Goal: Information Seeking & Learning: Learn about a topic

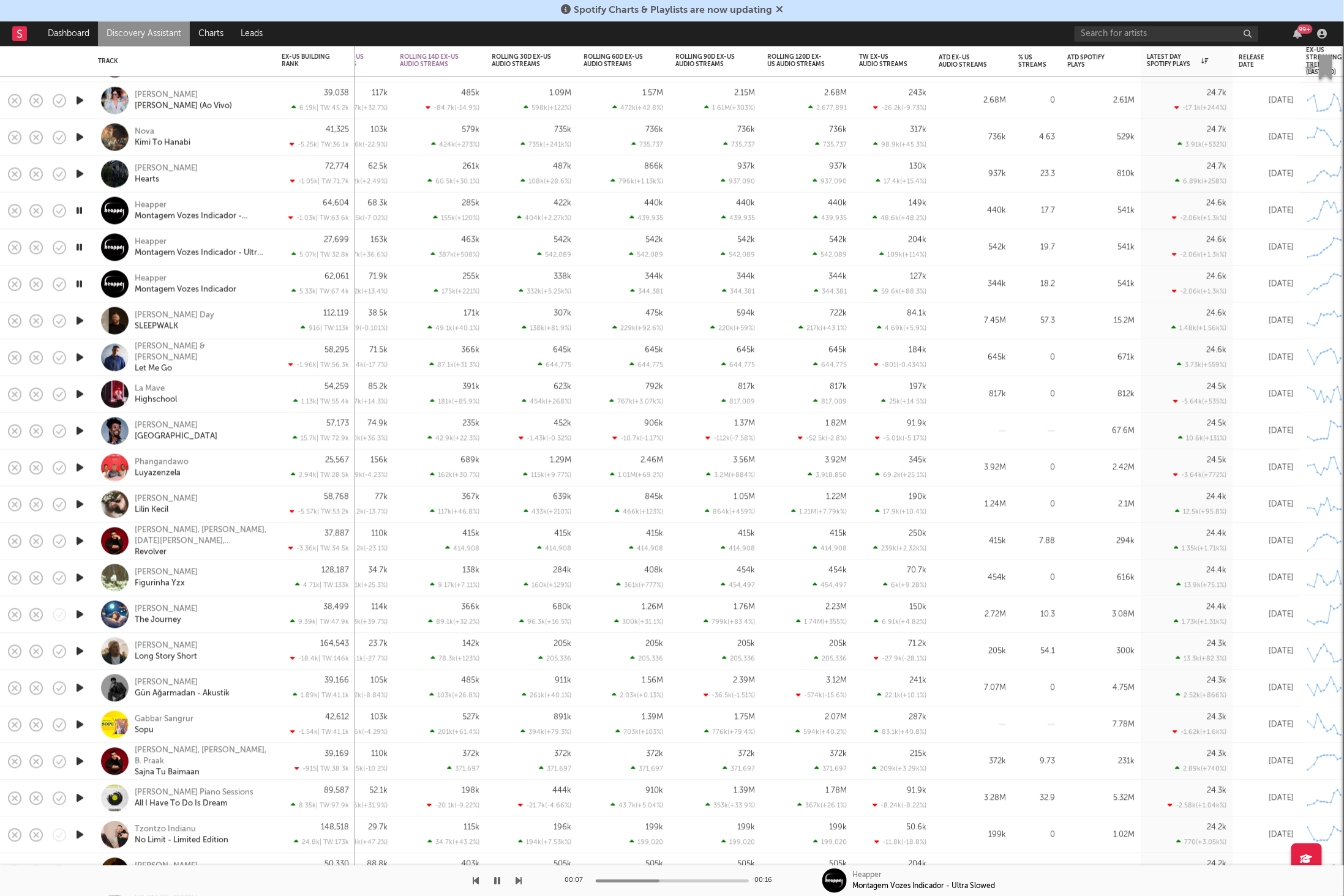
click at [519, 879] on icon "button" at bounding box center [519, 880] width 6 height 10
click at [520, 882] on icon "button" at bounding box center [519, 880] width 6 height 10
click at [518, 883] on icon "button" at bounding box center [519, 880] width 6 height 10
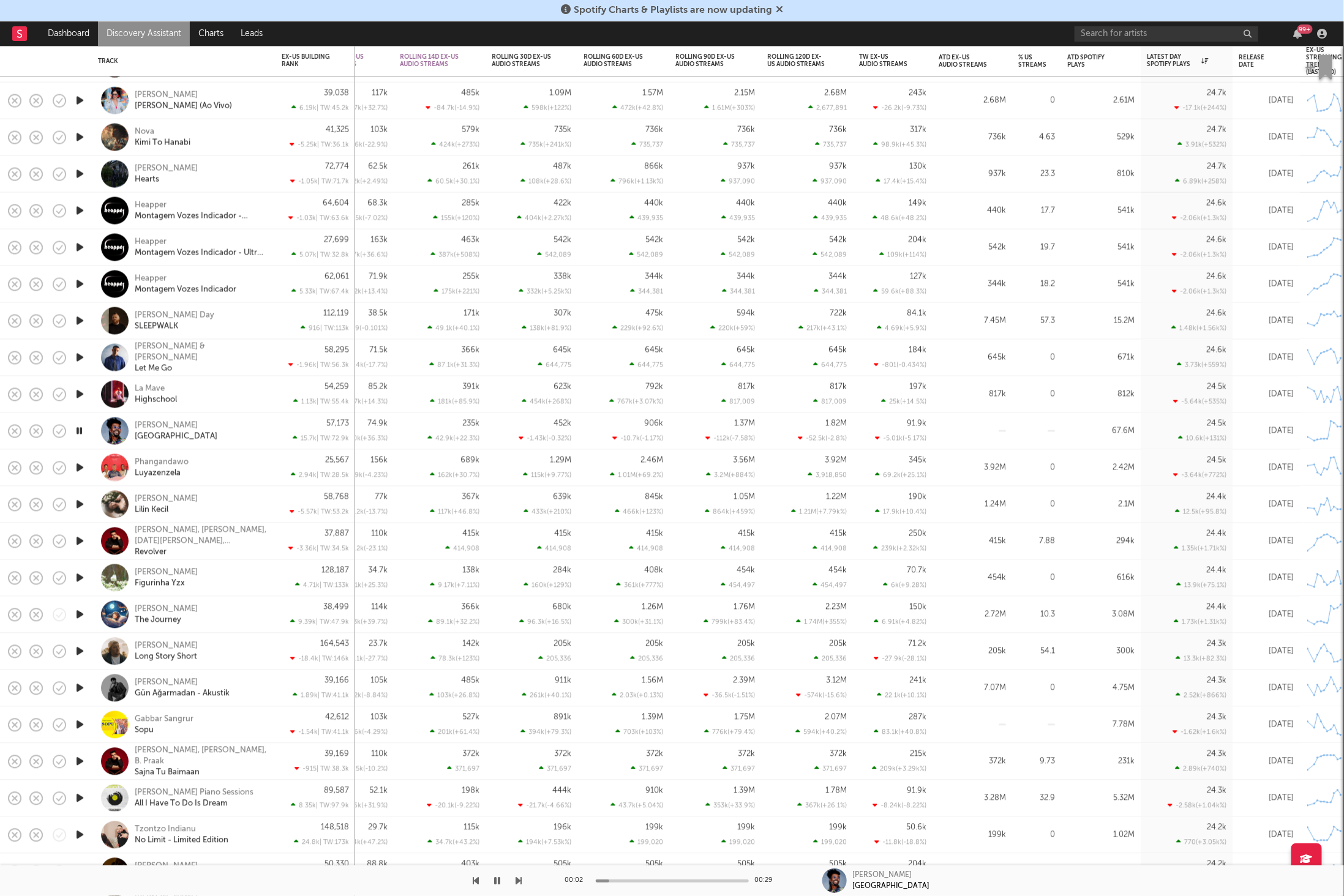
click at [252, 439] on div "[PERSON_NAME][GEOGRAPHIC_DATA]" at bounding box center [200, 431] width 132 height 22
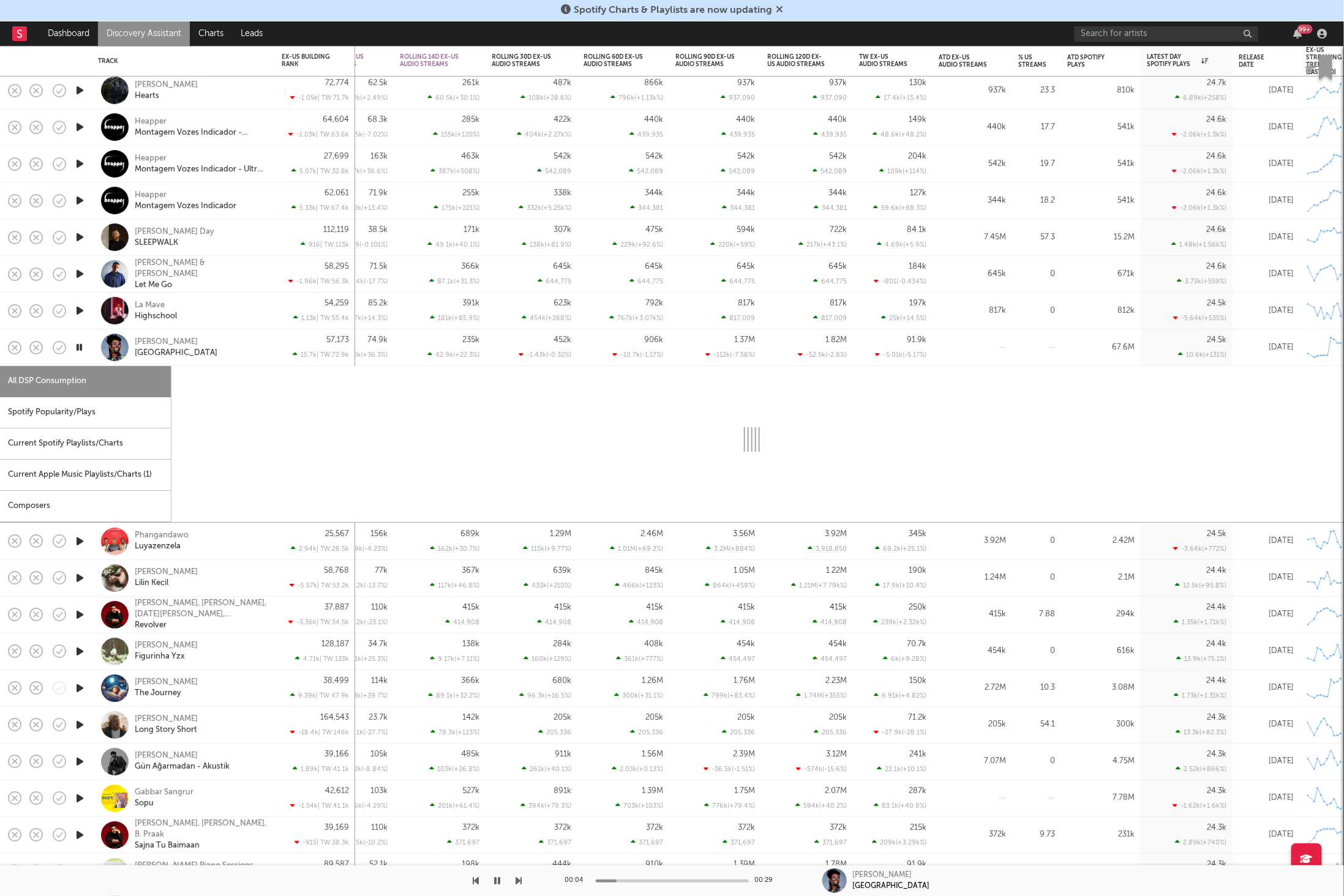
click at [92, 409] on div "Spotify Popularity/Plays" at bounding box center [86, 413] width 171 height 31
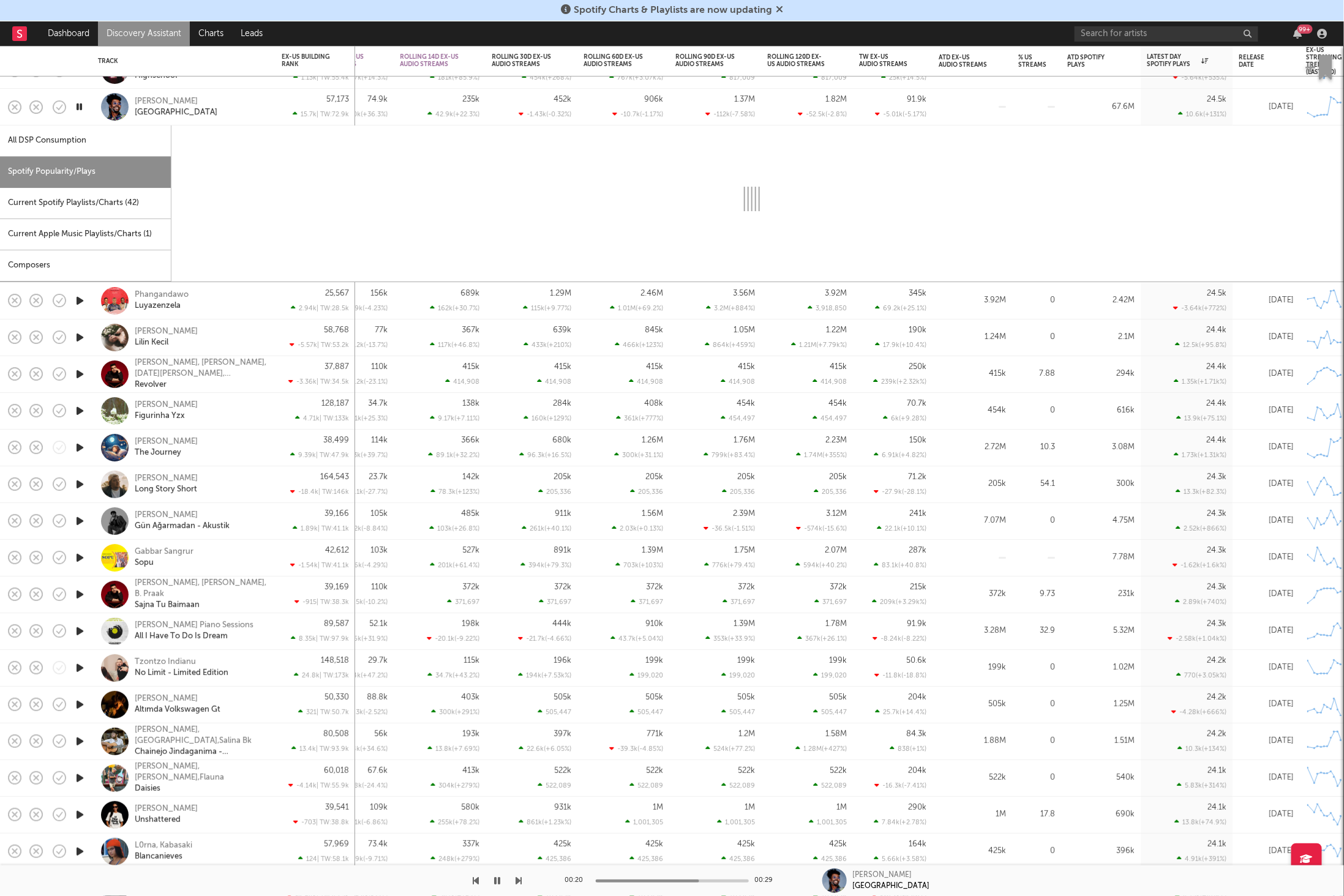
click at [521, 884] on icon "button" at bounding box center [519, 880] width 6 height 10
select select "1w"
select select "6m"
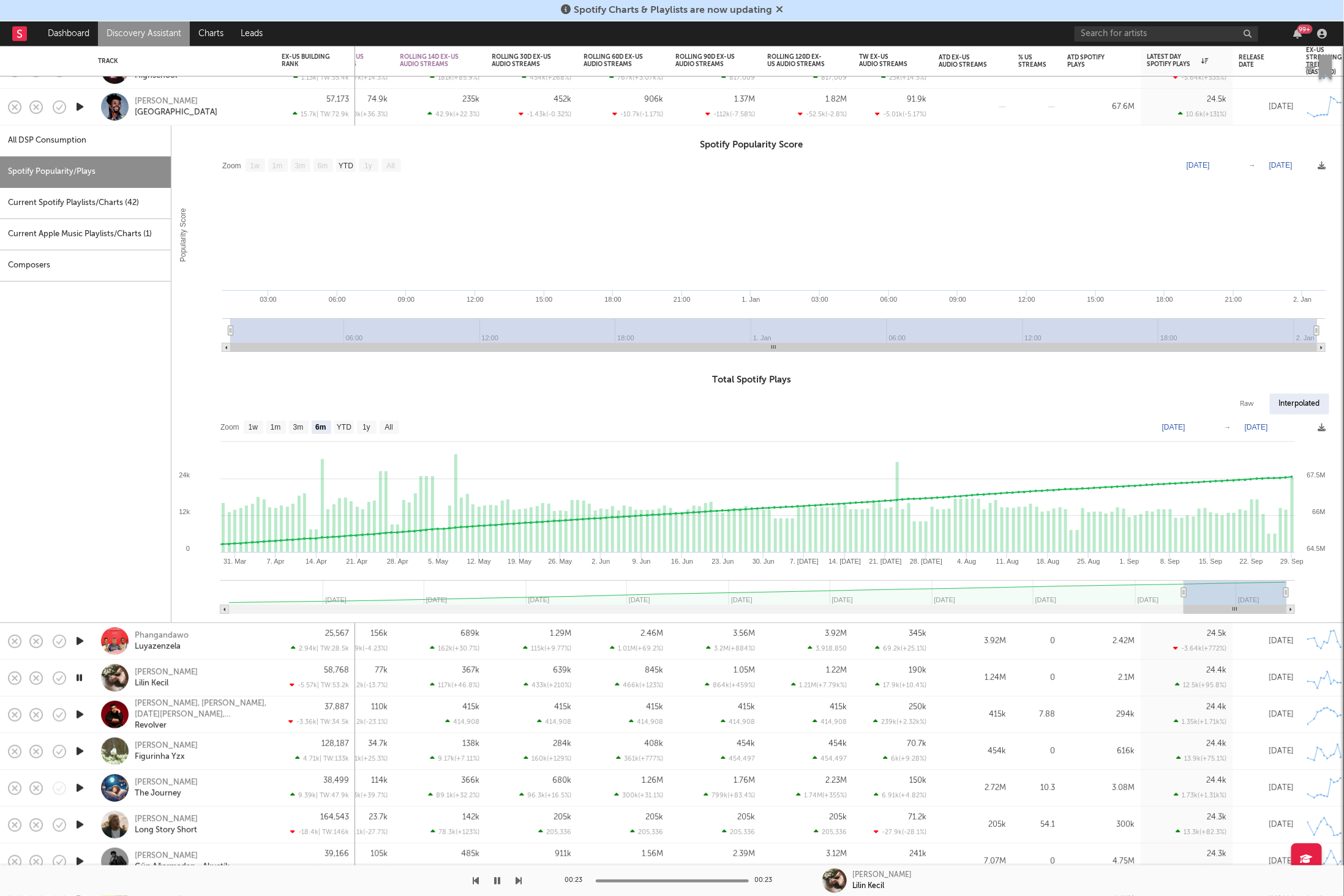
click at [187, 103] on div "[PERSON_NAME][GEOGRAPHIC_DATA]" at bounding box center [200, 107] width 132 height 22
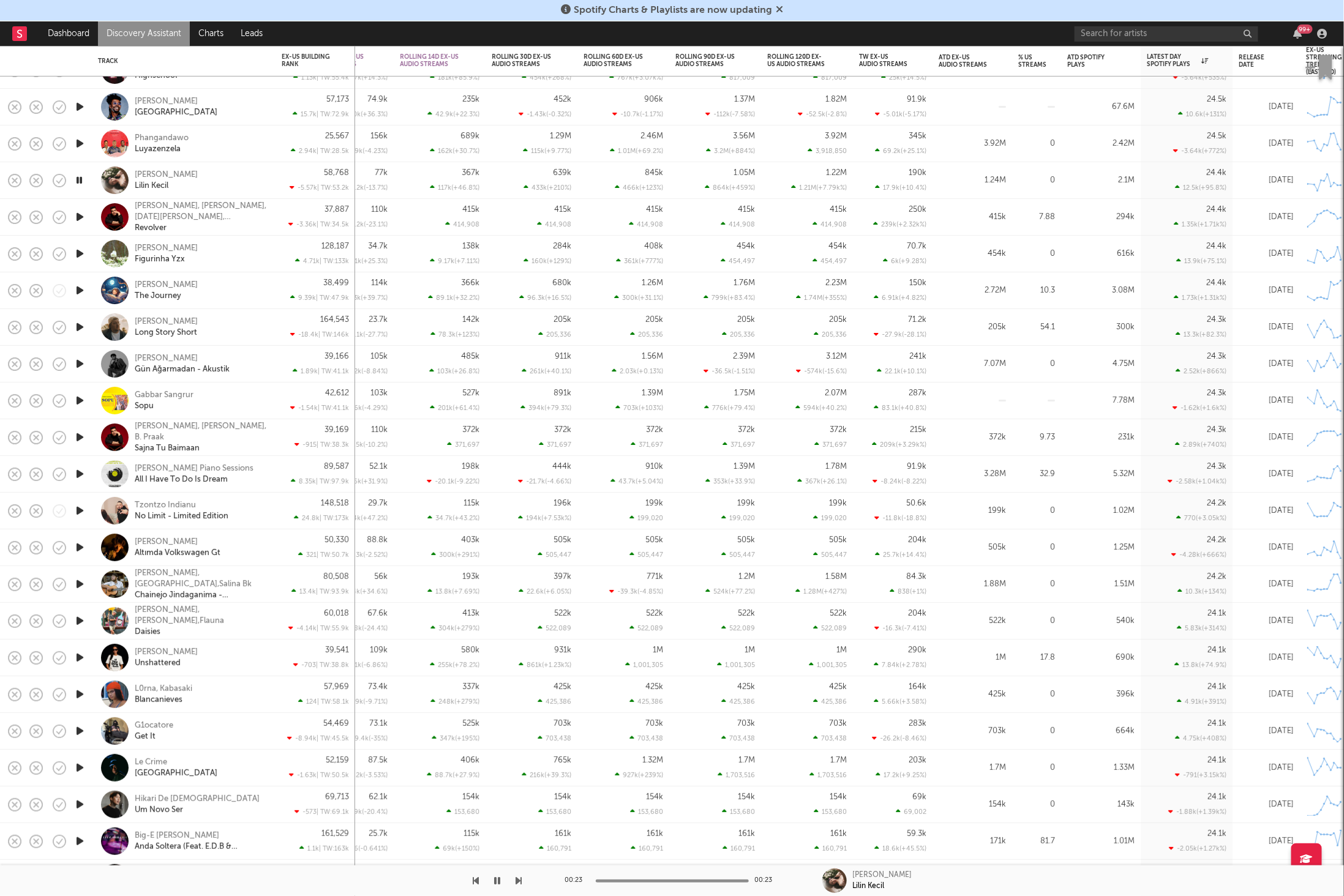
click at [519, 885] on icon "button" at bounding box center [519, 880] width 6 height 10
click at [475, 878] on icon "button" at bounding box center [476, 880] width 6 height 10
click at [229, 168] on div "[PERSON_NAME]" at bounding box center [183, 180] width 172 height 36
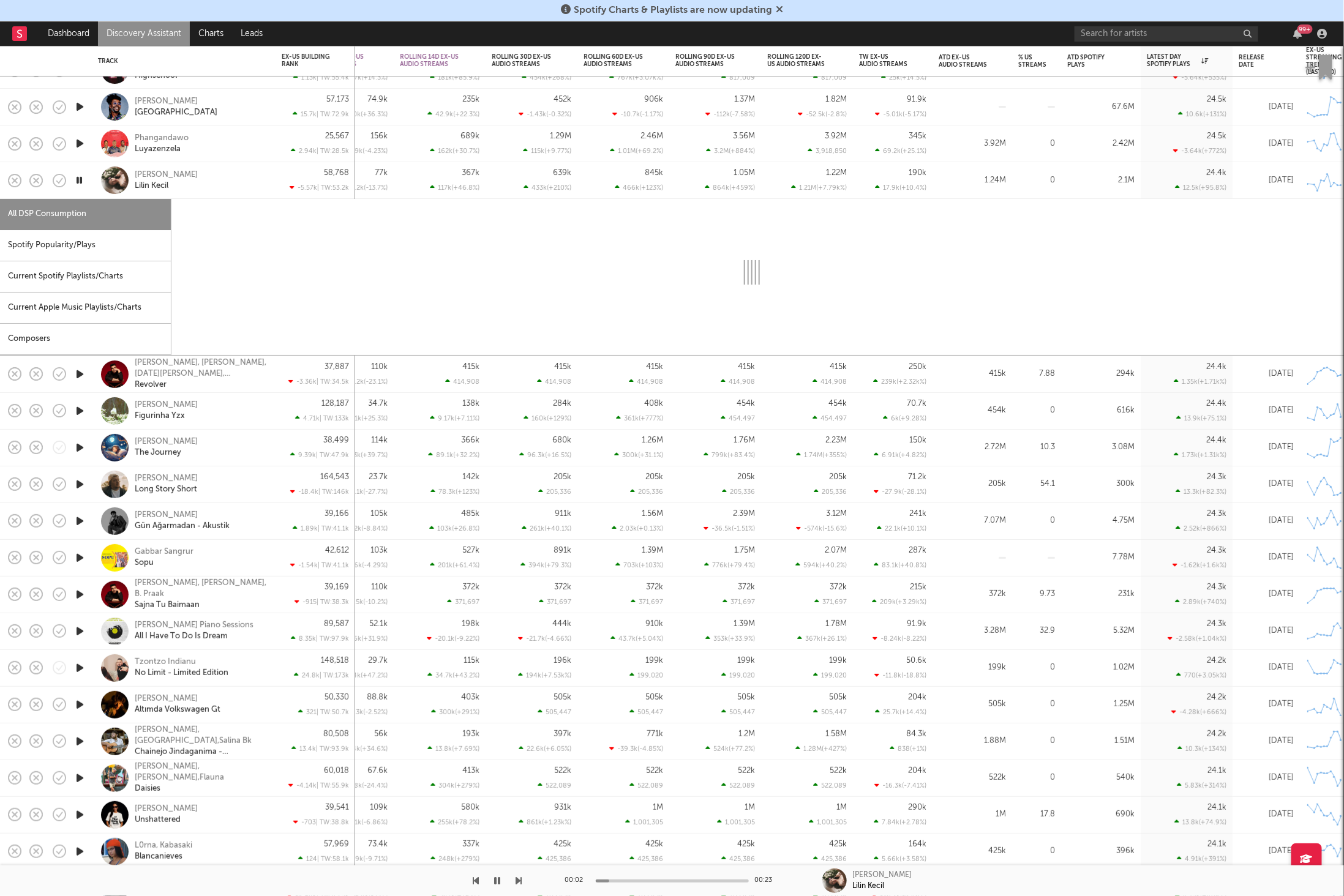
click at [238, 176] on div "[PERSON_NAME]" at bounding box center [200, 181] width 132 height 22
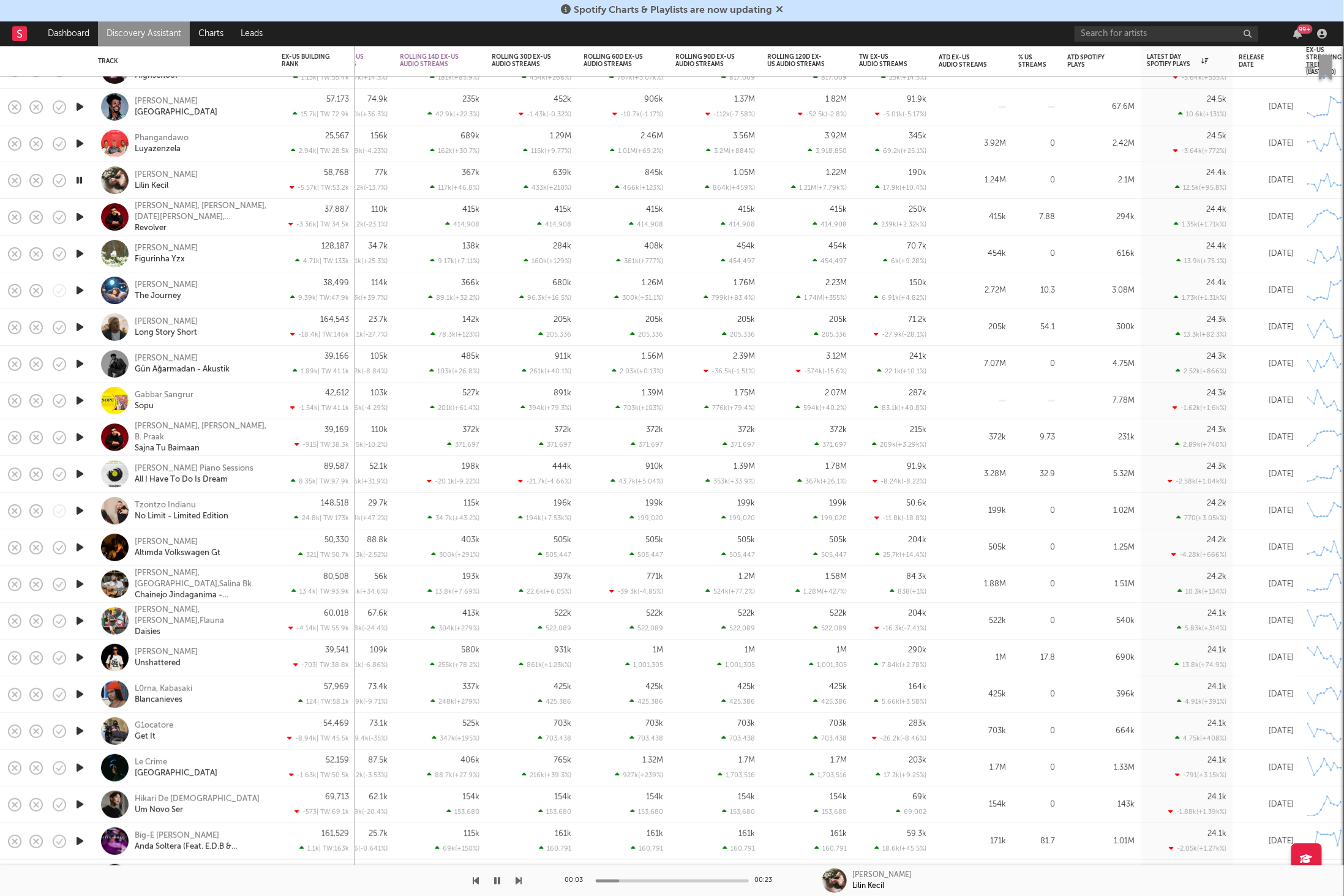
click at [519, 879] on icon "button" at bounding box center [519, 880] width 6 height 10
click at [518, 878] on icon "button" at bounding box center [519, 880] width 6 height 10
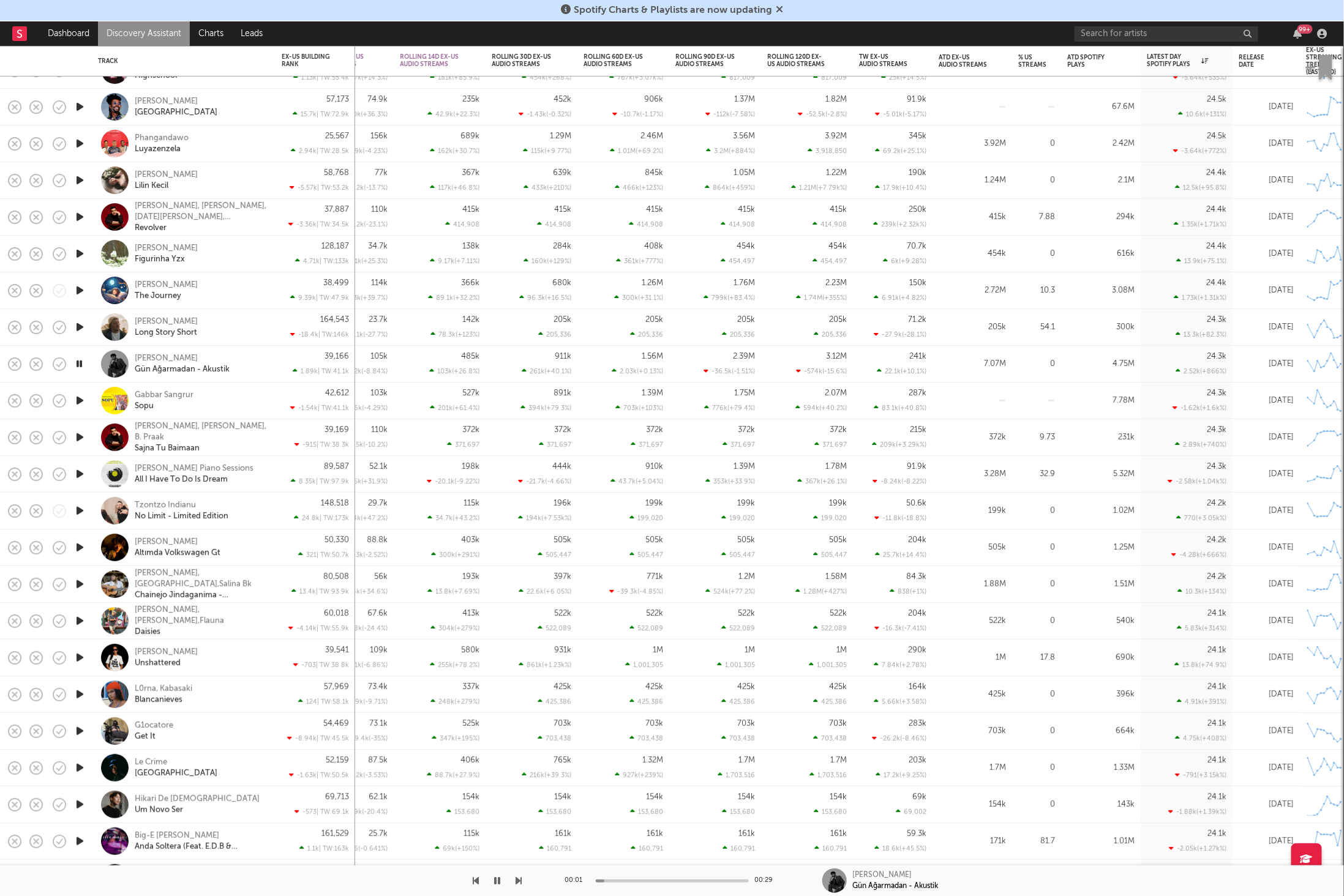
click at [518, 878] on icon "button" at bounding box center [519, 880] width 6 height 10
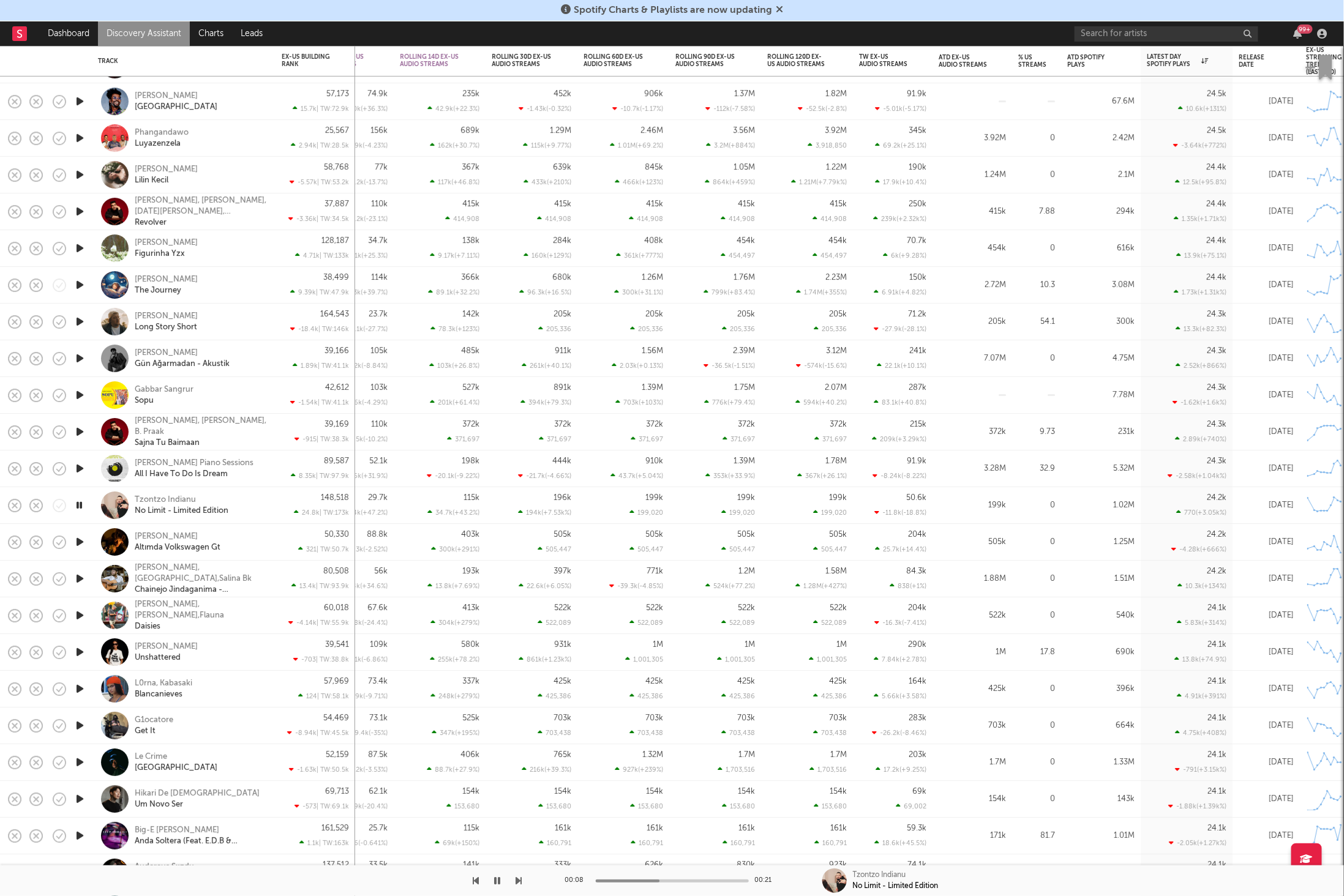
click at [498, 882] on icon "button" at bounding box center [497, 880] width 6 height 10
click at [781, 7] on icon at bounding box center [779, 9] width 7 height 10
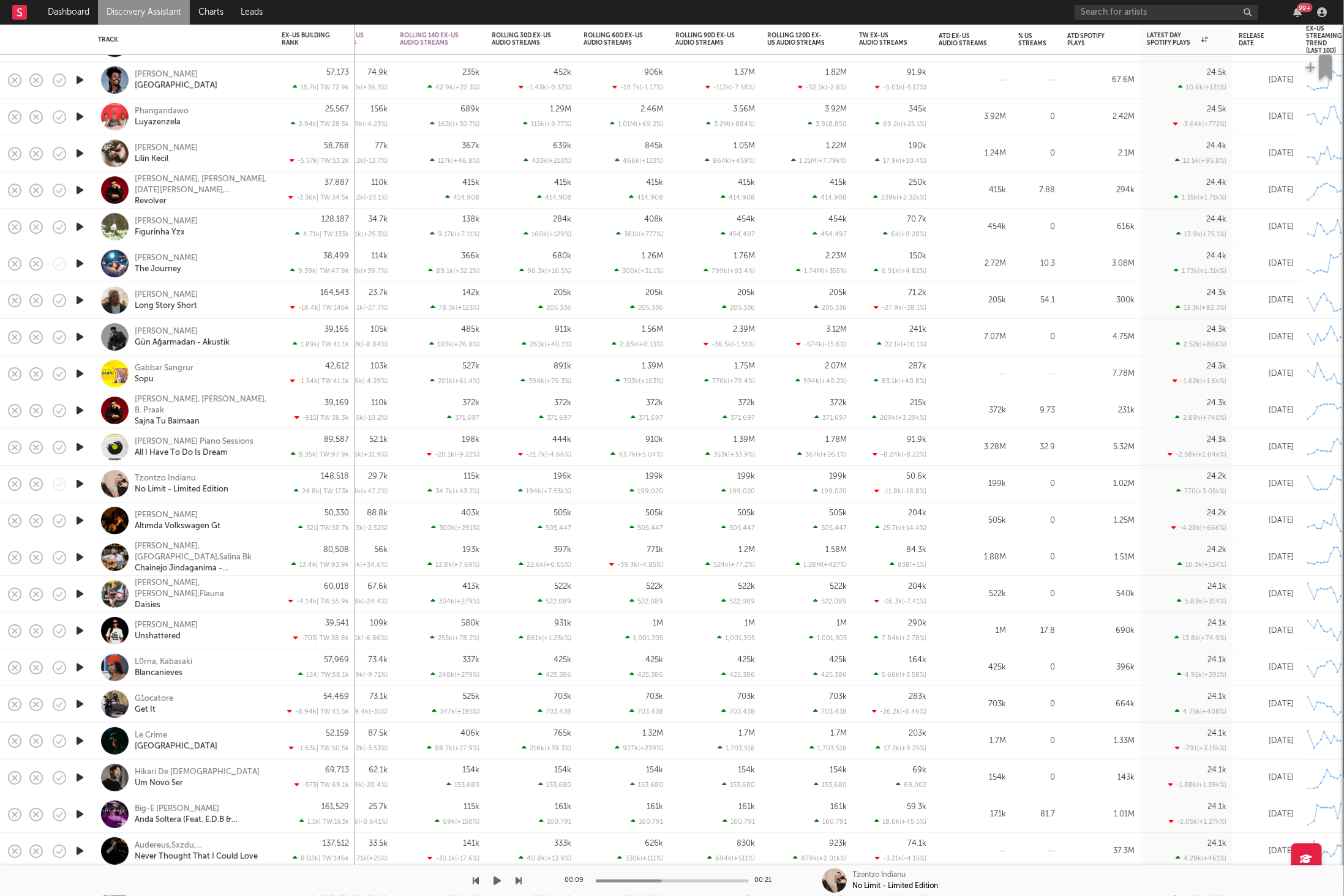
click at [503, 886] on button "button" at bounding box center [497, 880] width 12 height 31
click at [520, 882] on icon "button" at bounding box center [519, 880] width 6 height 10
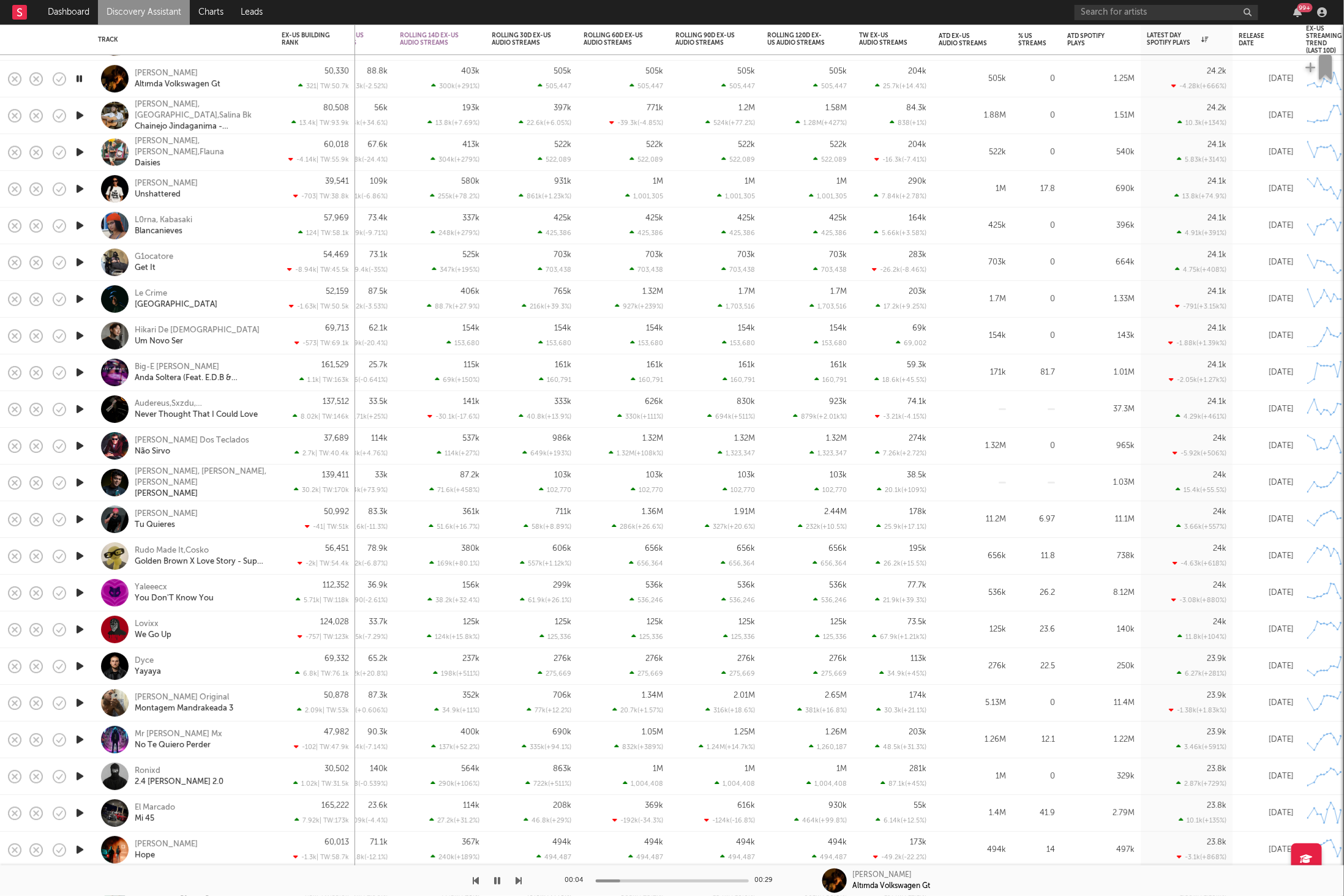
click at [518, 880] on icon "button" at bounding box center [519, 880] width 6 height 10
click at [519, 877] on icon "button" at bounding box center [519, 880] width 6 height 10
click at [499, 876] on icon "button" at bounding box center [497, 880] width 6 height 10
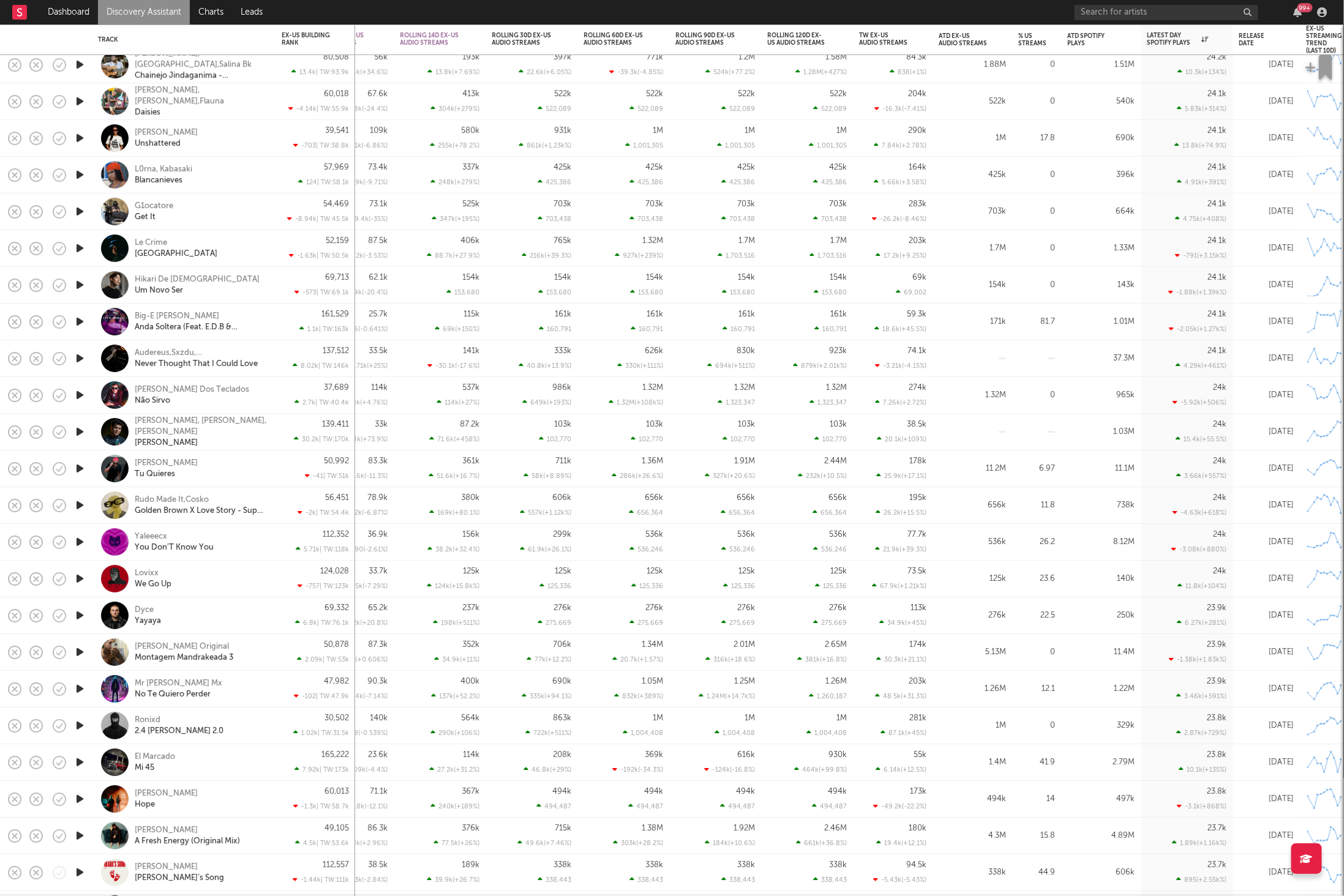
click at [217, 178] on div "L0rna, Kabasaki Blancanieves" at bounding box center [200, 175] width 132 height 22
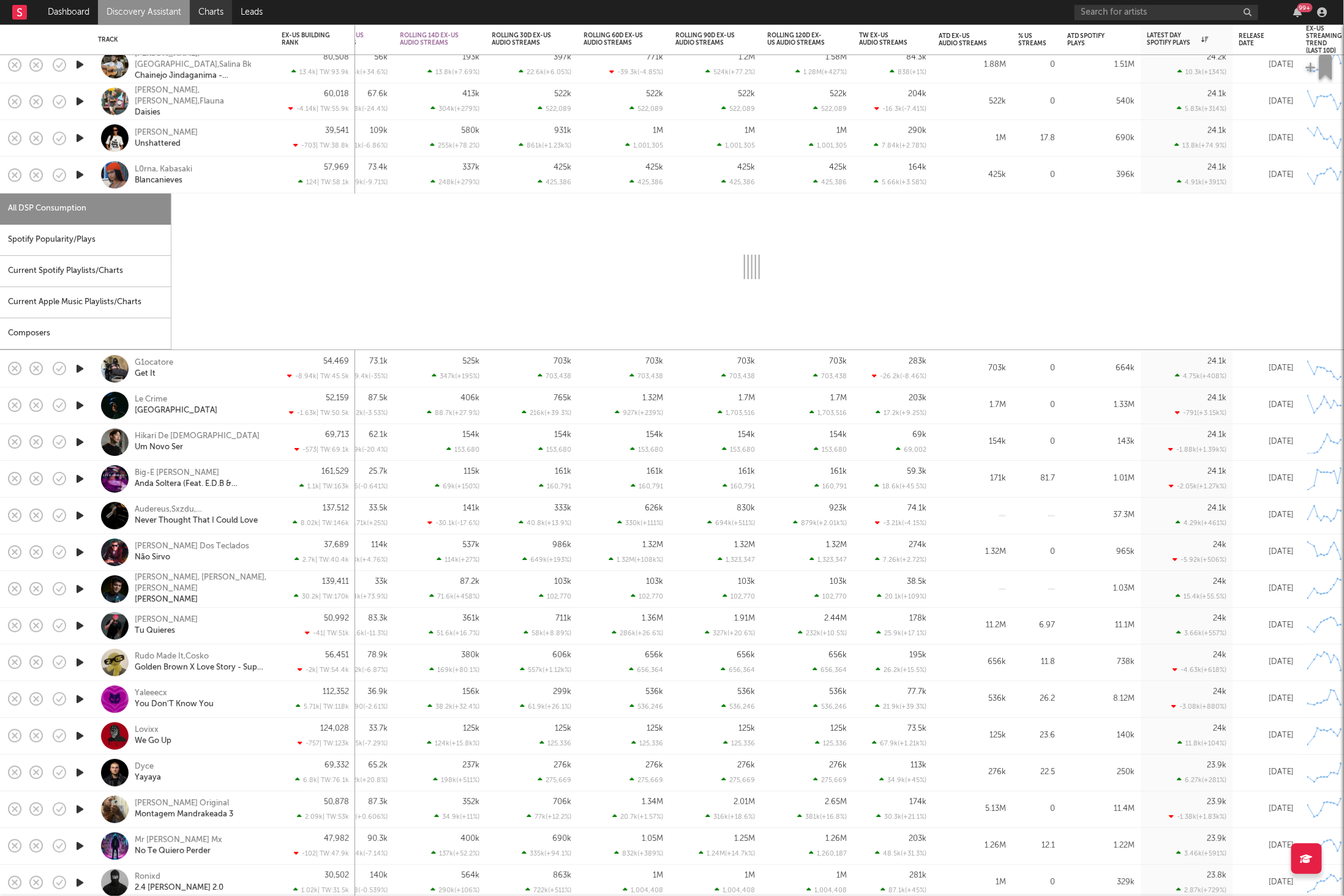
select select "1w"
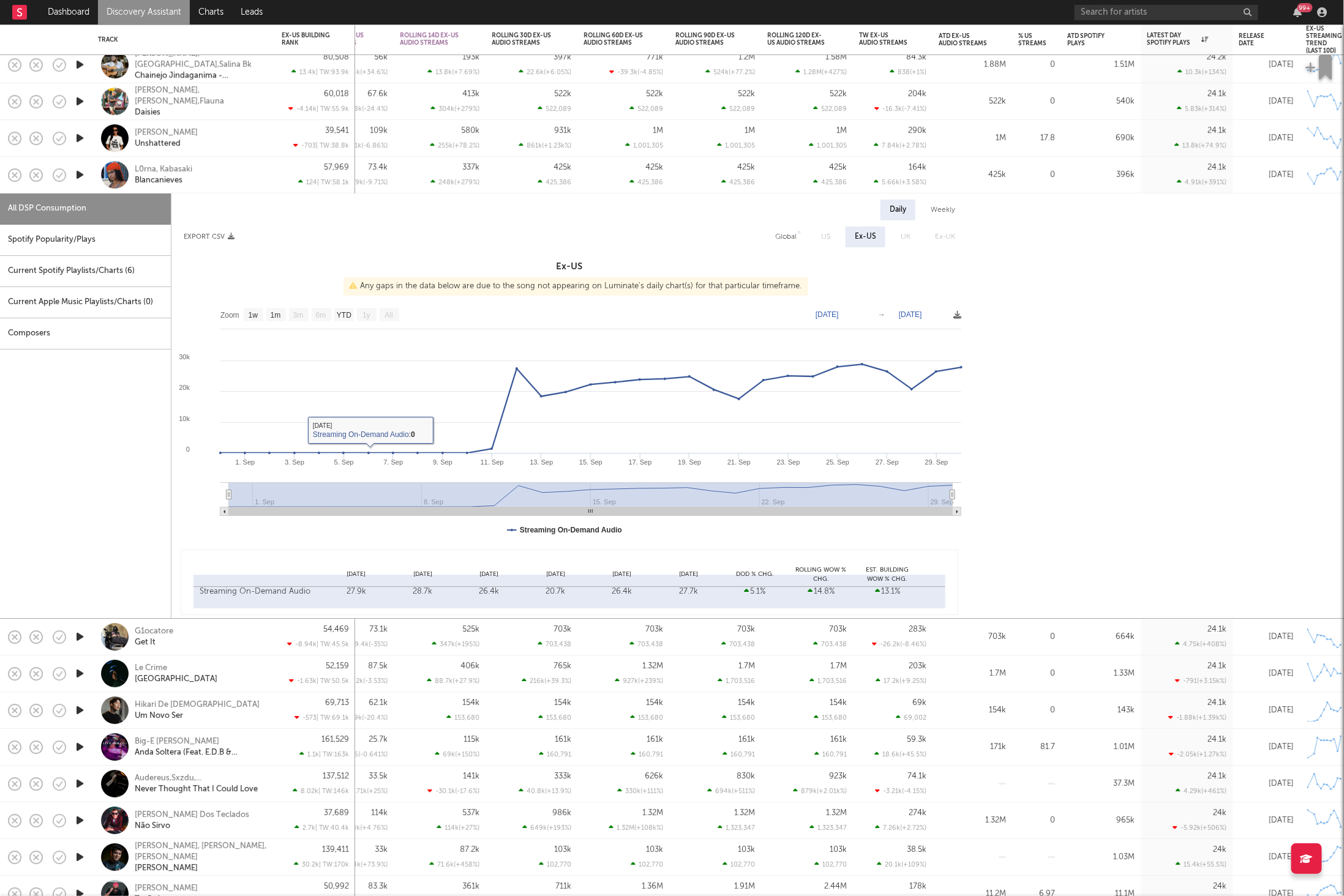
click at [100, 223] on div "All DSP Consumption" at bounding box center [86, 209] width 171 height 31
click at [102, 234] on div "Spotify Popularity/Plays" at bounding box center [86, 240] width 171 height 31
select select "1w"
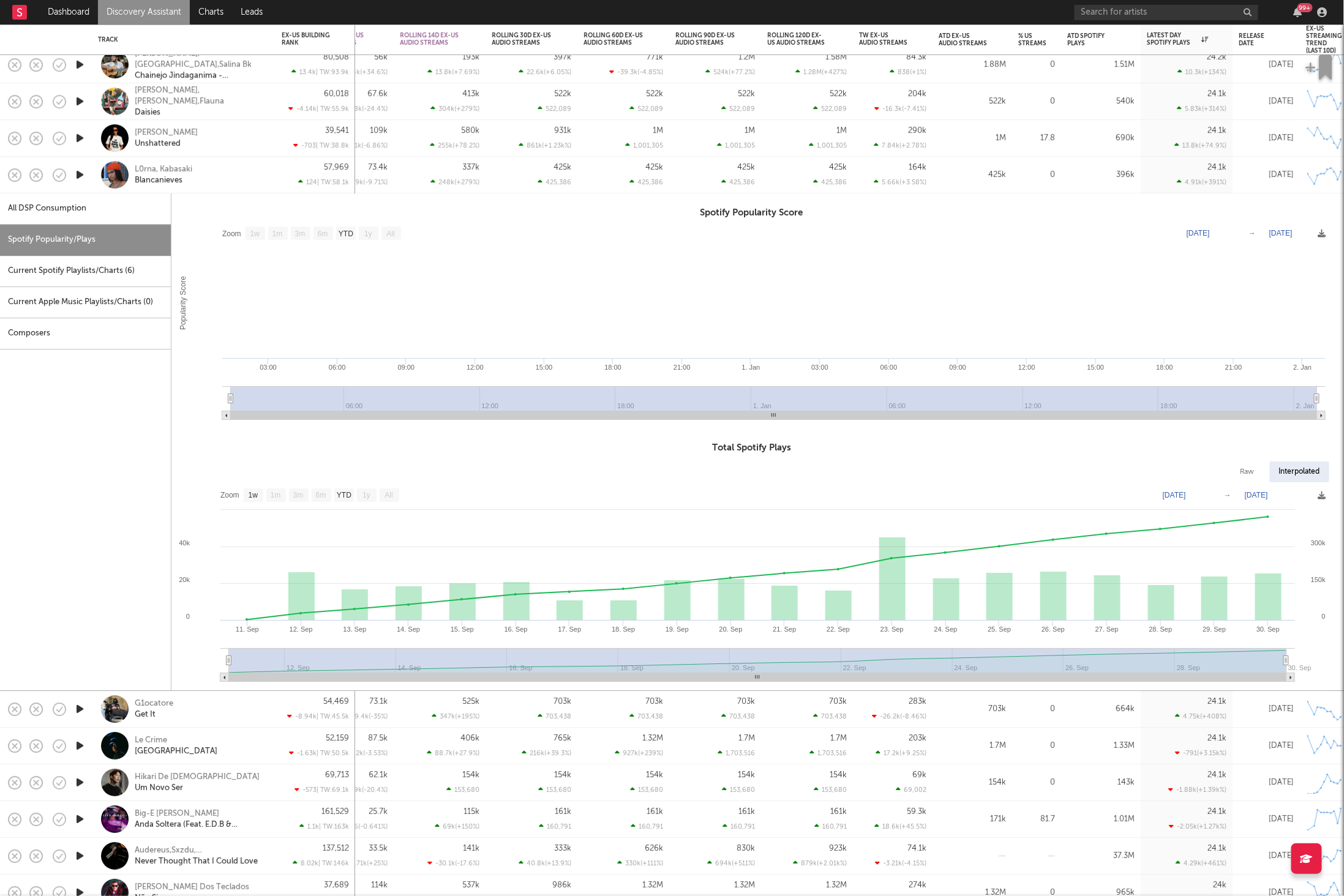
click at [224, 181] on div "L0rna, Kabasaki Blancanieves" at bounding box center [200, 175] width 132 height 22
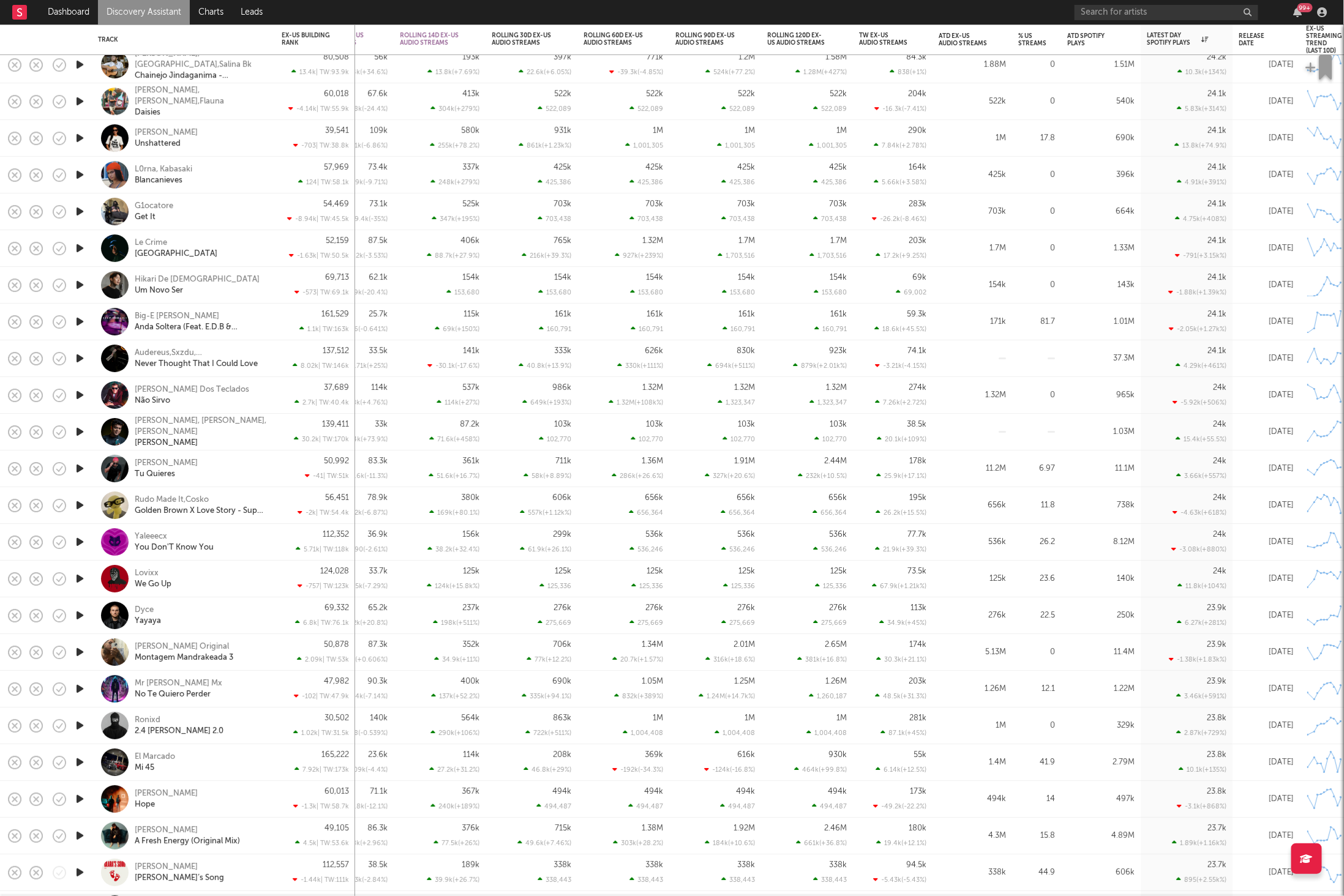
click at [78, 209] on icon "button" at bounding box center [80, 211] width 13 height 15
click at [80, 212] on icon "button" at bounding box center [80, 211] width 12 height 15
click at [233, 208] on div "G1ocatore Get It" at bounding box center [200, 212] width 132 height 22
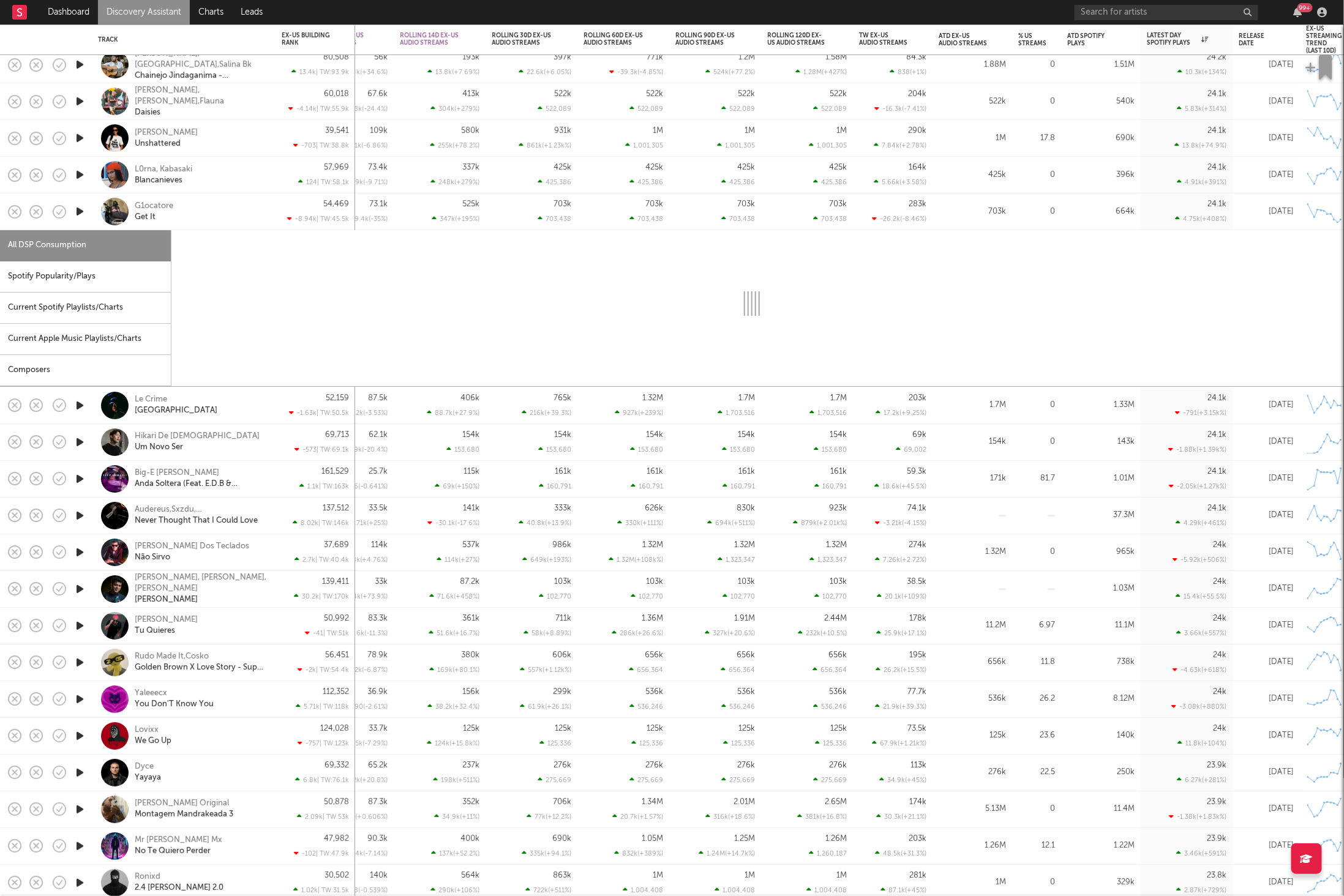
click at [43, 278] on div "Spotify Popularity/Plays" at bounding box center [86, 277] width 171 height 31
select select "1w"
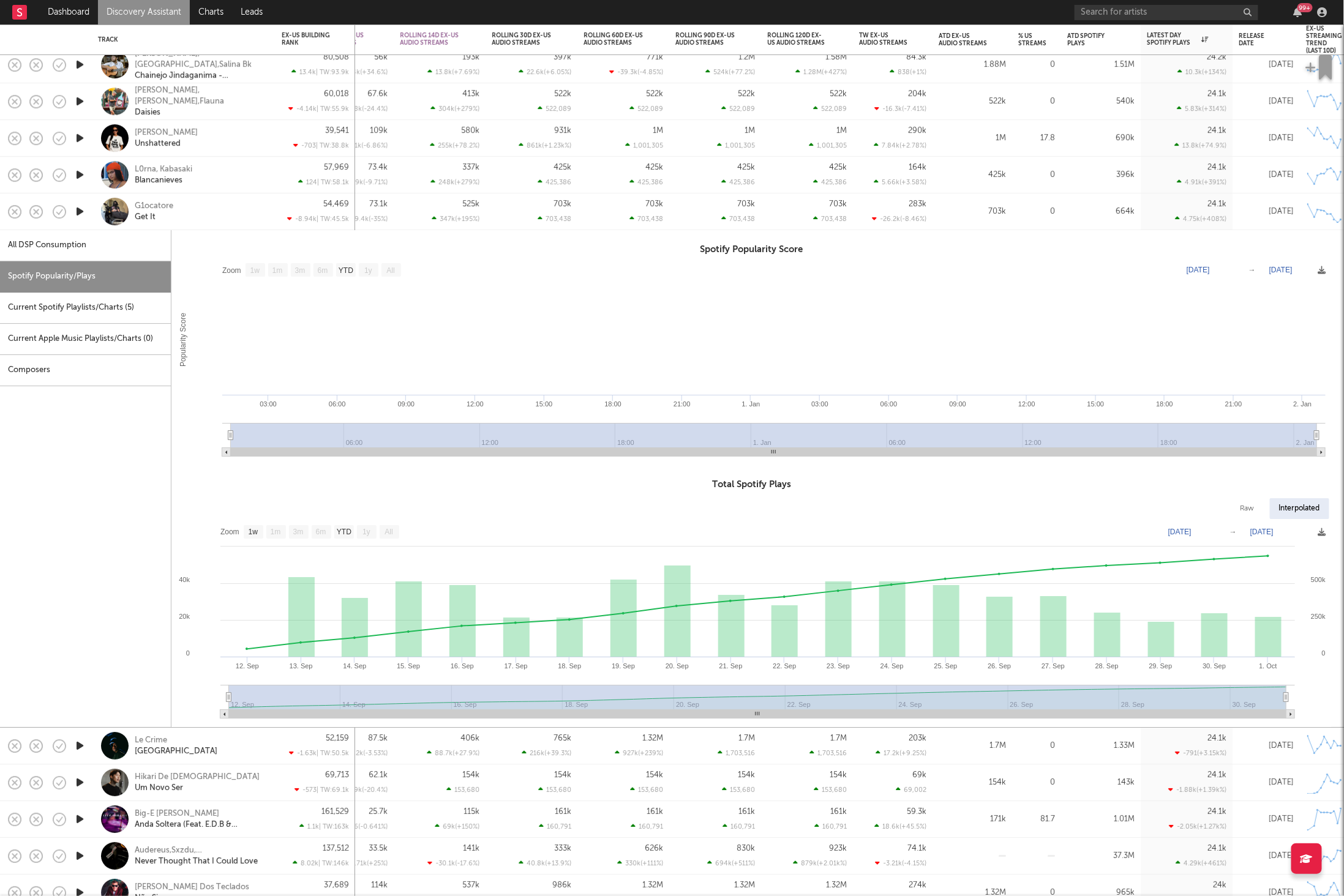
click at [227, 226] on div "G1ocatore Get It" at bounding box center [183, 211] width 172 height 36
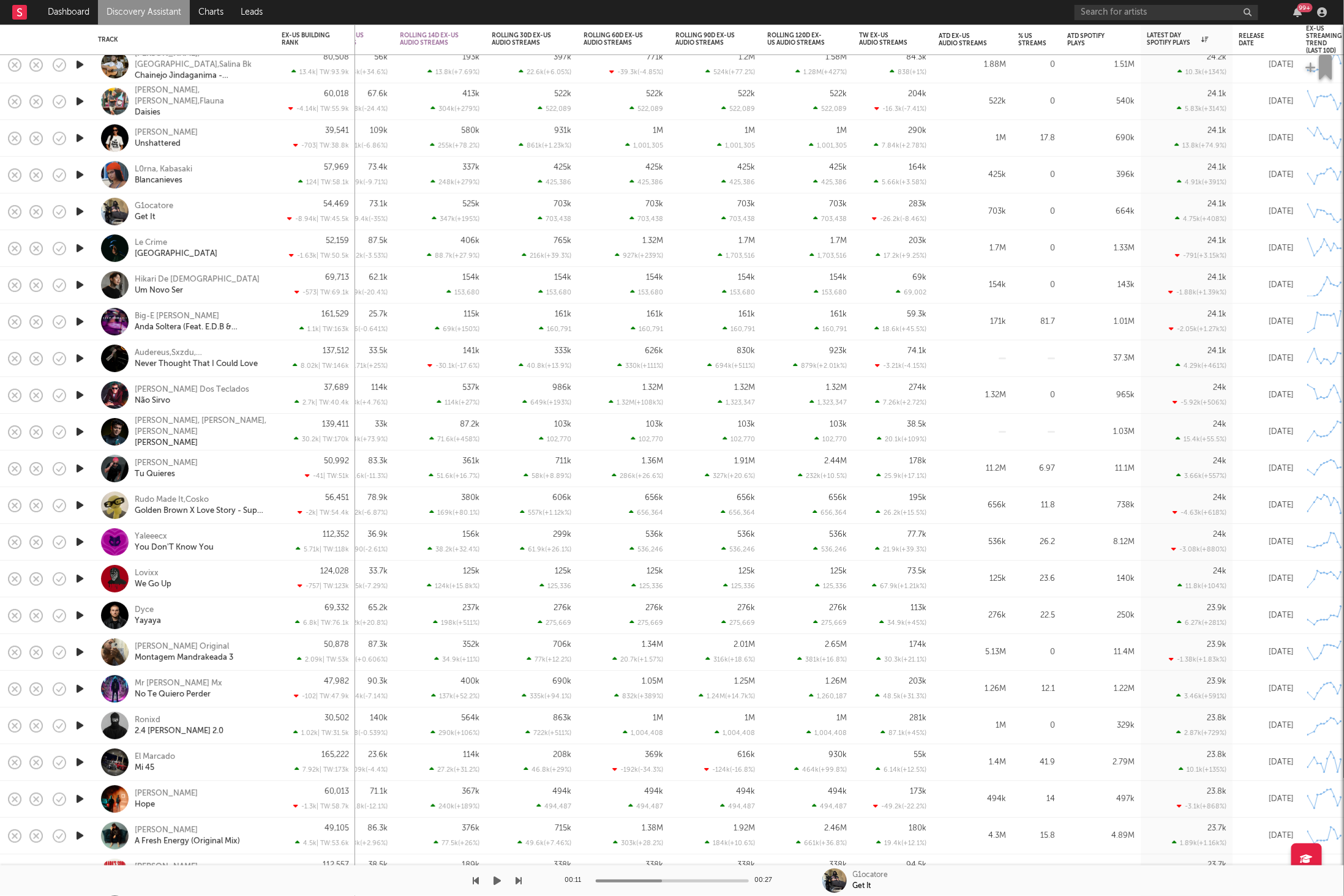
click at [492, 878] on button "button" at bounding box center [497, 880] width 12 height 31
click at [519, 879] on icon "button" at bounding box center [519, 880] width 6 height 10
click at [519, 878] on icon "button" at bounding box center [519, 880] width 6 height 10
click at [497, 880] on icon "button" at bounding box center [497, 880] width 6 height 10
click at [500, 881] on icon "button" at bounding box center [497, 880] width 7 height 10
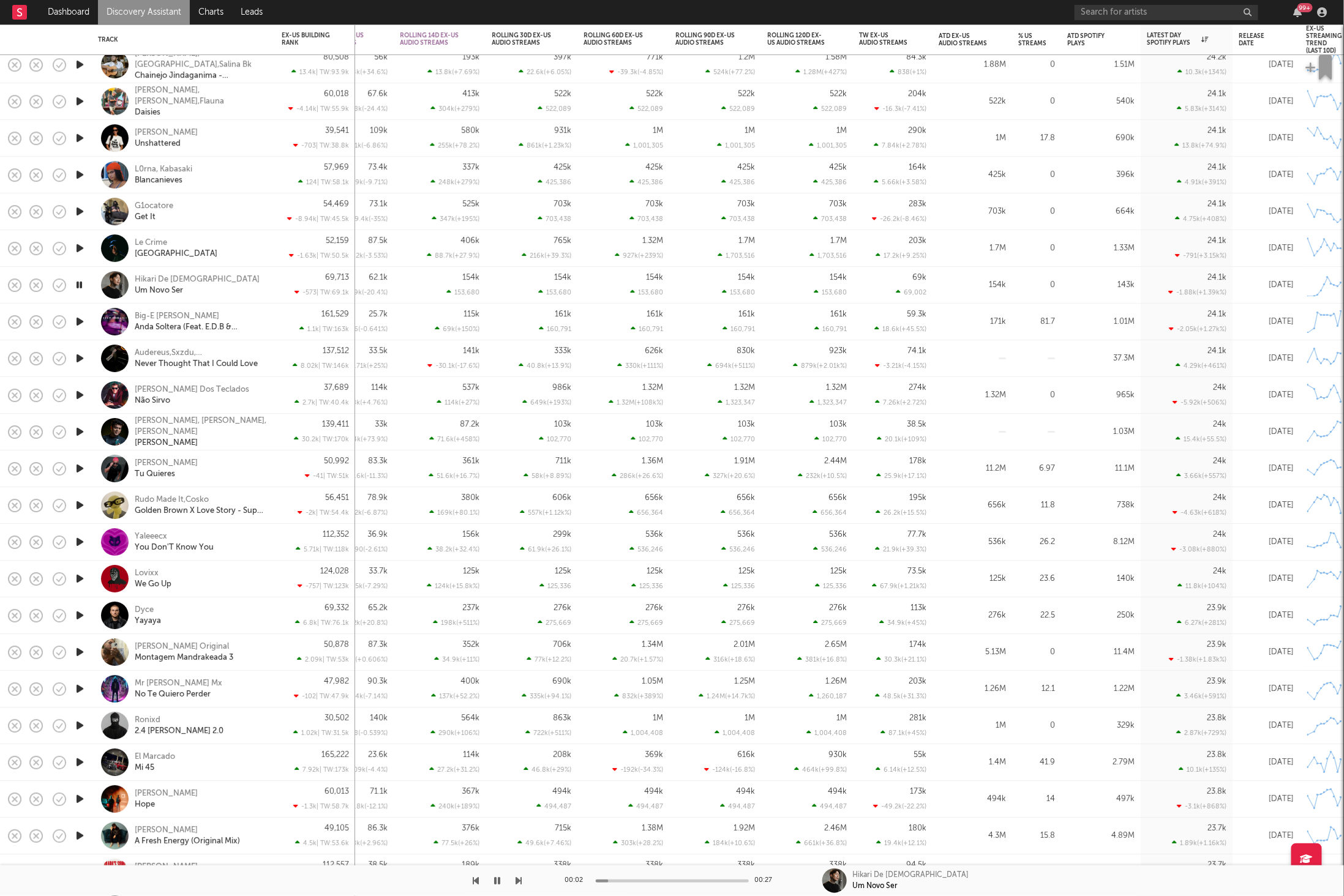
click at [517, 881] on icon "button" at bounding box center [519, 880] width 6 height 10
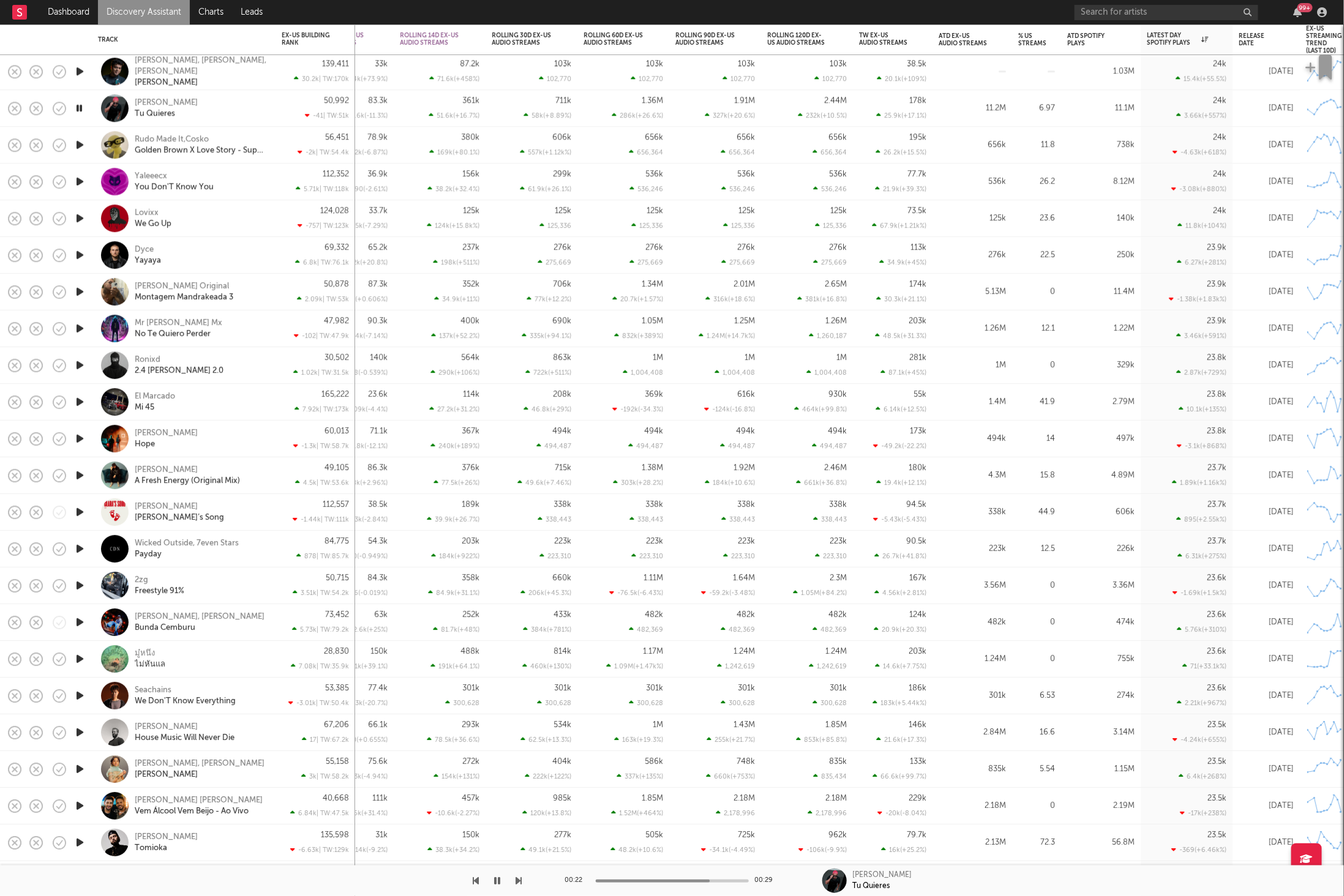
click at [496, 878] on icon "button" at bounding box center [497, 880] width 6 height 10
click at [496, 882] on icon "button" at bounding box center [497, 880] width 7 height 10
click at [518, 880] on icon "button" at bounding box center [519, 880] width 6 height 10
click at [516, 878] on icon "button" at bounding box center [519, 880] width 6 height 10
click at [240, 183] on div "Yaleeecx You Don'T Know You" at bounding box center [200, 182] width 132 height 22
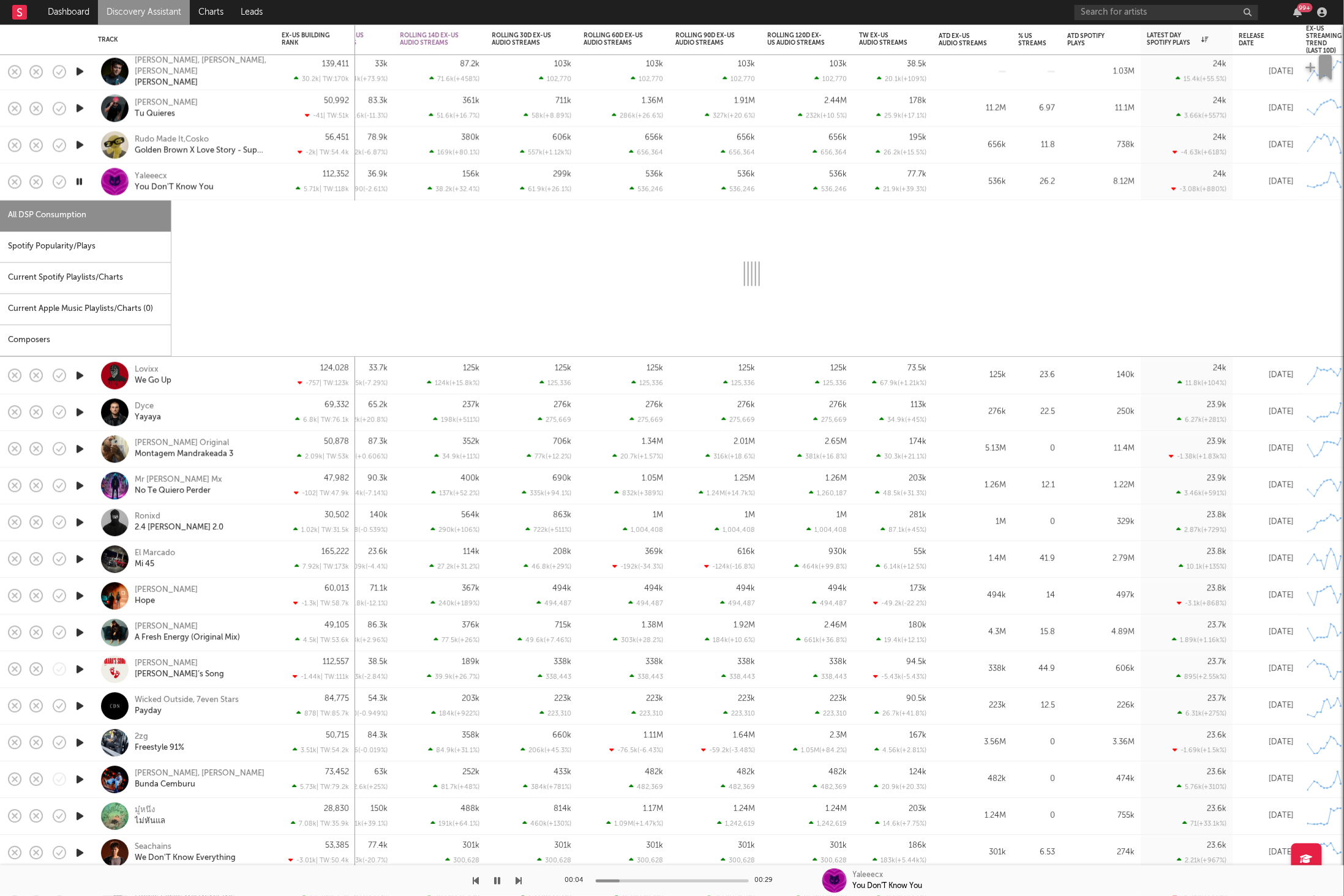
select select "1w"
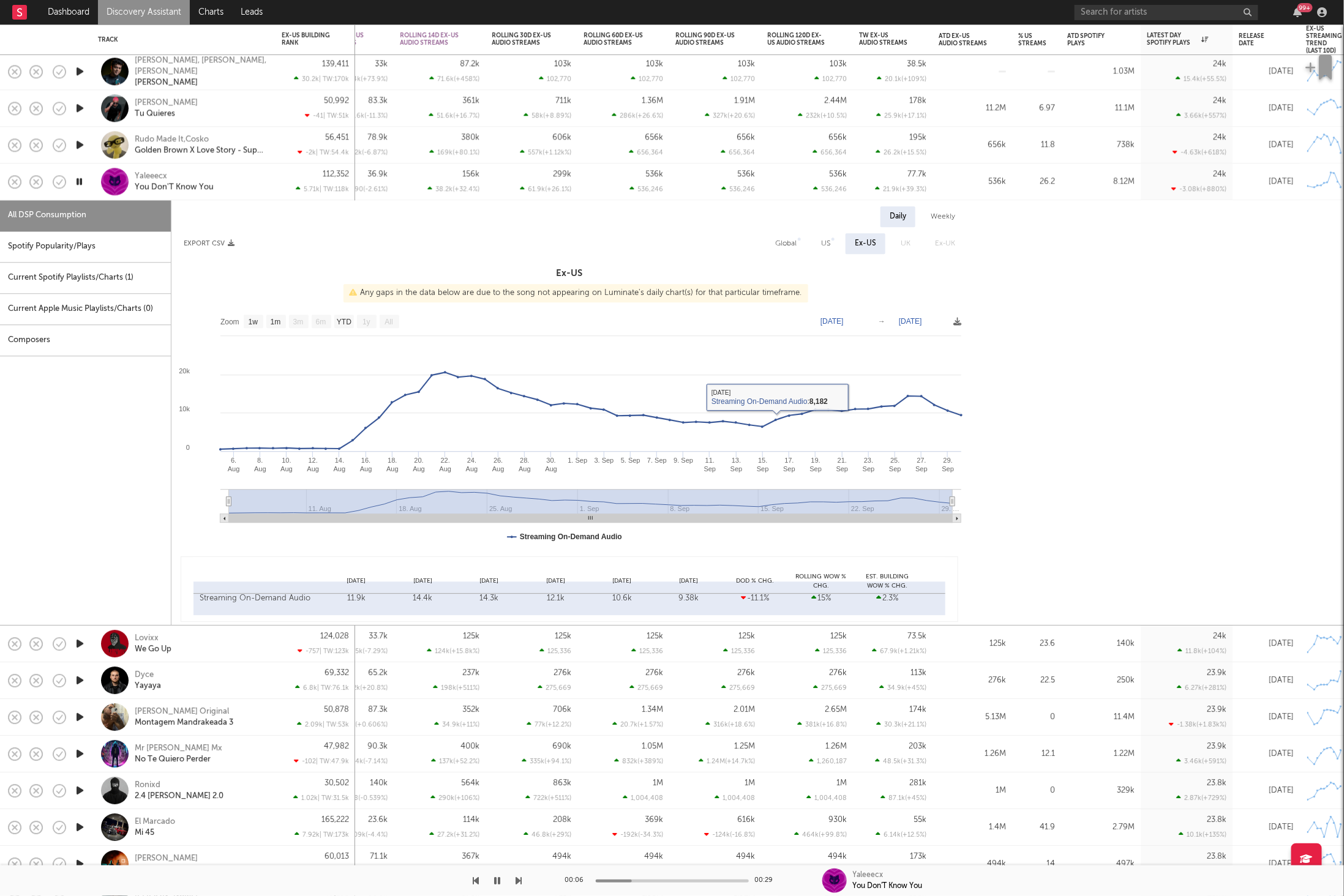
click at [107, 243] on div "Spotify Popularity/Plays" at bounding box center [86, 247] width 171 height 31
select select "1w"
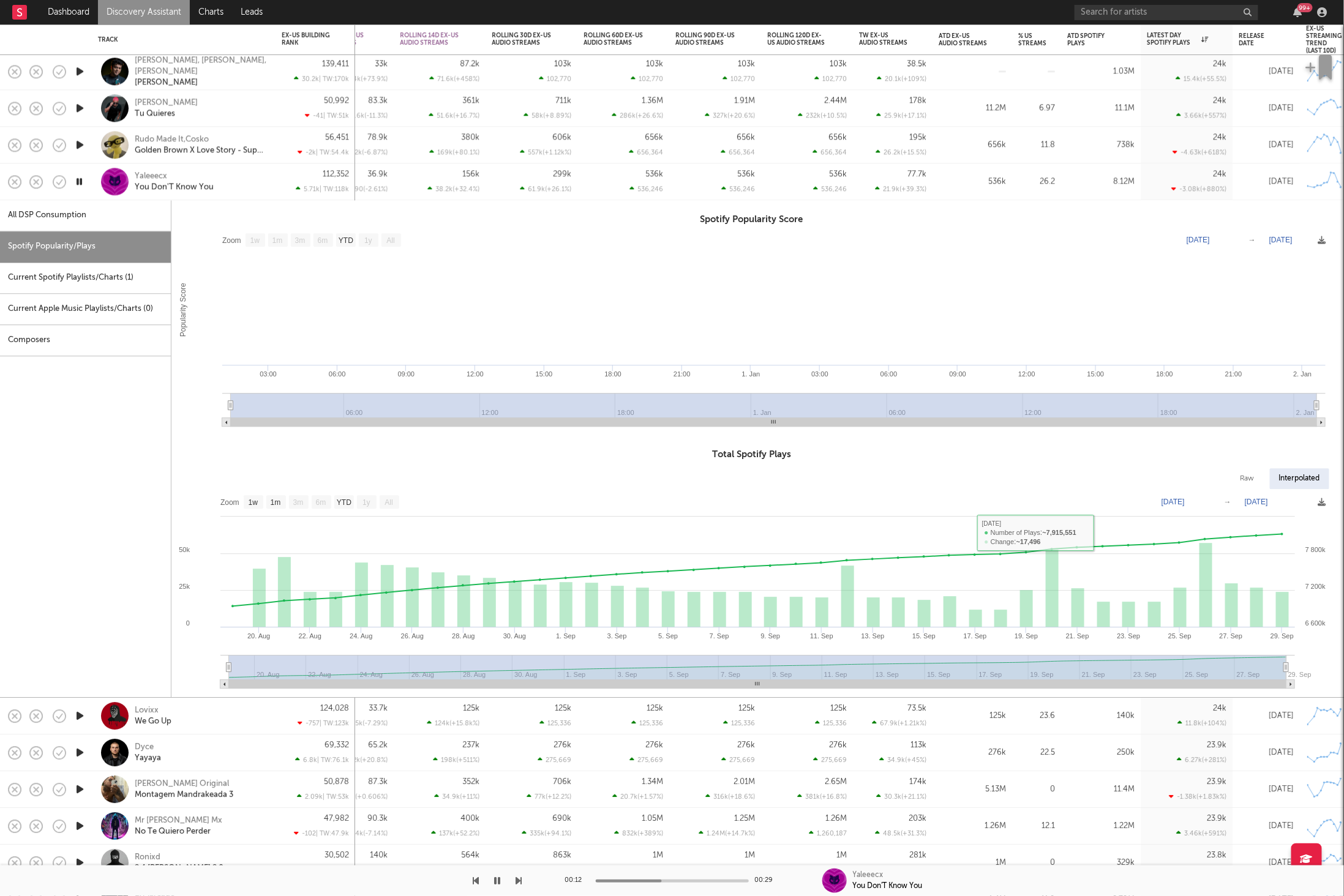
click at [227, 175] on div "Yaleeecx You Don'T Know You" at bounding box center [200, 182] width 132 height 22
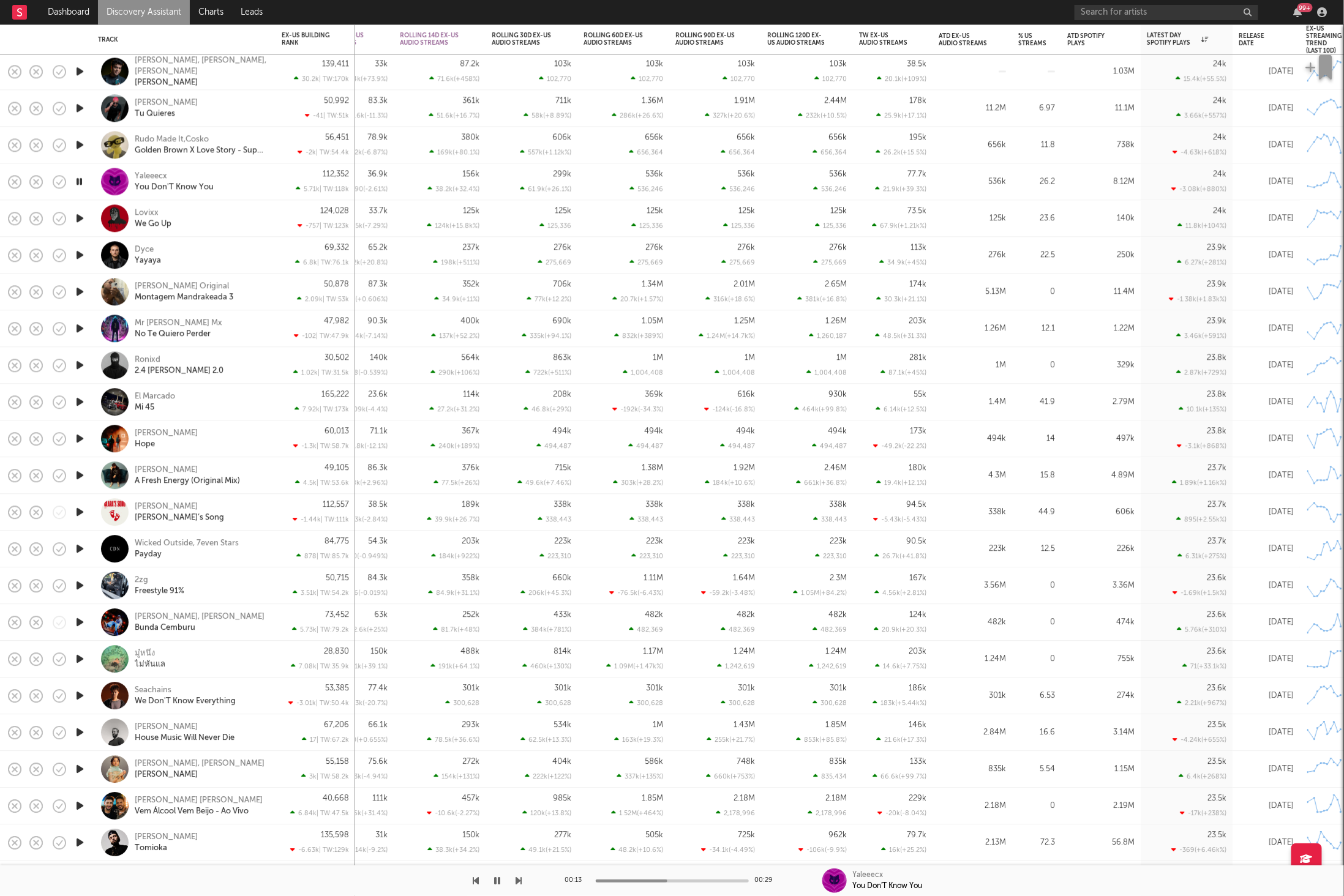
click at [82, 219] on icon "button" at bounding box center [80, 218] width 13 height 15
click at [252, 224] on div "Lovixx We Go Up" at bounding box center [200, 219] width 132 height 22
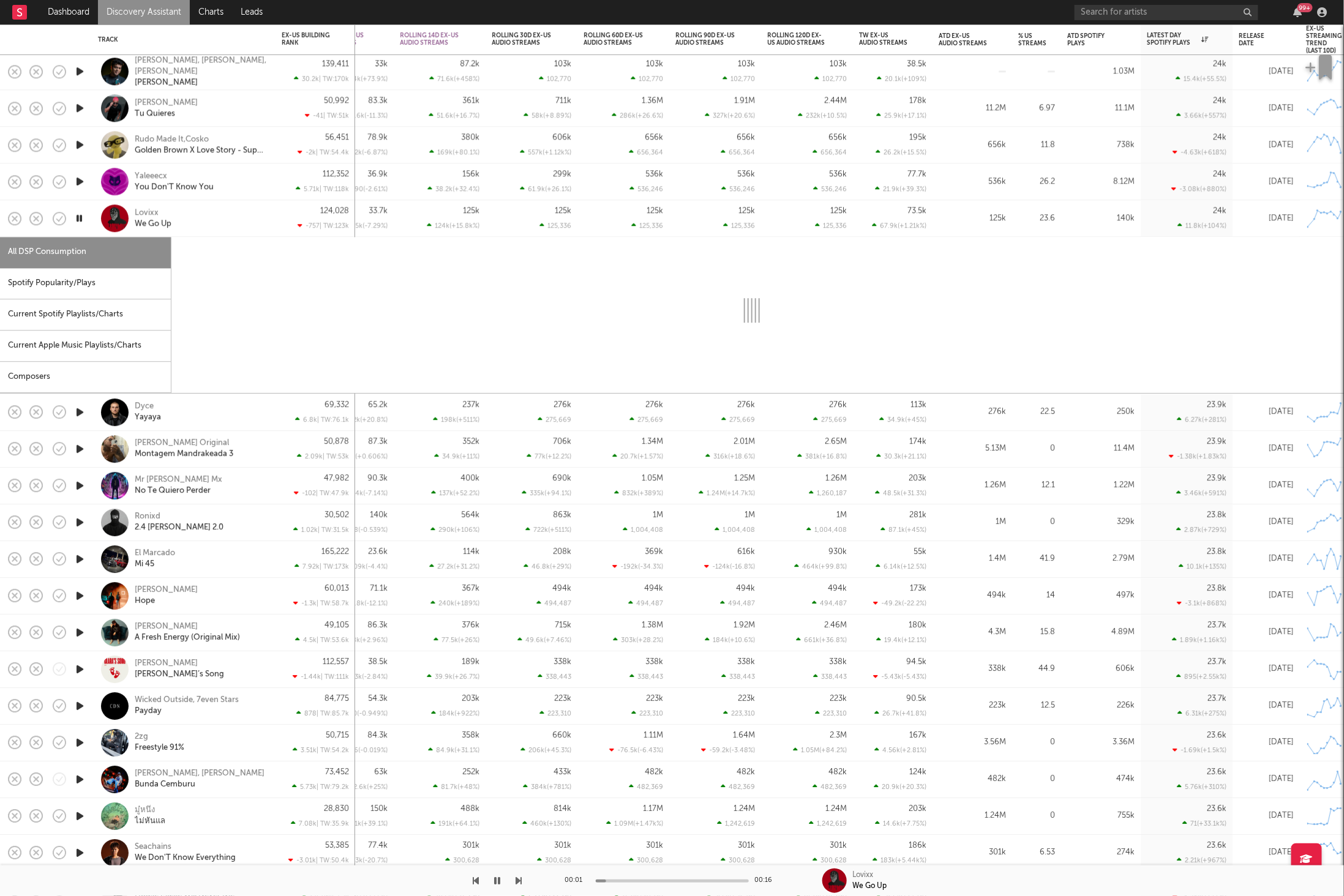
click at [69, 283] on div "Spotify Popularity/Plays" at bounding box center [86, 284] width 171 height 31
select select "1w"
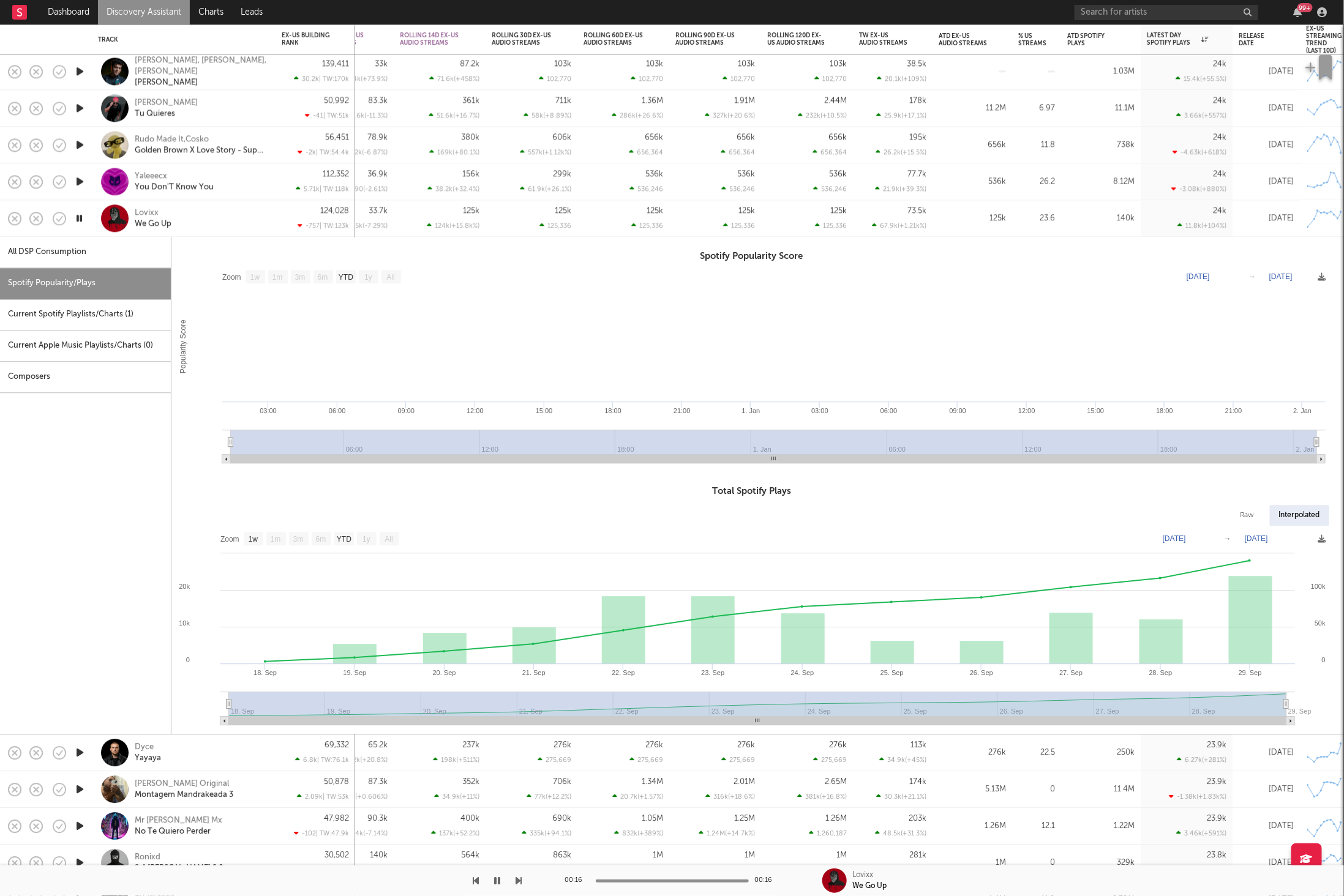
click at [232, 215] on div "Lovixx We Go Up" at bounding box center [200, 219] width 132 height 22
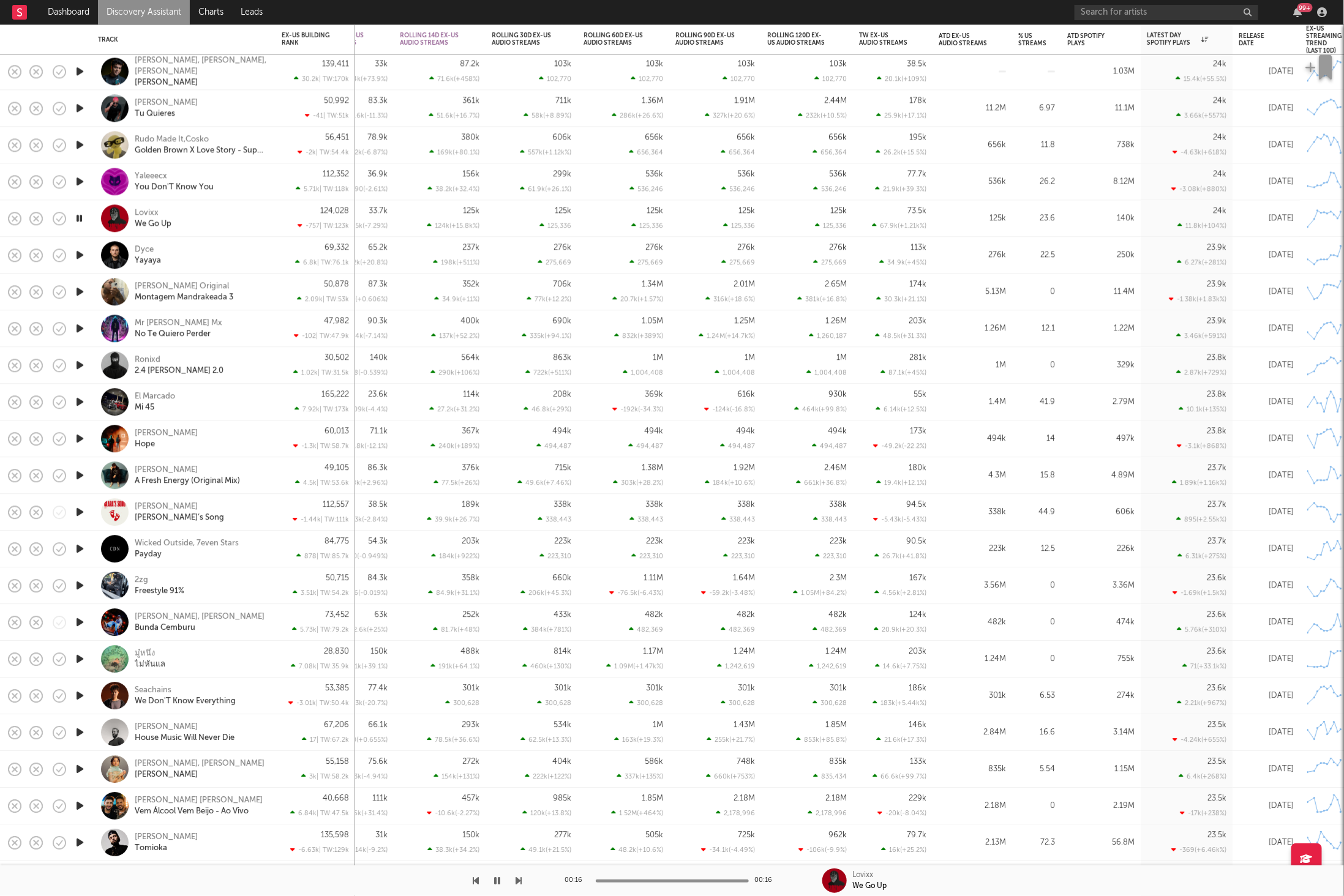
click at [79, 254] on icon "button" at bounding box center [80, 255] width 13 height 15
click at [215, 253] on div "[PERSON_NAME]" at bounding box center [200, 255] width 132 height 22
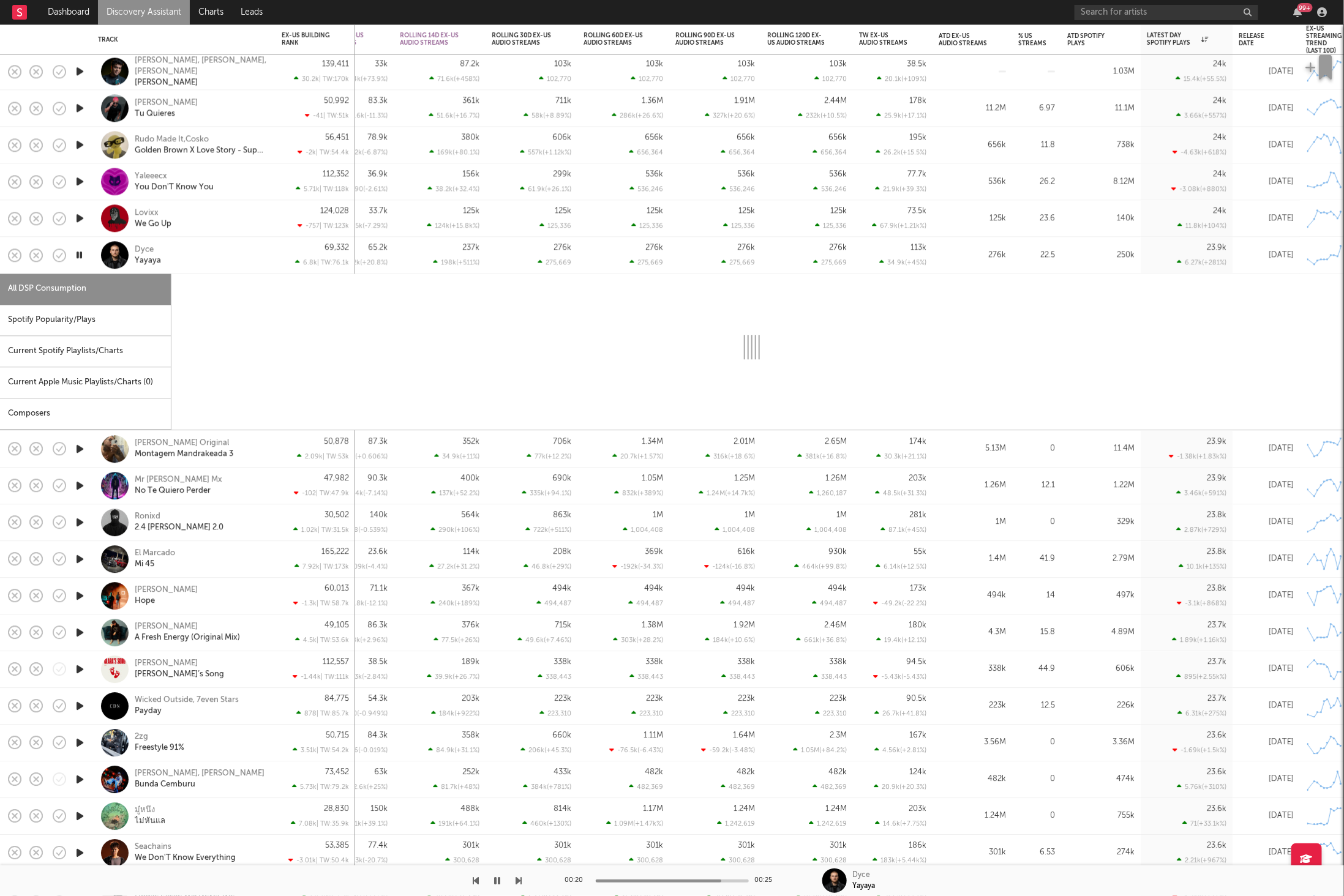
click at [64, 317] on div "Spotify Popularity/Plays" at bounding box center [86, 320] width 171 height 31
select select "1w"
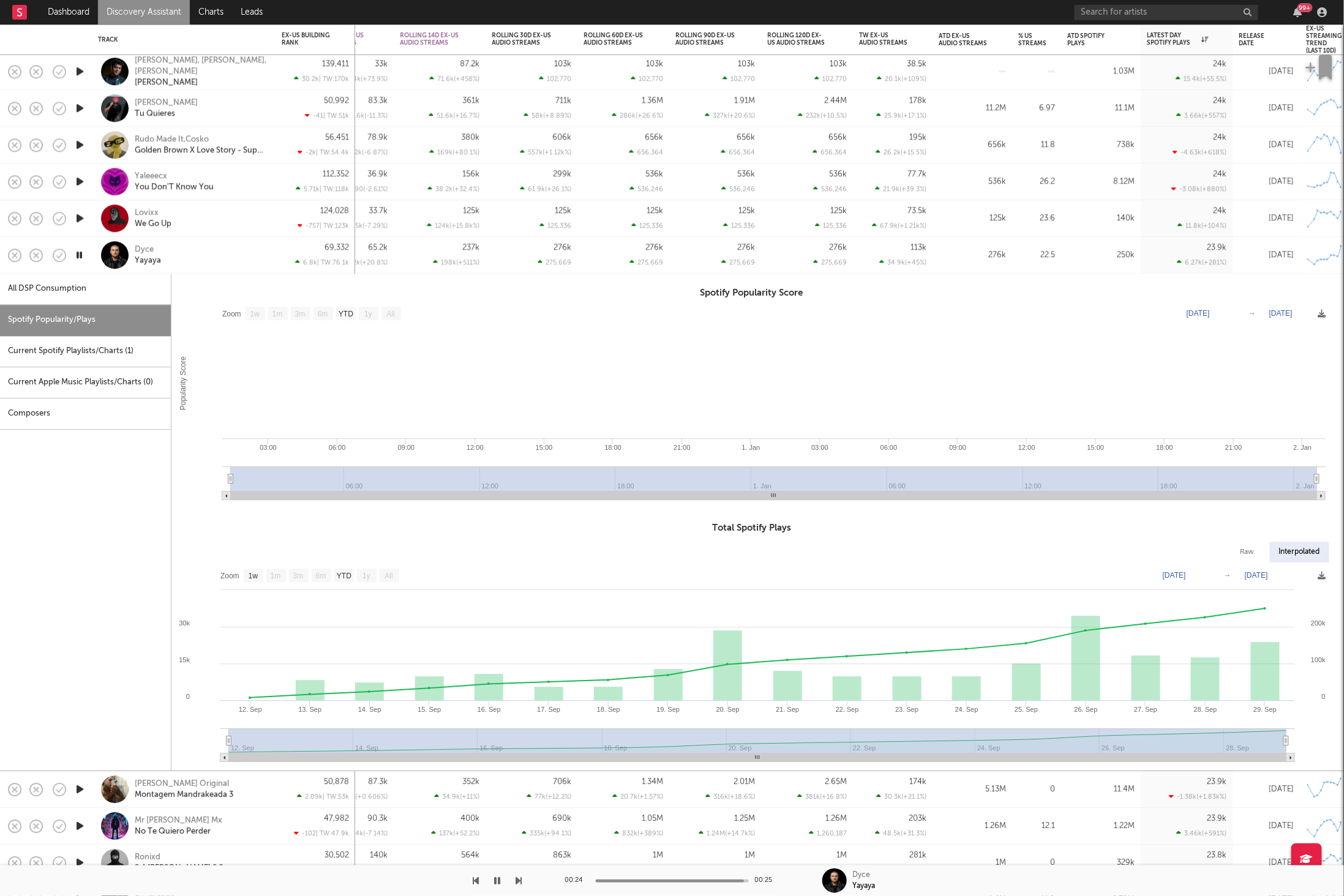
click at [83, 252] on icon "button" at bounding box center [80, 255] width 12 height 15
click at [208, 265] on div "[PERSON_NAME]" at bounding box center [200, 255] width 132 height 22
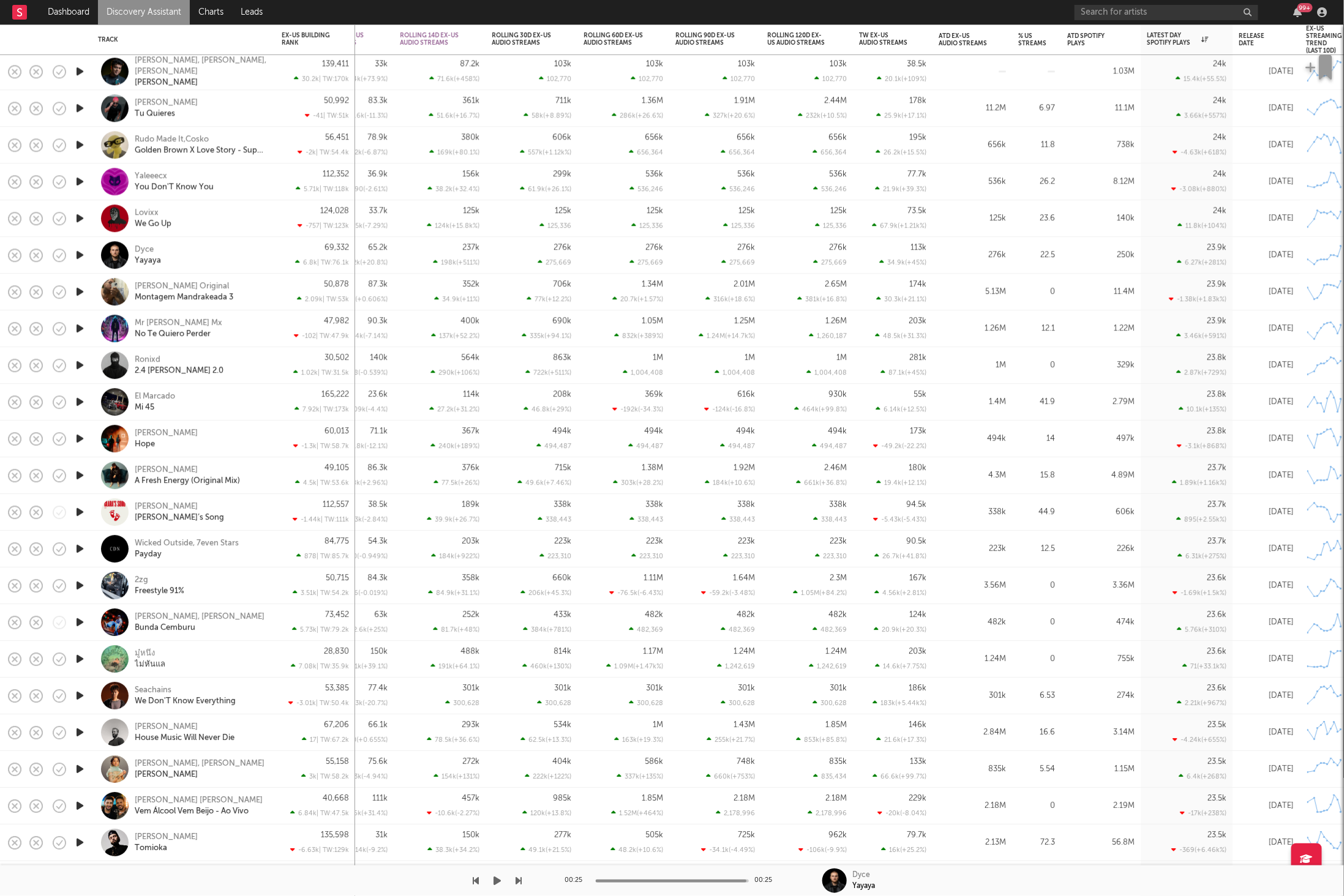
drag, startPoint x: 500, startPoint y: 886, endPoint x: 514, endPoint y: 884, distance: 14.1
click at [500, 886] on button "button" at bounding box center [497, 880] width 12 height 31
click at [518, 882] on icon "button" at bounding box center [519, 880] width 6 height 10
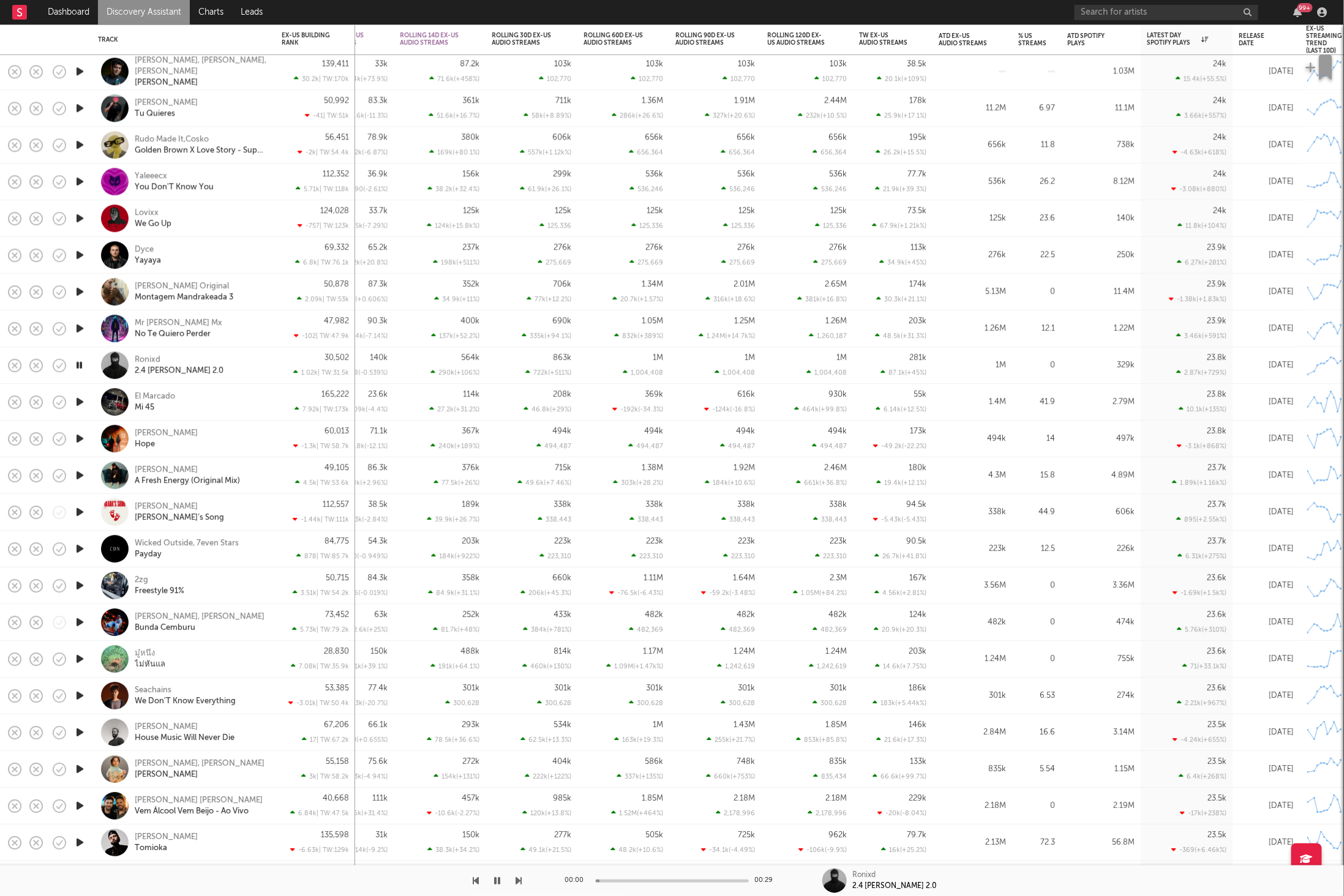
click at [518, 882] on icon "button" at bounding box center [519, 880] width 6 height 10
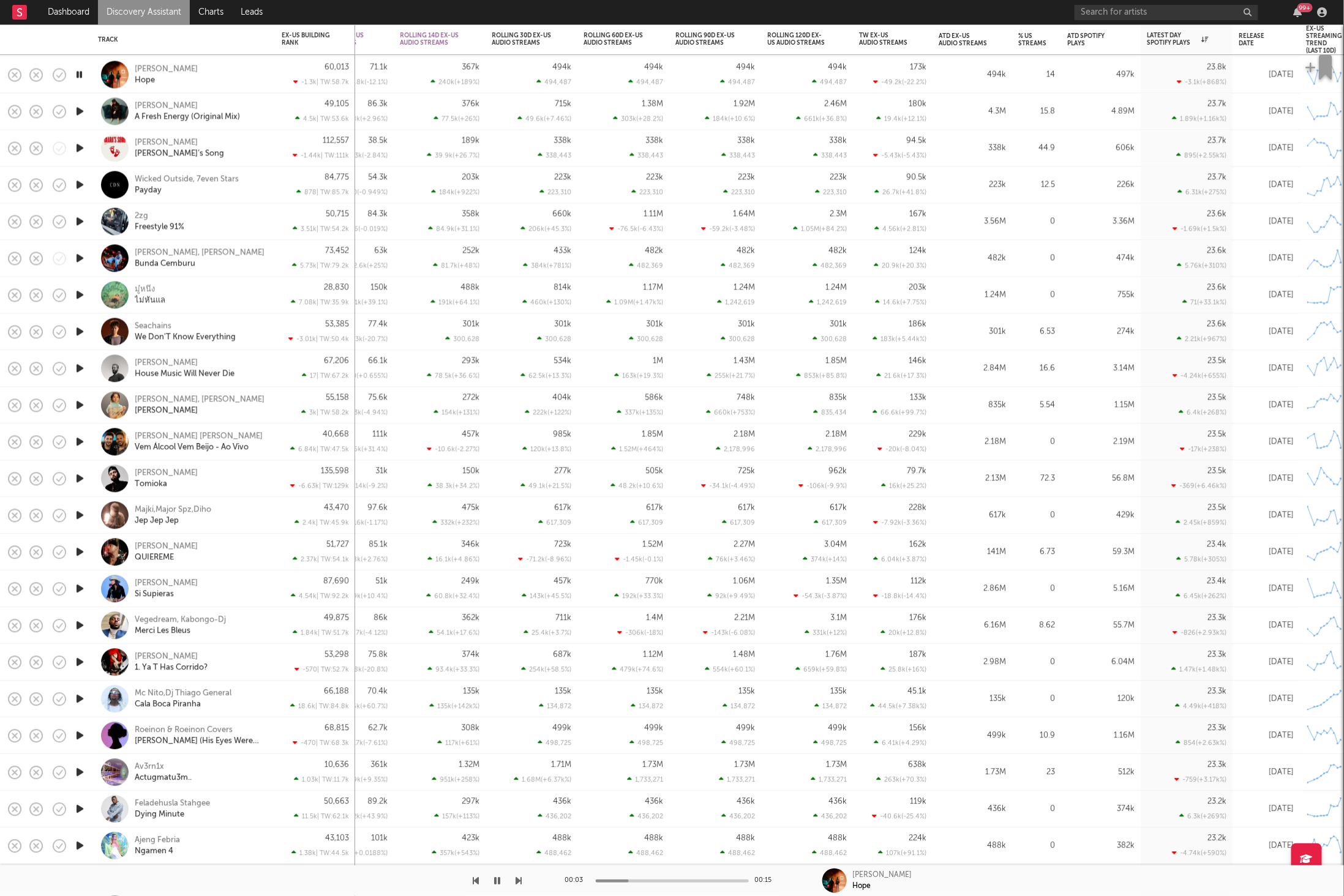
click at [514, 878] on div at bounding box center [261, 880] width 522 height 31
click at [520, 878] on icon "button" at bounding box center [519, 880] width 6 height 10
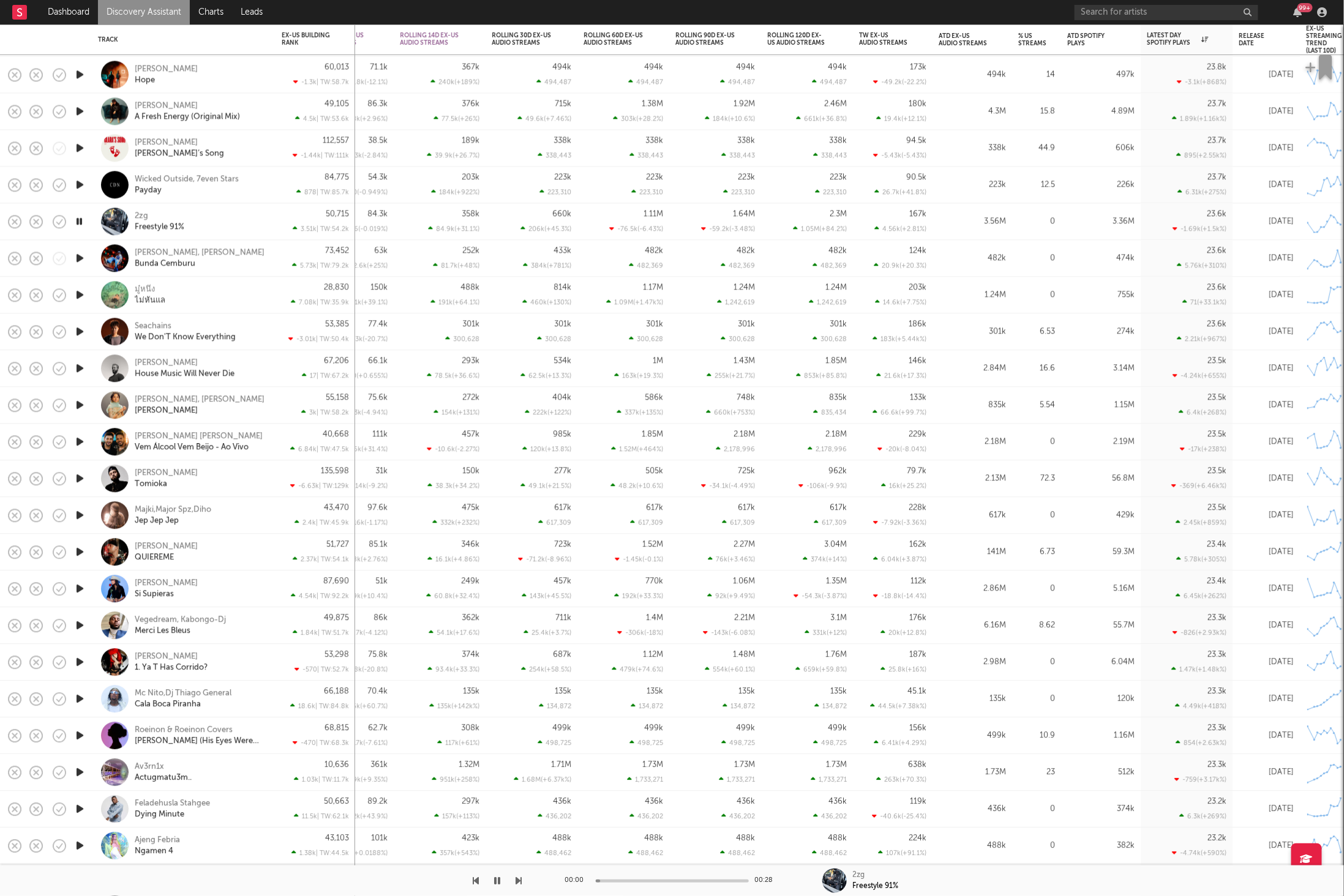
click at [520, 878] on icon "button" at bounding box center [519, 880] width 6 height 10
click at [239, 212] on div "2zg Freestyle 91%" at bounding box center [200, 222] width 132 height 22
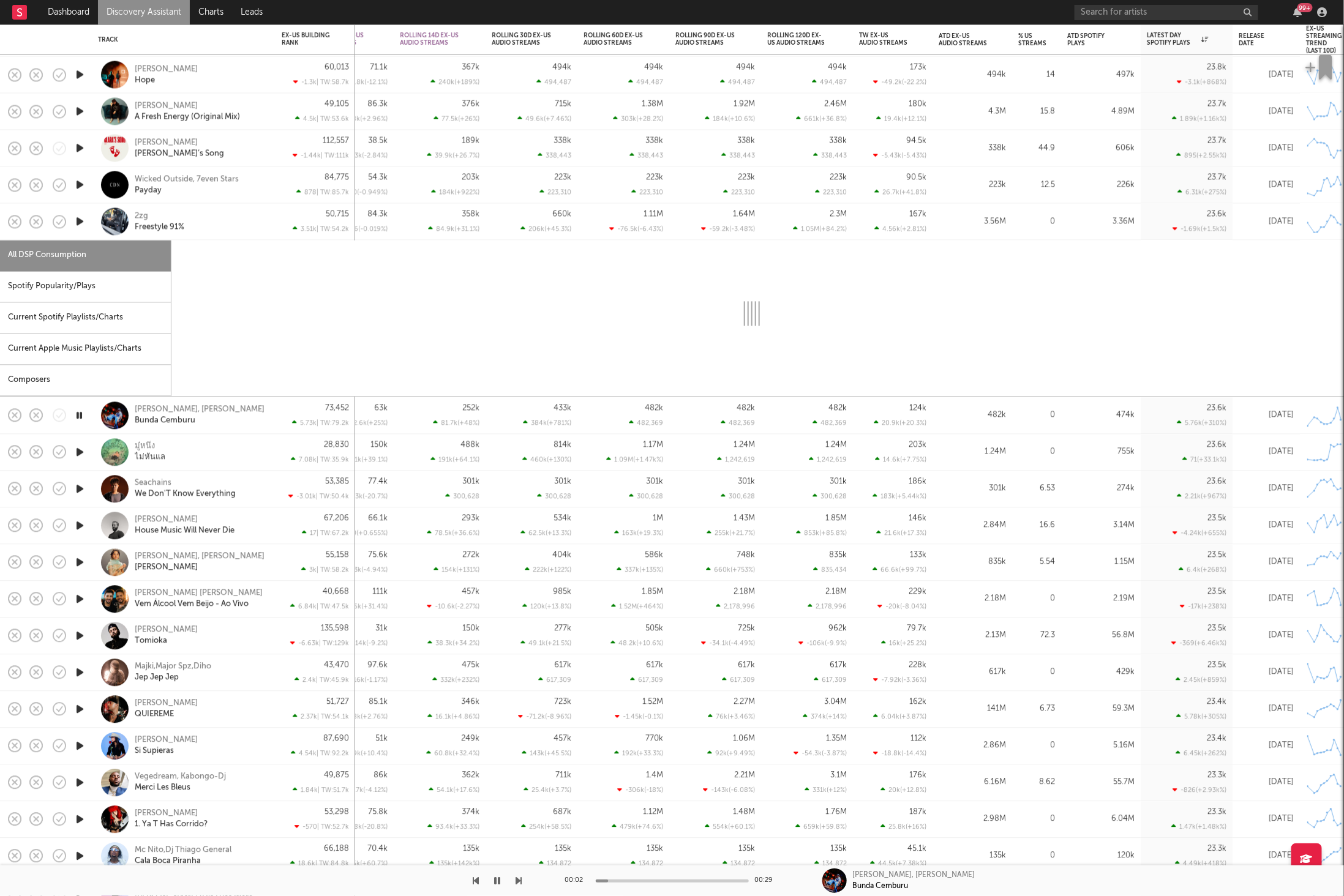
drag, startPoint x: 78, startPoint y: 297, endPoint x: 103, endPoint y: 294, distance: 25.2
click at [78, 298] on div "Spotify Popularity/Plays" at bounding box center [86, 287] width 171 height 31
select select "1w"
select select "6m"
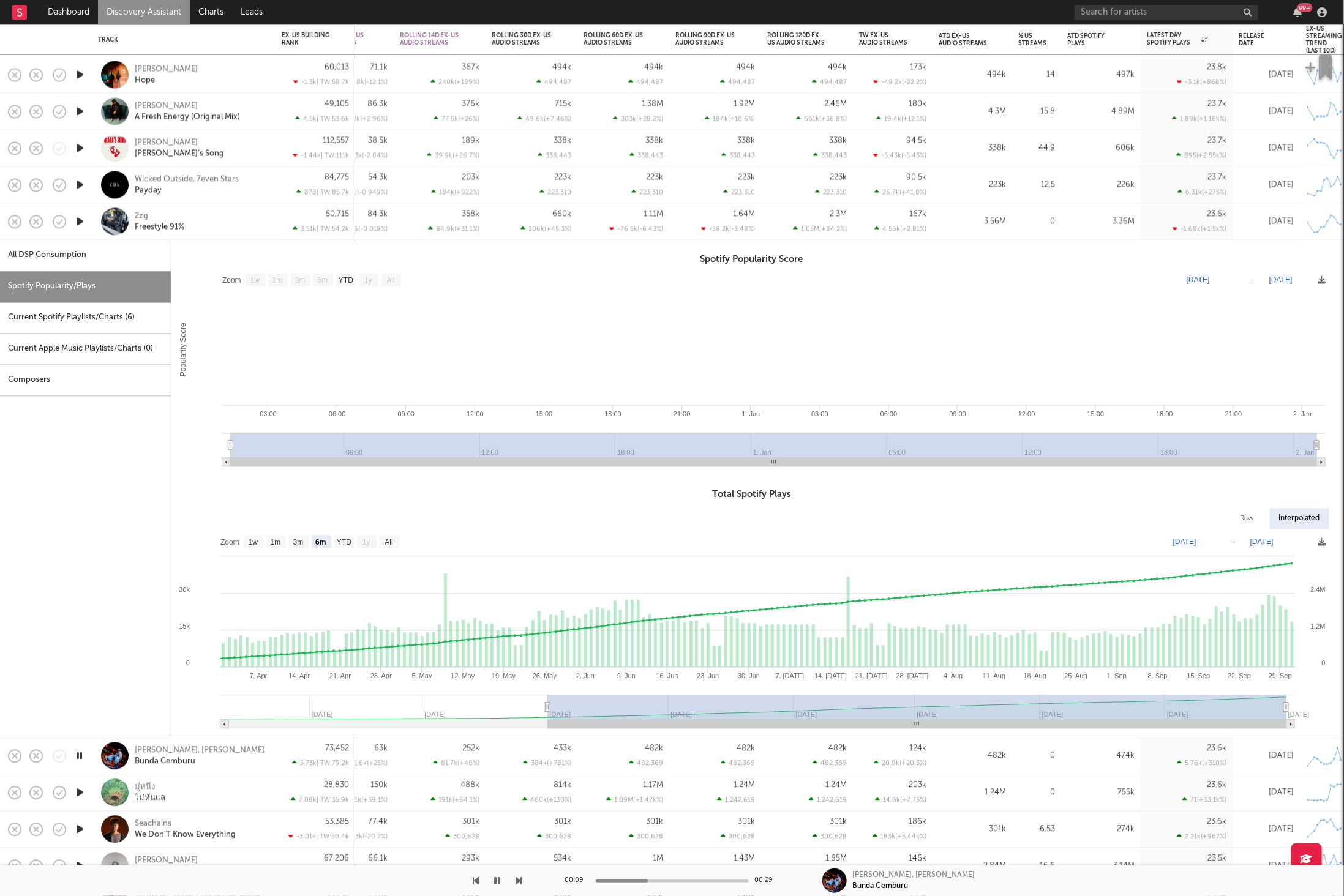
click at [240, 224] on div "2zg Freestyle 91%" at bounding box center [200, 222] width 132 height 22
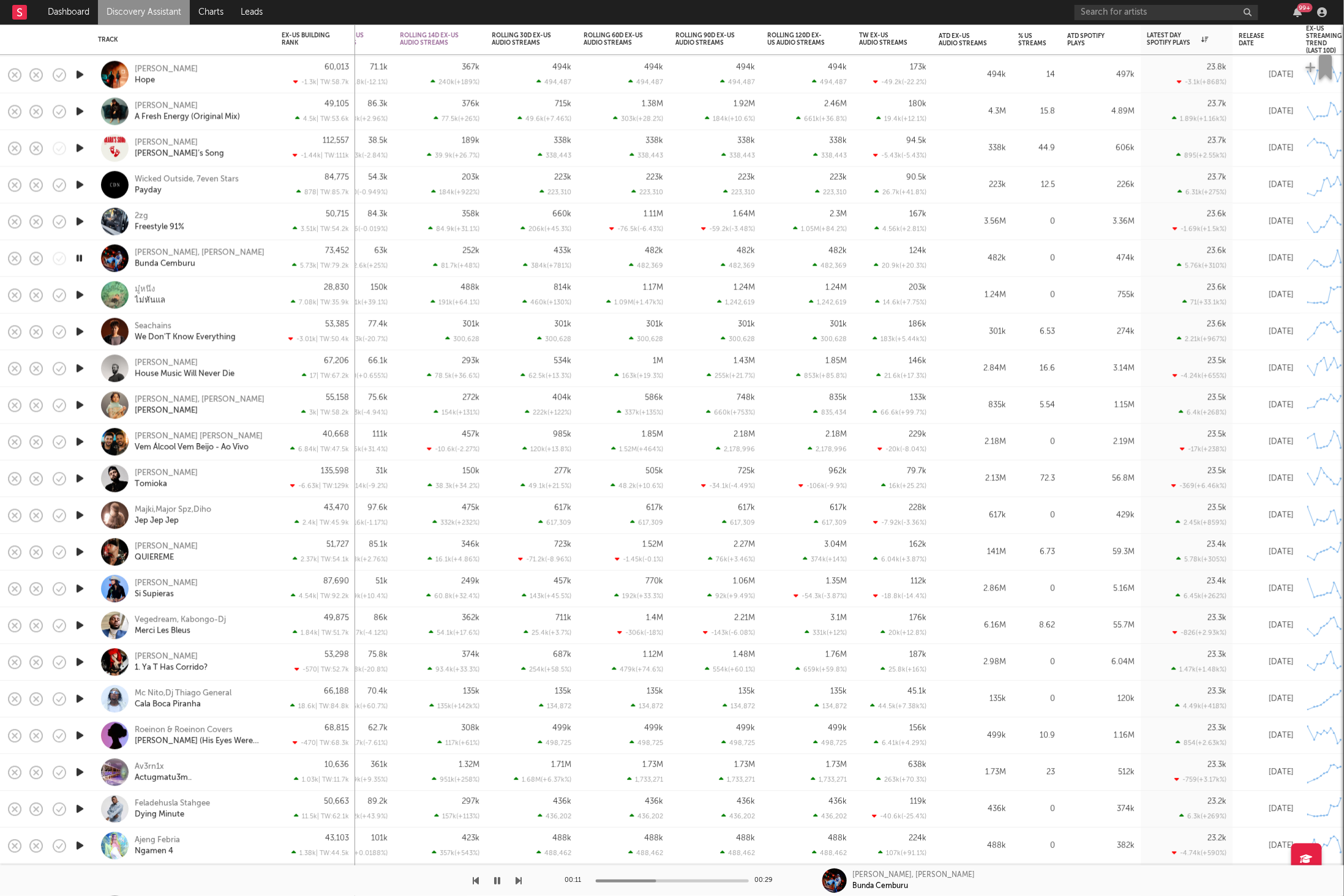
click at [517, 881] on icon "button" at bounding box center [519, 880] width 6 height 10
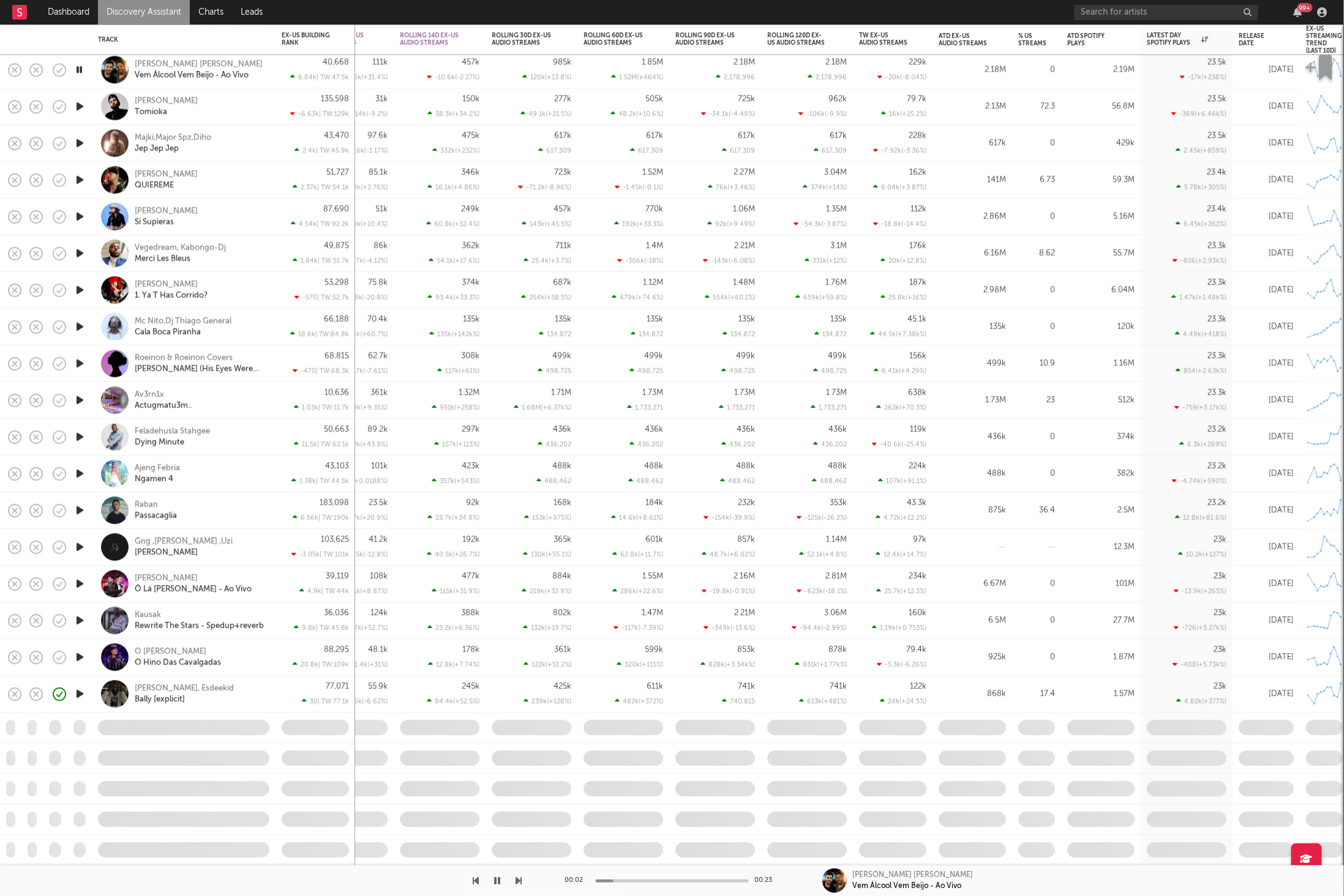
click at [521, 880] on icon "button" at bounding box center [519, 880] width 6 height 10
click at [223, 108] on div "[PERSON_NAME]" at bounding box center [200, 106] width 132 height 22
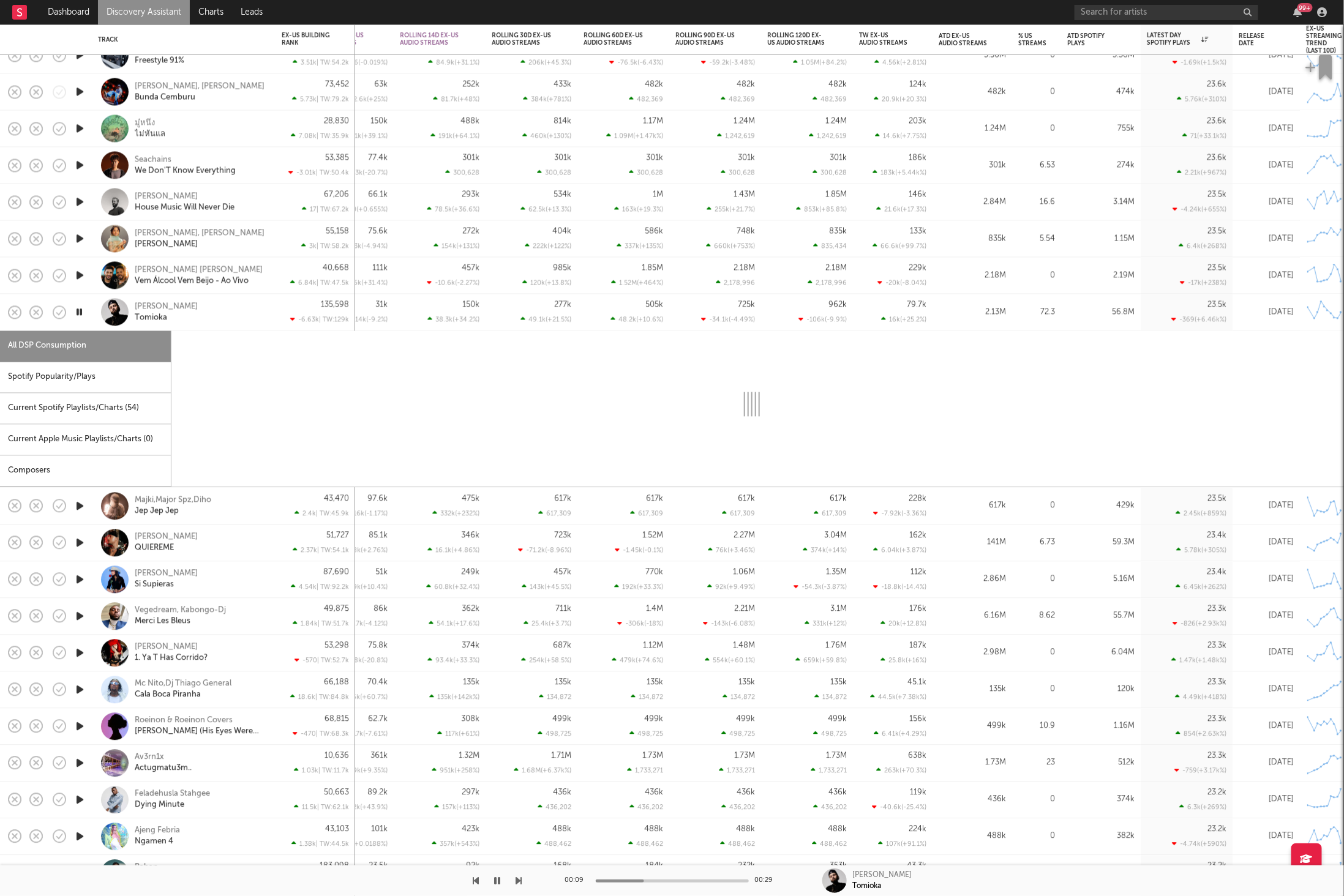
click at [93, 377] on div "Spotify Popularity/Plays" at bounding box center [86, 378] width 171 height 31
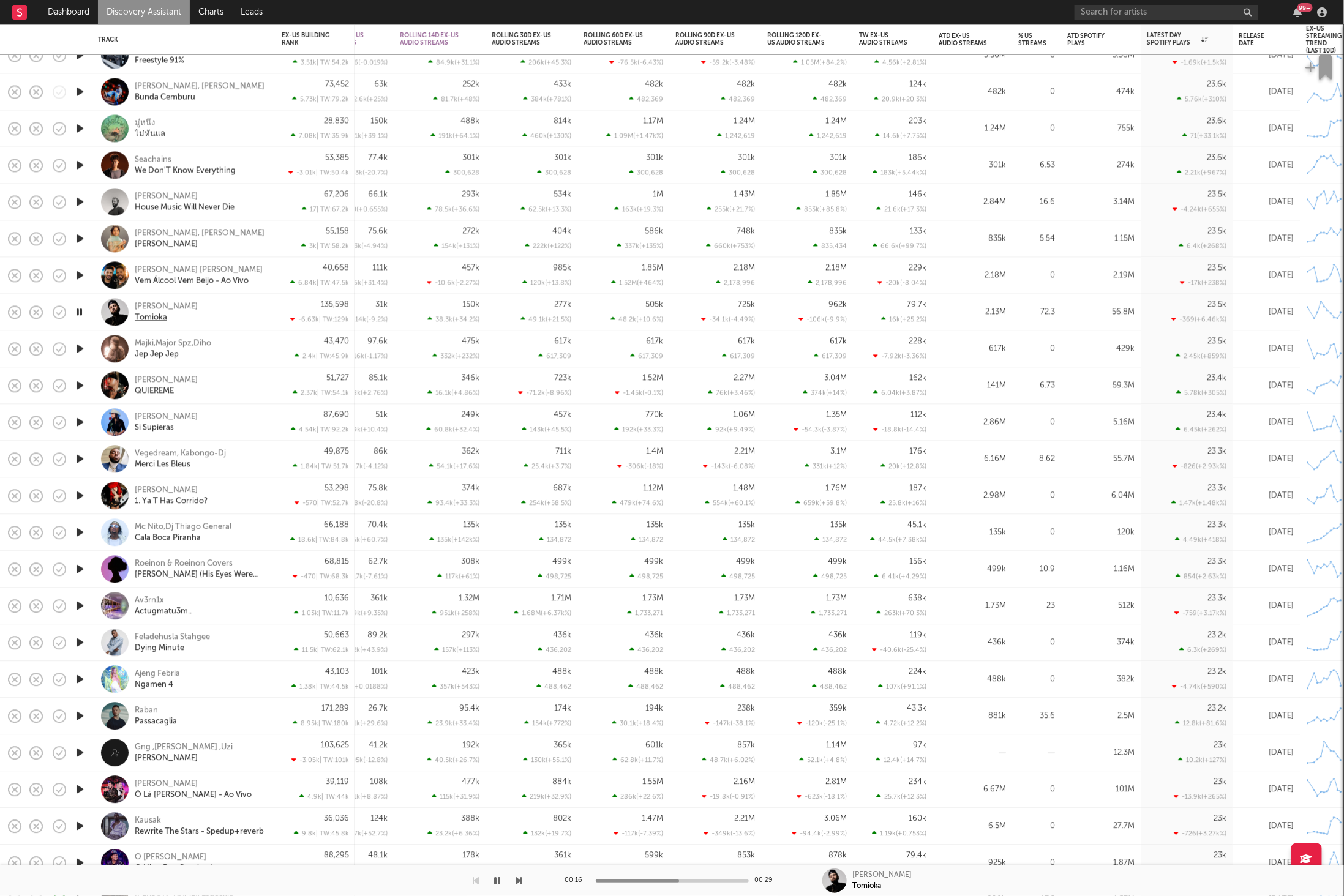
drag, startPoint x: 79, startPoint y: 309, endPoint x: 146, endPoint y: 321, distance: 68.1
click at [79, 309] on icon "button" at bounding box center [80, 312] width 12 height 15
drag, startPoint x: 491, startPoint y: 882, endPoint x: 500, endPoint y: 882, distance: 9.0
click at [492, 882] on button "button" at bounding box center [497, 880] width 12 height 31
drag, startPoint x: 516, startPoint y: 884, endPoint x: 523, endPoint y: 880, distance: 8.1
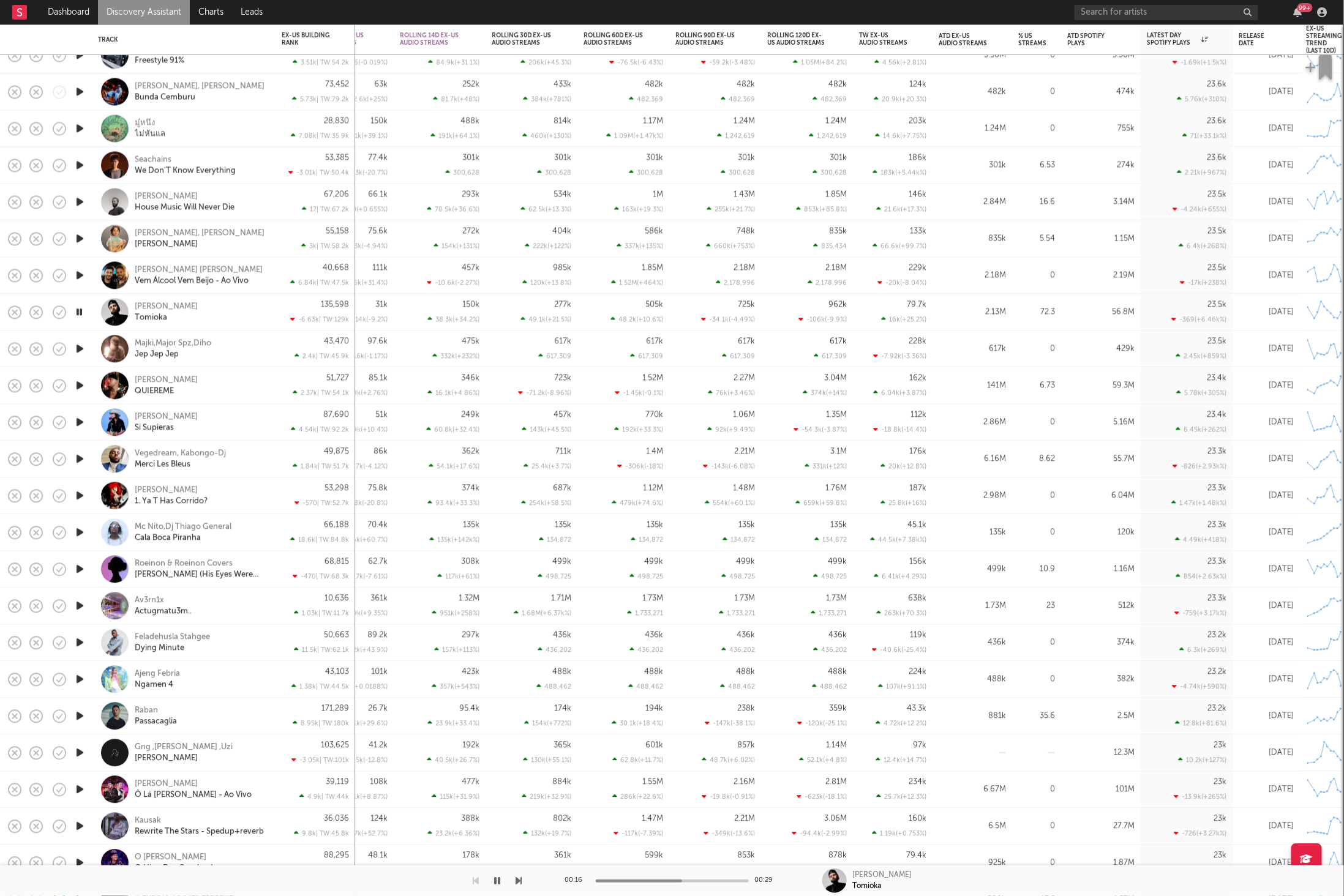
click at [517, 884] on div at bounding box center [261, 880] width 522 height 31
click at [523, 880] on div "00:17 00:29 [PERSON_NAME]" at bounding box center [672, 880] width 1344 height 31
click at [526, 878] on div "00:17 00:29 [PERSON_NAME]" at bounding box center [672, 880] width 1344 height 31
click at [520, 878] on icon "button" at bounding box center [519, 880] width 6 height 10
drag, startPoint x: 84, startPoint y: 348, endPoint x: 108, endPoint y: 363, distance: 28.3
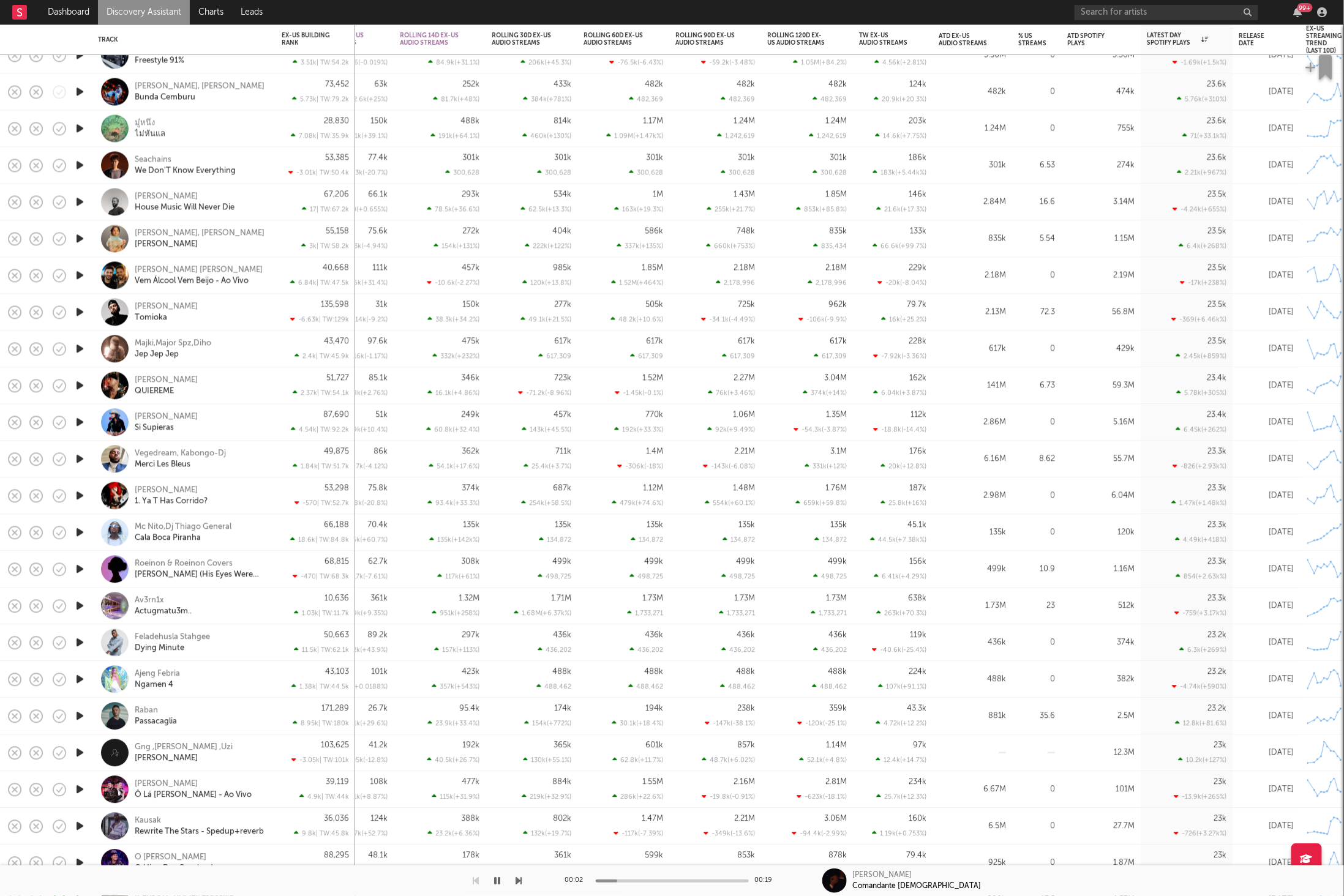
click at [84, 348] on icon "button" at bounding box center [80, 348] width 13 height 15
click at [518, 882] on icon "button" at bounding box center [519, 880] width 6 height 10
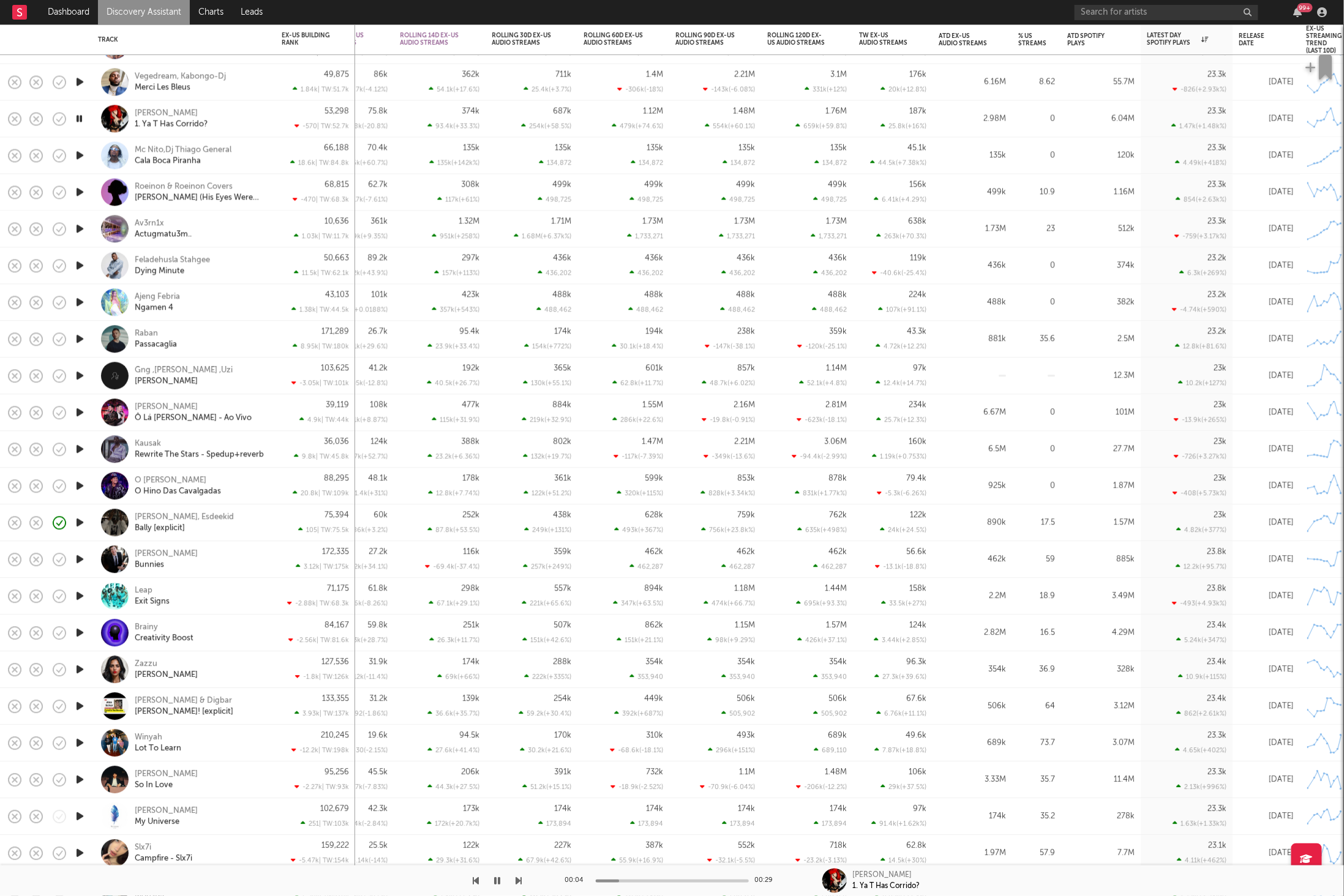
click at [521, 879] on icon "button" at bounding box center [519, 880] width 6 height 10
click at [515, 881] on div at bounding box center [261, 880] width 522 height 31
click at [518, 879] on icon "button" at bounding box center [519, 880] width 6 height 10
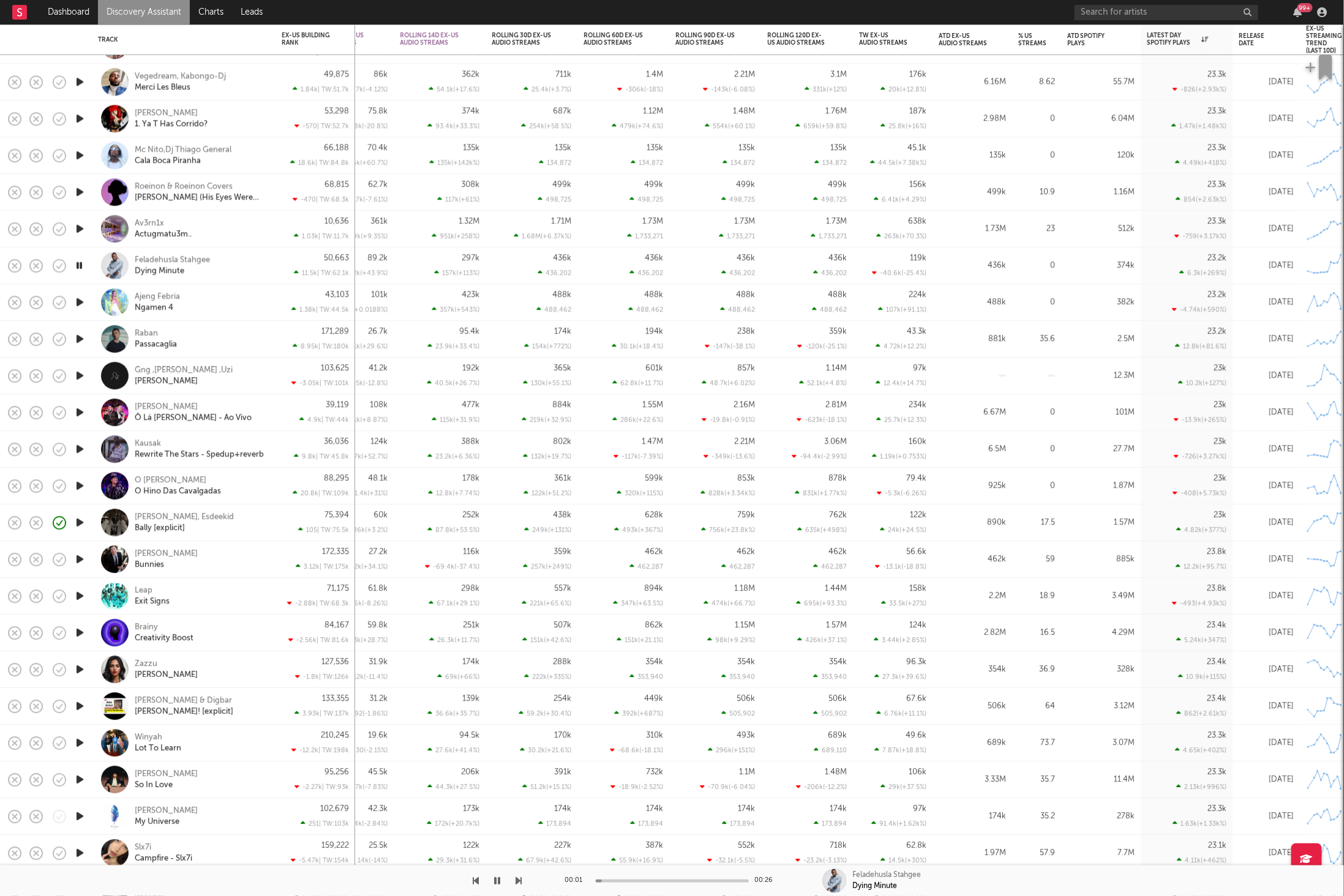
click at [518, 879] on icon "button" at bounding box center [519, 880] width 6 height 10
click at [482, 880] on div at bounding box center [261, 880] width 522 height 31
click at [478, 880] on icon "button" at bounding box center [476, 880] width 6 height 10
click at [518, 881] on icon "button" at bounding box center [519, 880] width 6 height 10
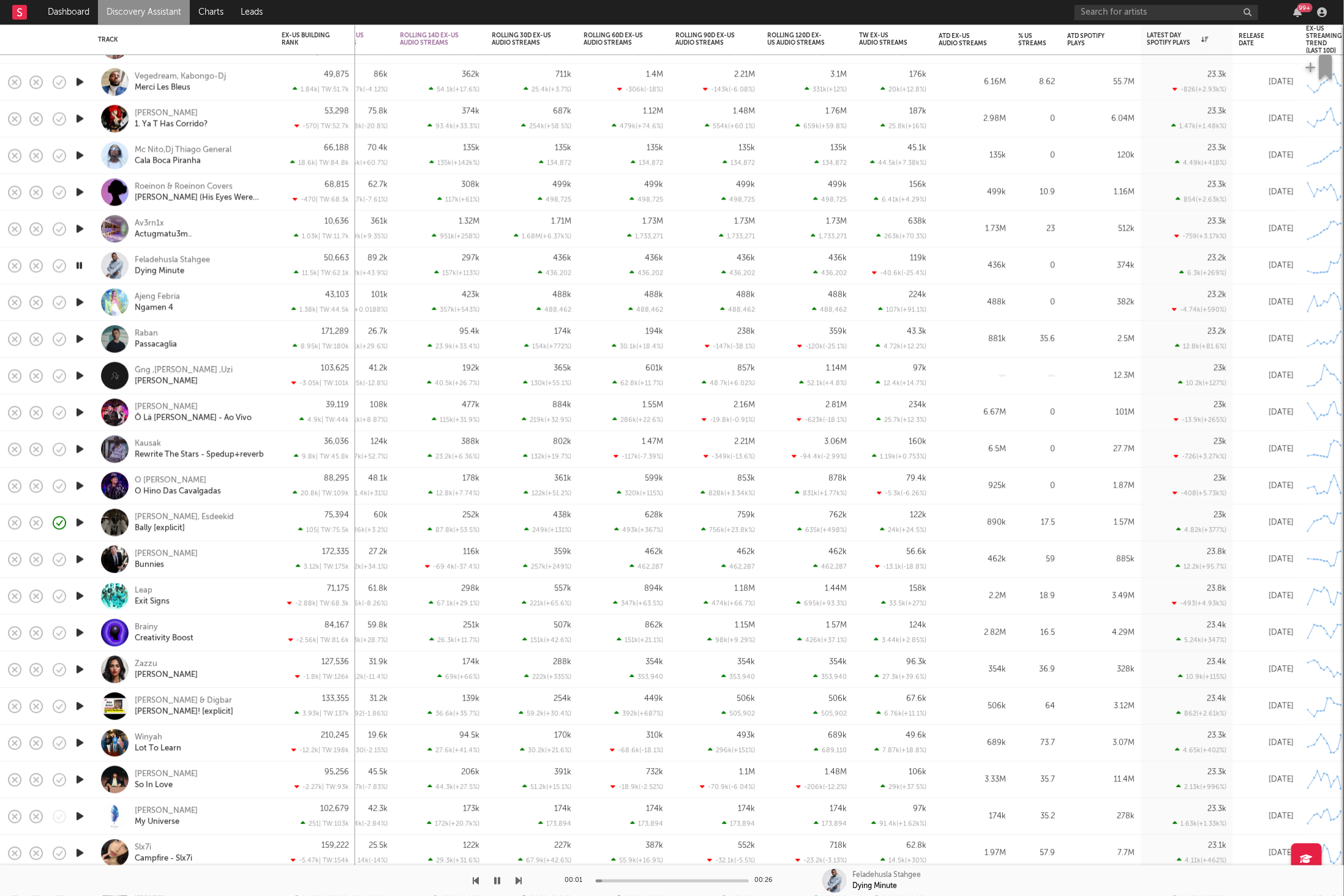
click at [518, 881] on icon "button" at bounding box center [519, 880] width 6 height 10
click at [520, 880] on icon "button" at bounding box center [519, 880] width 6 height 10
click at [520, 881] on icon "button" at bounding box center [519, 880] width 6 height 10
click at [514, 884] on div at bounding box center [261, 880] width 522 height 31
click at [519, 882] on icon "button" at bounding box center [519, 880] width 6 height 10
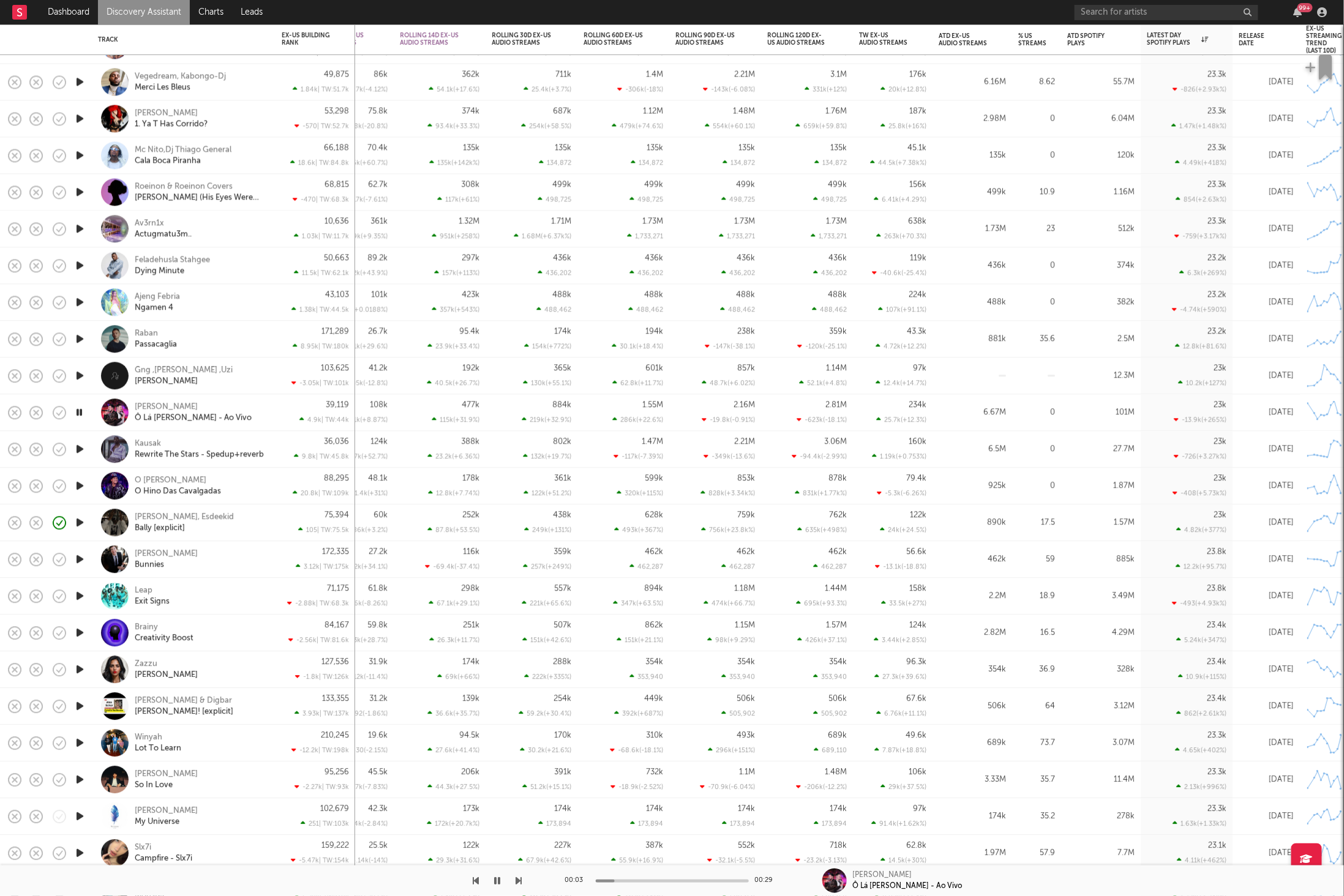
click at [519, 882] on icon "button" at bounding box center [519, 880] width 6 height 10
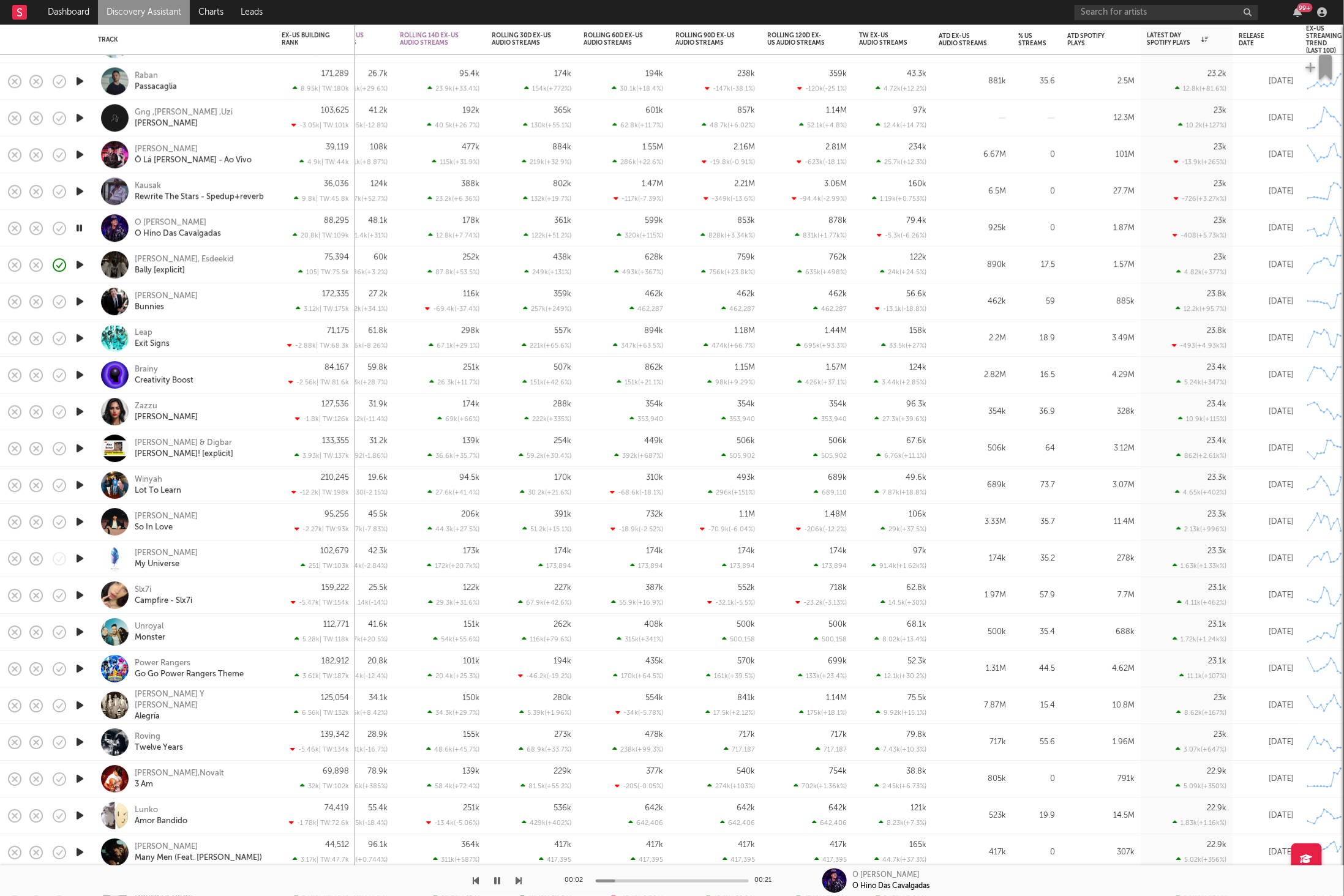
click at [521, 879] on icon "button" at bounding box center [519, 880] width 6 height 10
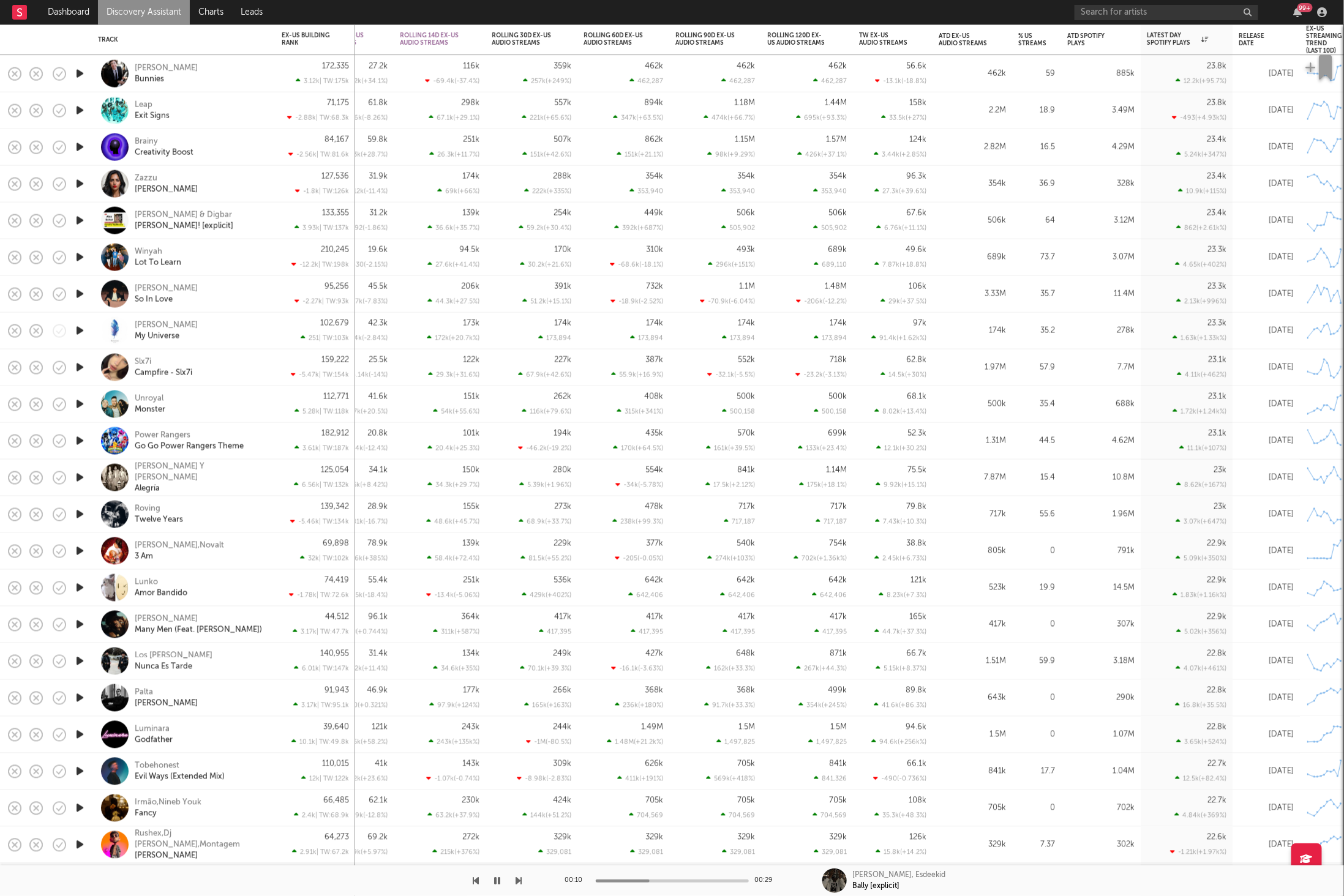
click at [529, 880] on div "00:10 00:29 [PERSON_NAME], Esdeekid Bally [explicit]" at bounding box center [672, 880] width 1344 height 31
click at [501, 881] on button "button" at bounding box center [497, 880] width 12 height 31
click at [495, 878] on icon "button" at bounding box center [497, 880] width 7 height 10
click at [522, 879] on icon "button" at bounding box center [519, 880] width 6 height 10
click at [518, 877] on icon "button" at bounding box center [519, 880] width 6 height 10
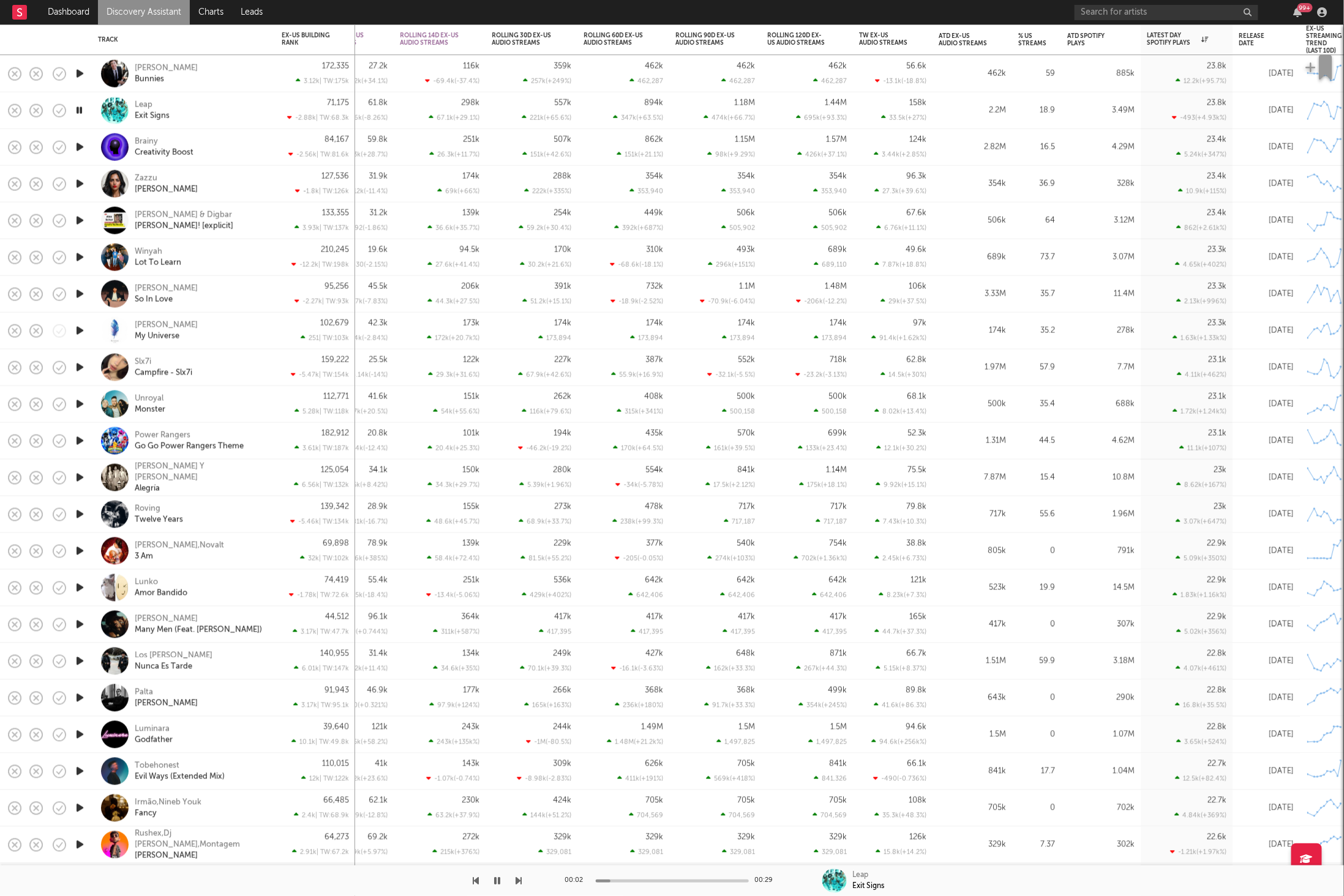
click at [518, 877] on icon "button" at bounding box center [519, 880] width 6 height 10
click at [240, 217] on div "[PERSON_NAME] & Digbar Gee Willikers! [explicit]" at bounding box center [200, 221] width 132 height 22
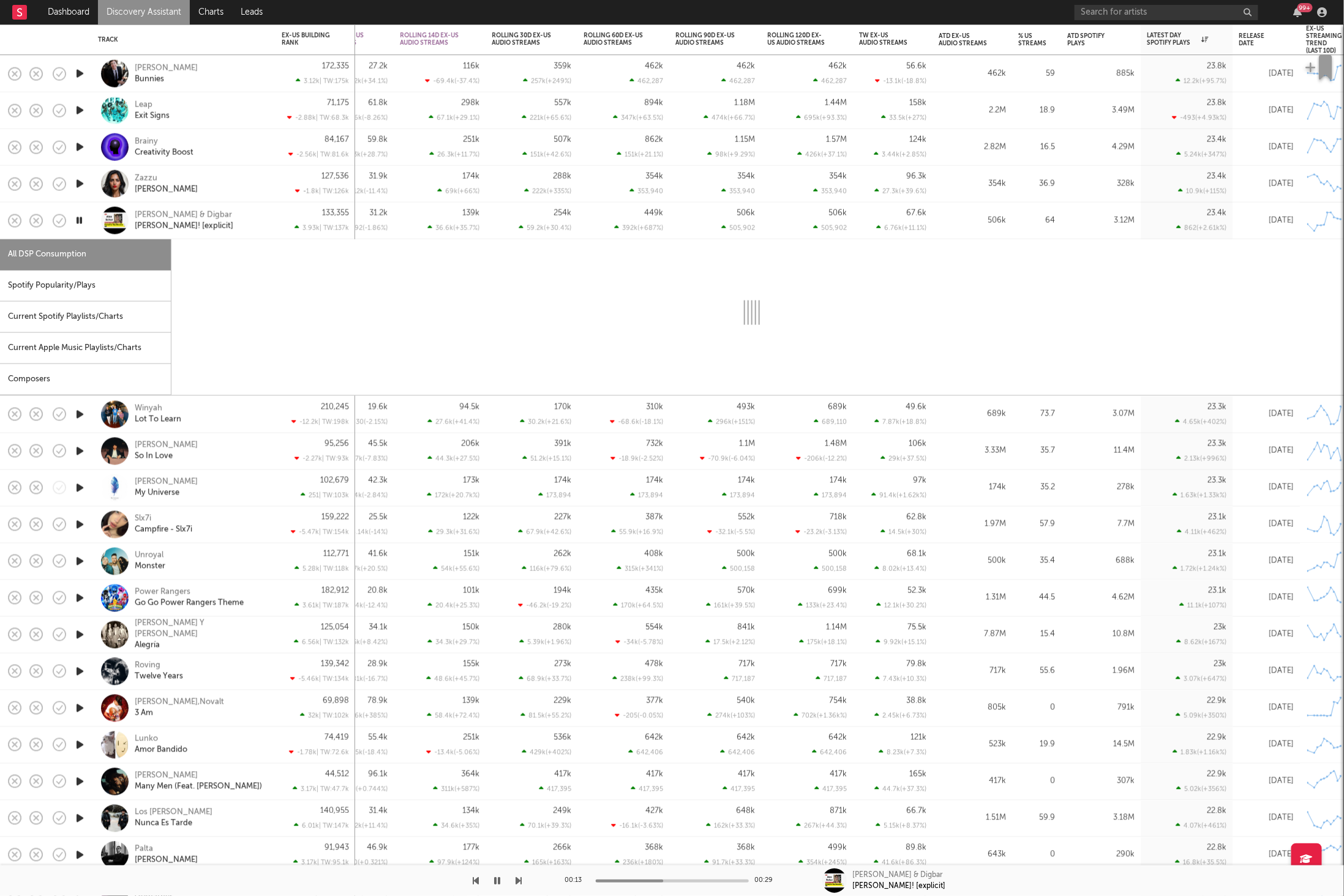
click at [54, 296] on div "Spotify Popularity/Plays" at bounding box center [86, 286] width 171 height 31
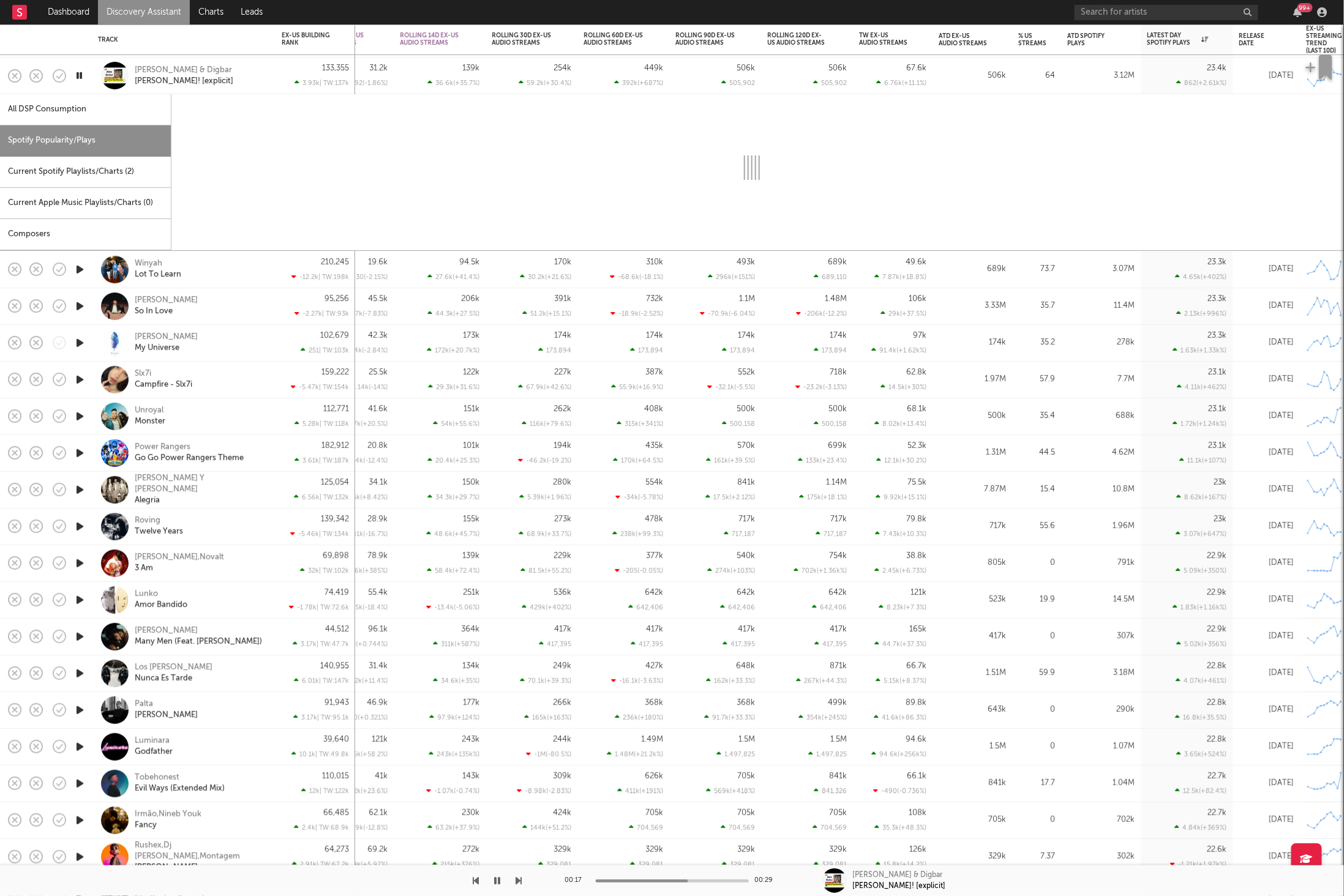
select select "1w"
select select "6m"
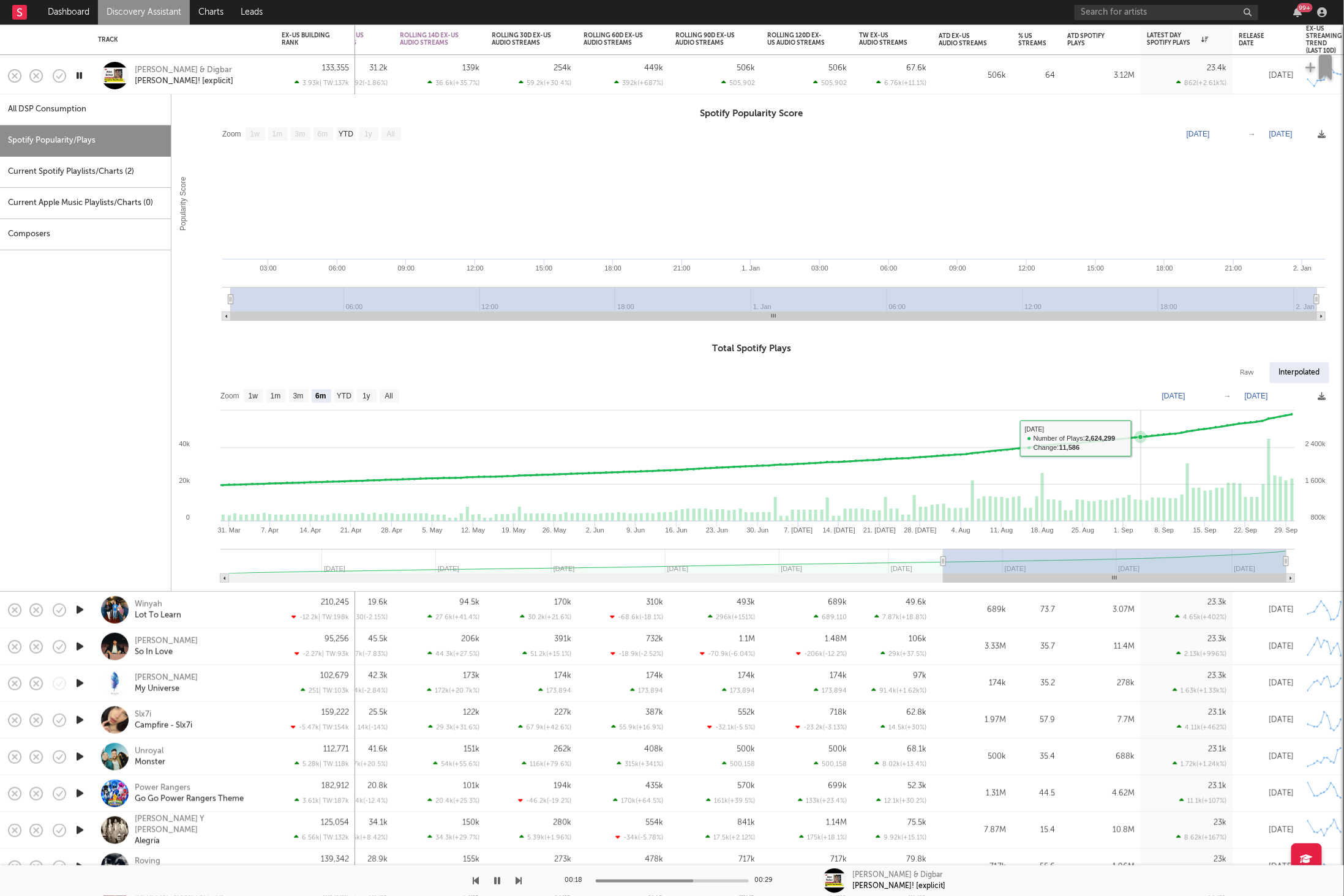
drag, startPoint x: 1140, startPoint y: 449, endPoint x: 1200, endPoint y: 442, distance: 60.4
click at [1152, 445] on rect at bounding box center [752, 487] width 1161 height 208
type input "[DATE]"
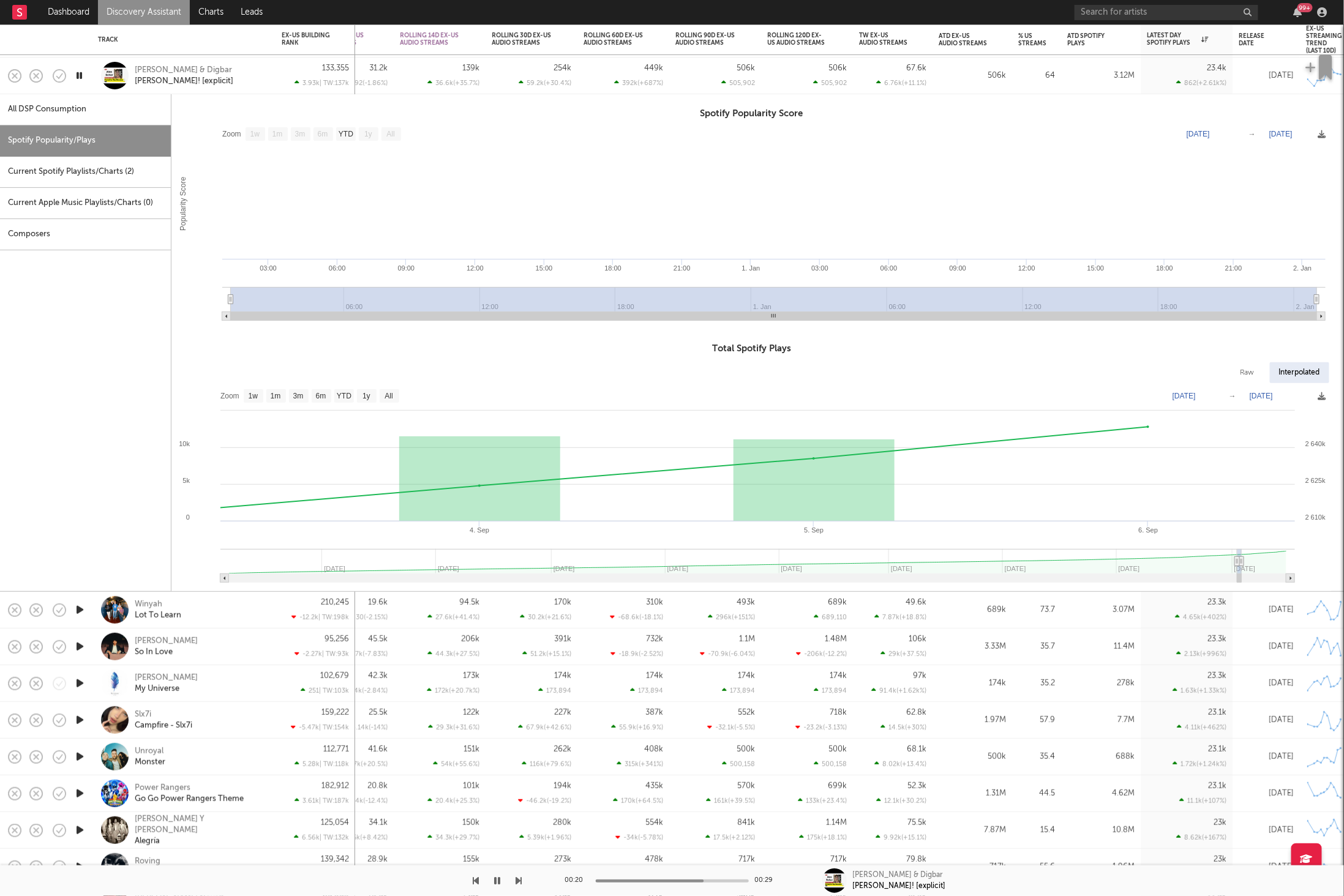
type input "[DATE]"
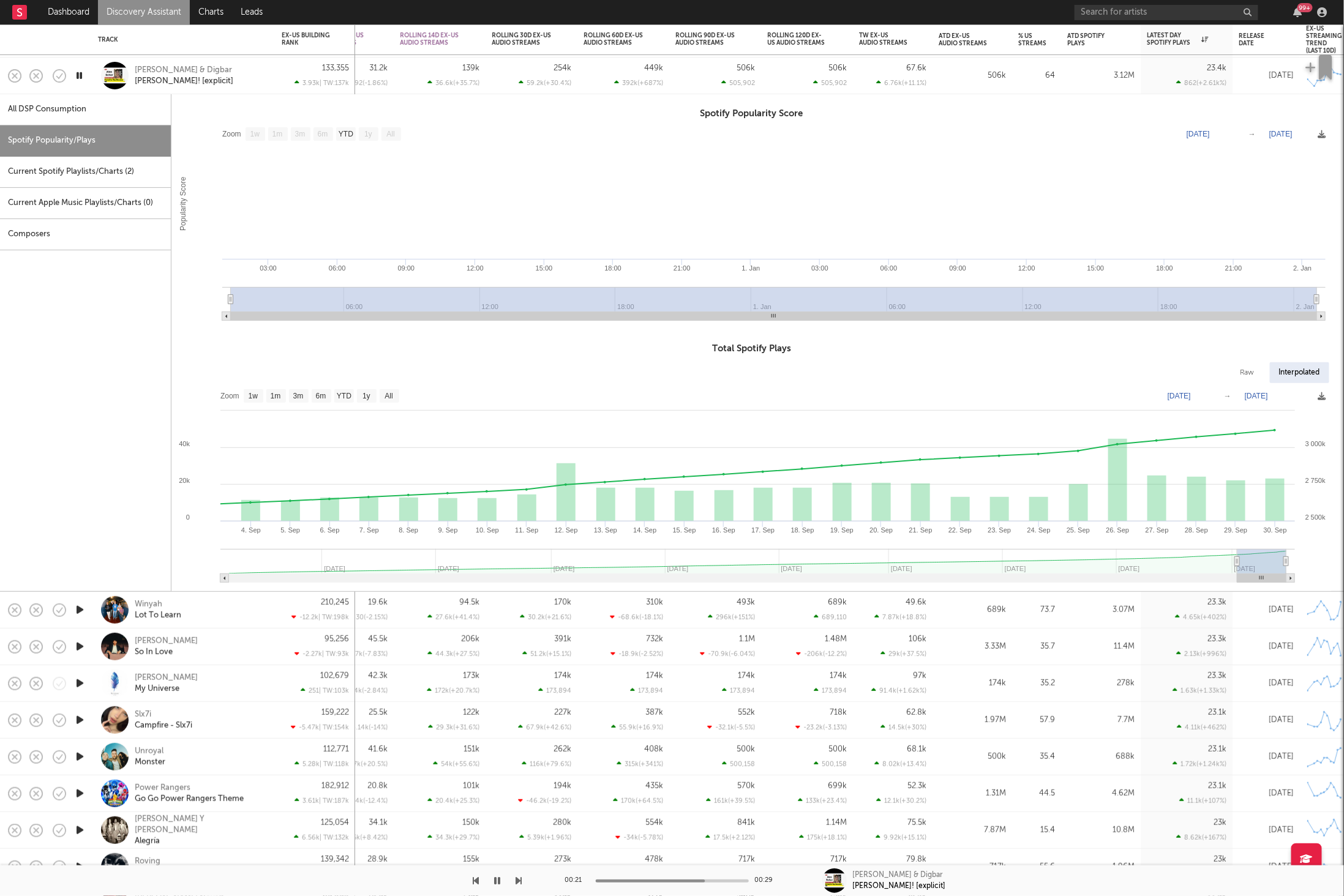
drag, startPoint x: 1242, startPoint y: 559, endPoint x: 1386, endPoint y: 559, distance: 144.0
click at [1343, 559] on html "Dashboard Discovery Assistant Charts Leads 99 + Notifications Settings Mark all…" at bounding box center [672, 448] width 1344 height 896
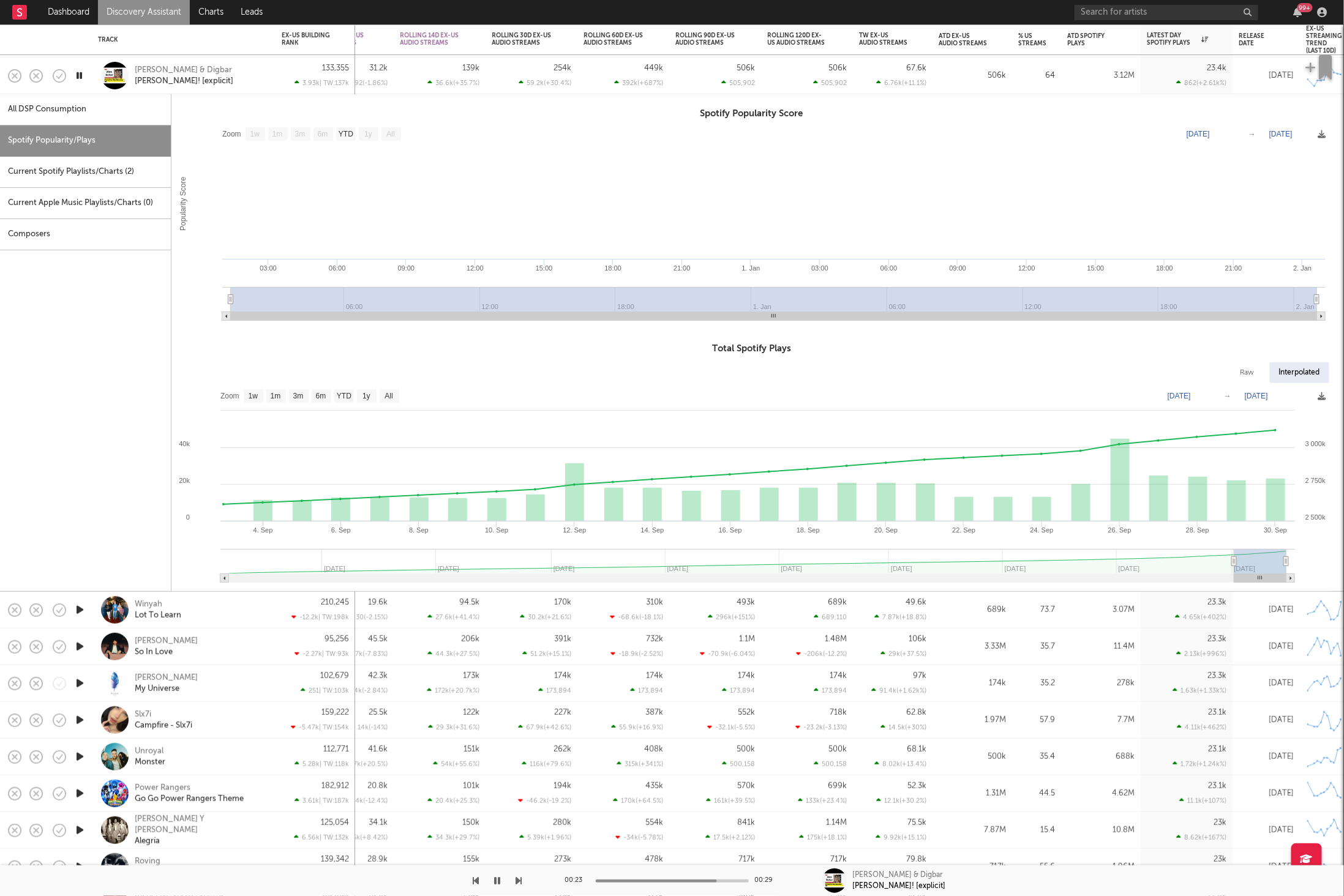
select select "1m"
type input "[DATE]"
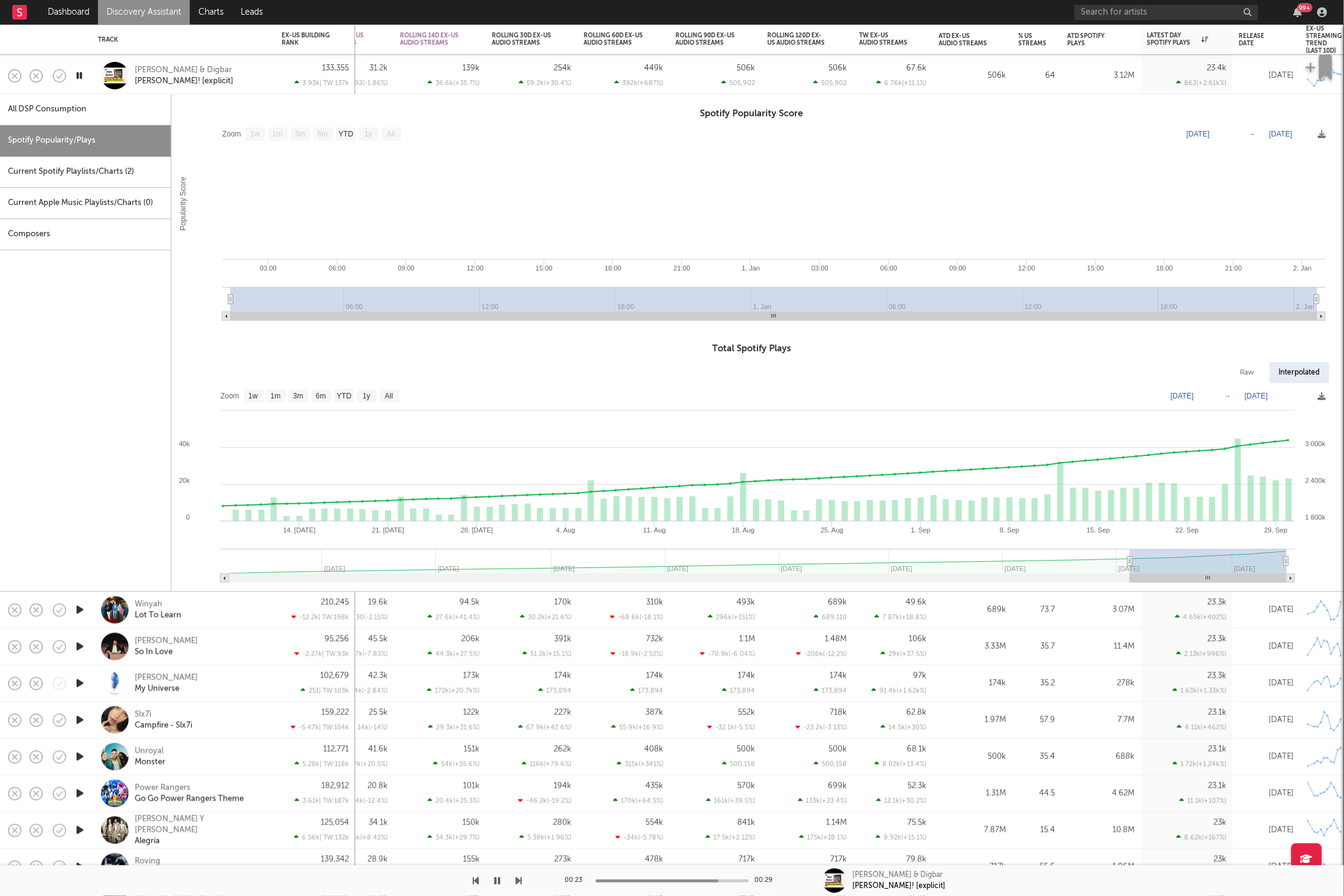
select select "3m"
type input "[DATE]"
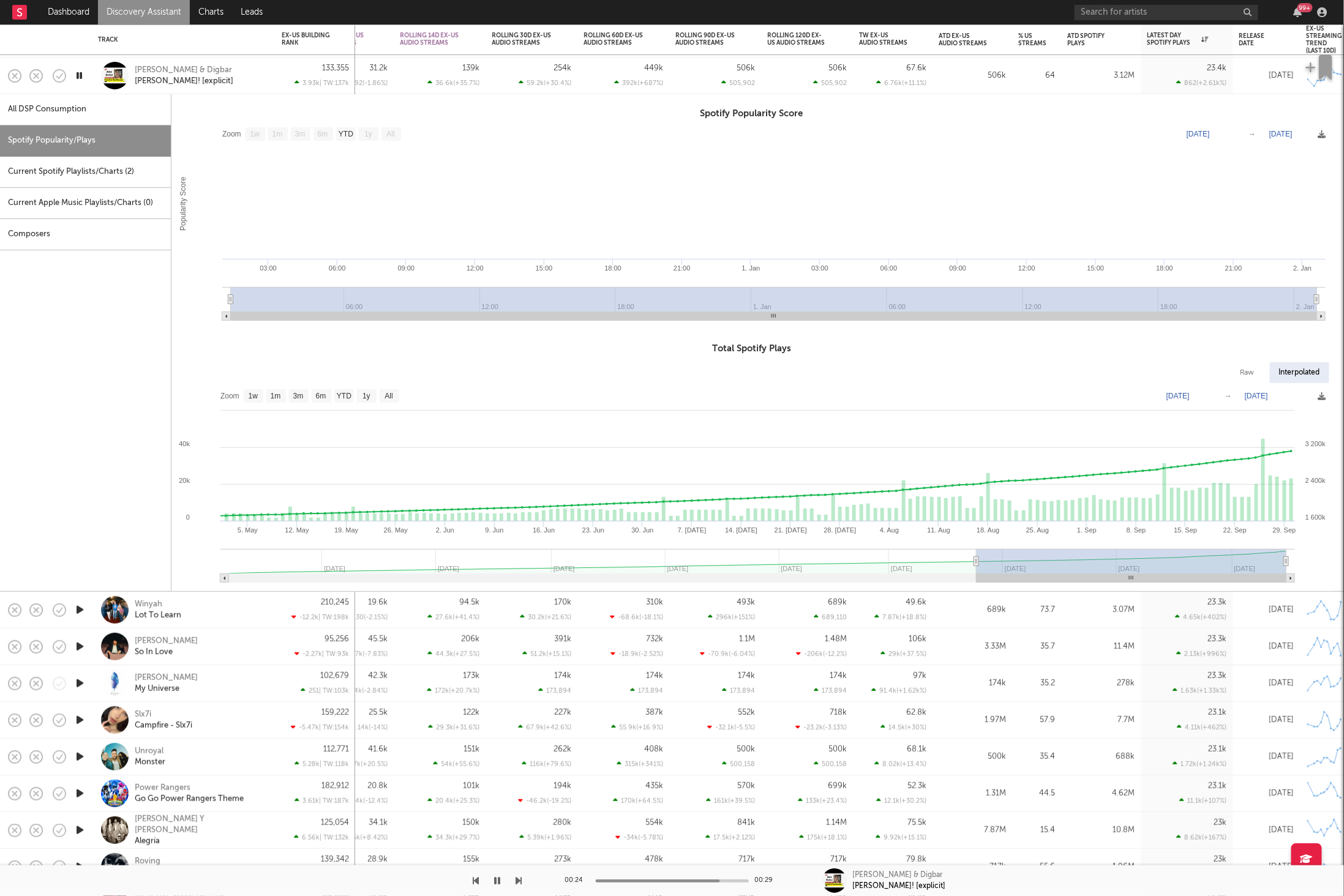
select select "6m"
drag, startPoint x: 1234, startPoint y: 564, endPoint x: 992, endPoint y: 568, distance: 242.0
click at [992, 568] on g at bounding box center [758, 566] width 1074 height 34
type input "[DATE]"
select select "3m"
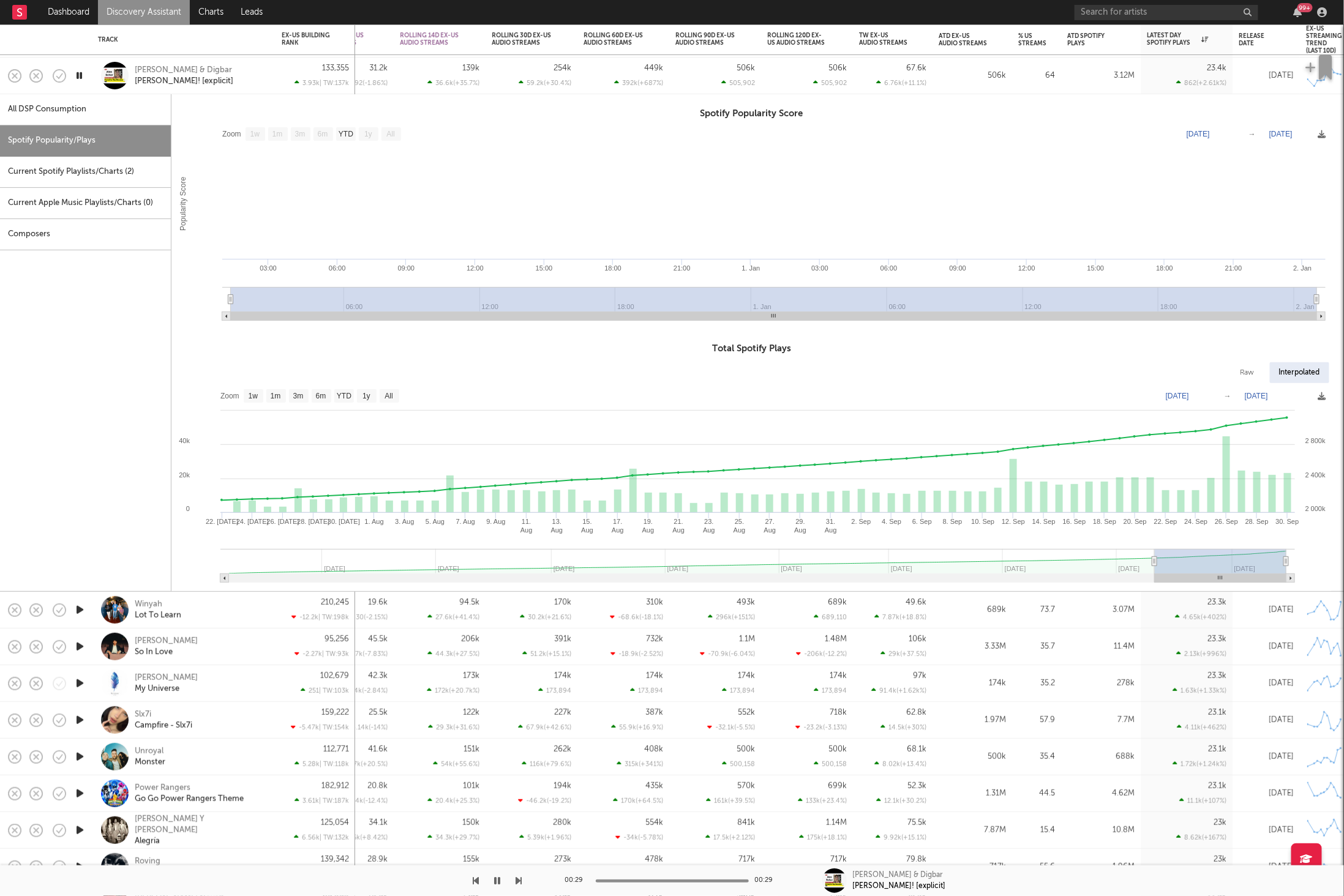
type input "[DATE]"
drag, startPoint x: 993, startPoint y: 564, endPoint x: 886, endPoint y: 529, distance: 112.6
click at [1151, 554] on g at bounding box center [758, 566] width 1074 height 34
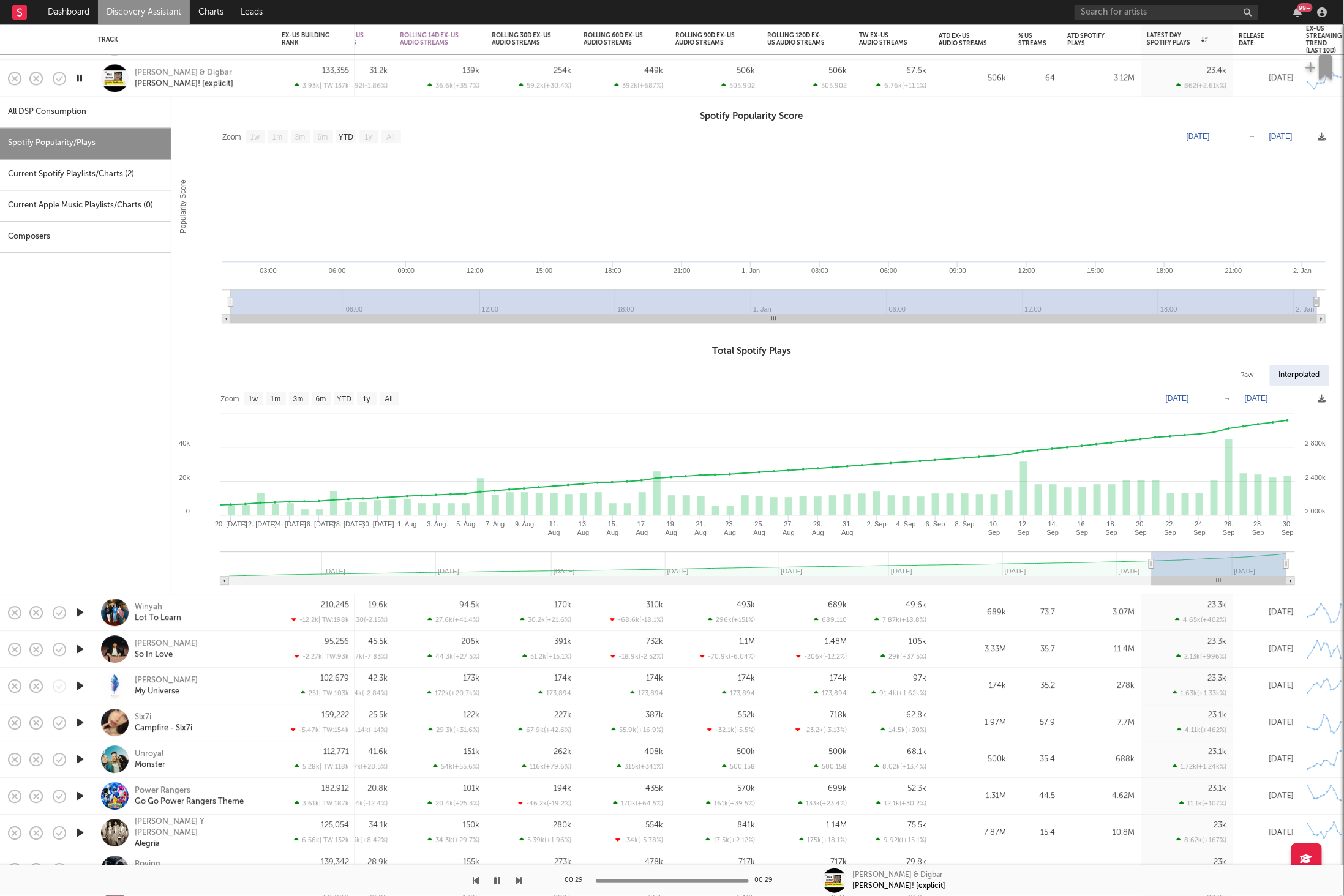
click at [259, 84] on div "[PERSON_NAME] & Digbar Gee Willikers! [explicit]" at bounding box center [200, 78] width 132 height 22
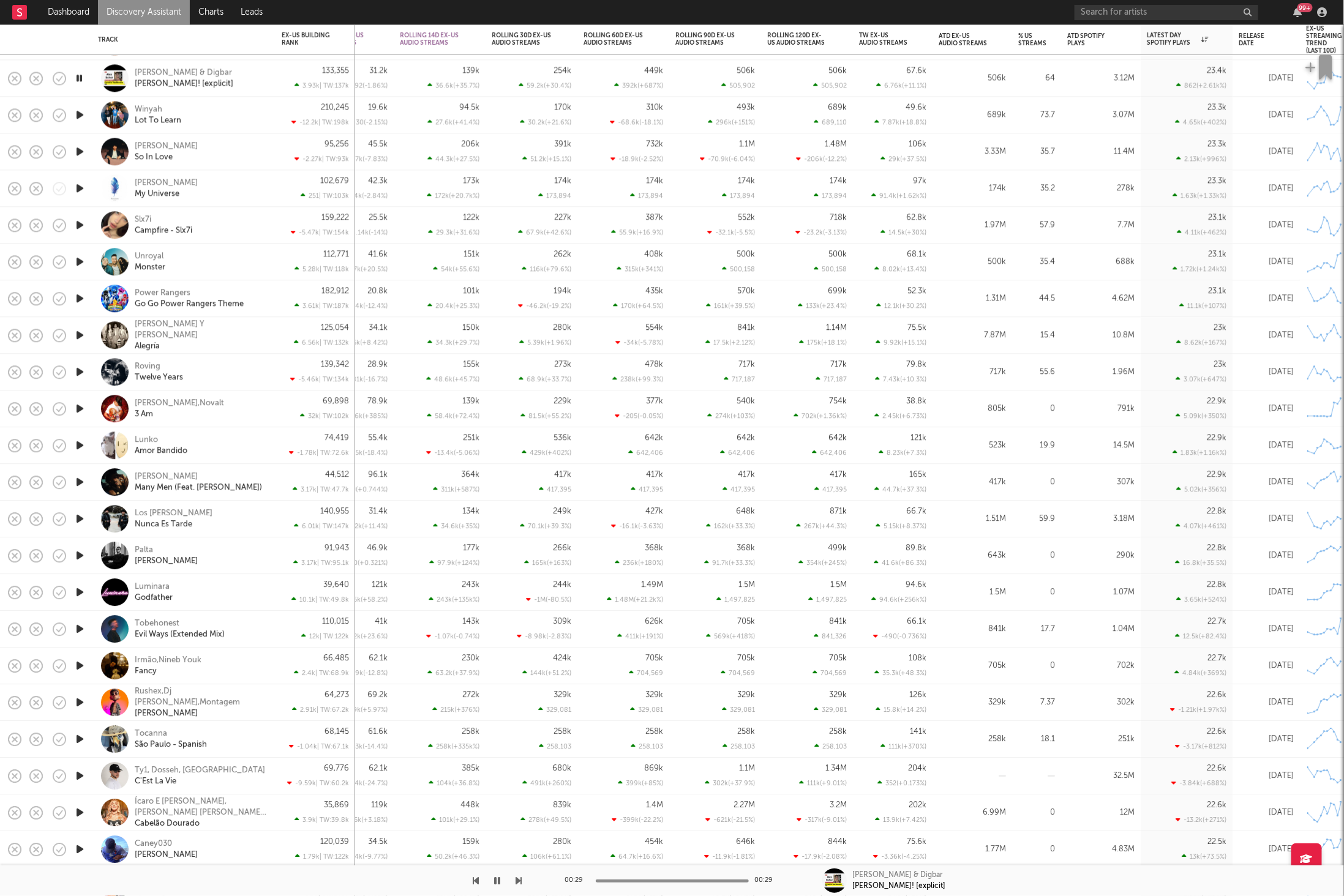
click at [85, 116] on icon "button" at bounding box center [80, 114] width 13 height 15
click at [519, 878] on icon "button" at bounding box center [519, 880] width 6 height 10
click at [79, 151] on icon "button" at bounding box center [80, 151] width 12 height 15
click at [501, 881] on button "button" at bounding box center [497, 880] width 12 height 31
click at [519, 878] on icon "button" at bounding box center [519, 880] width 6 height 10
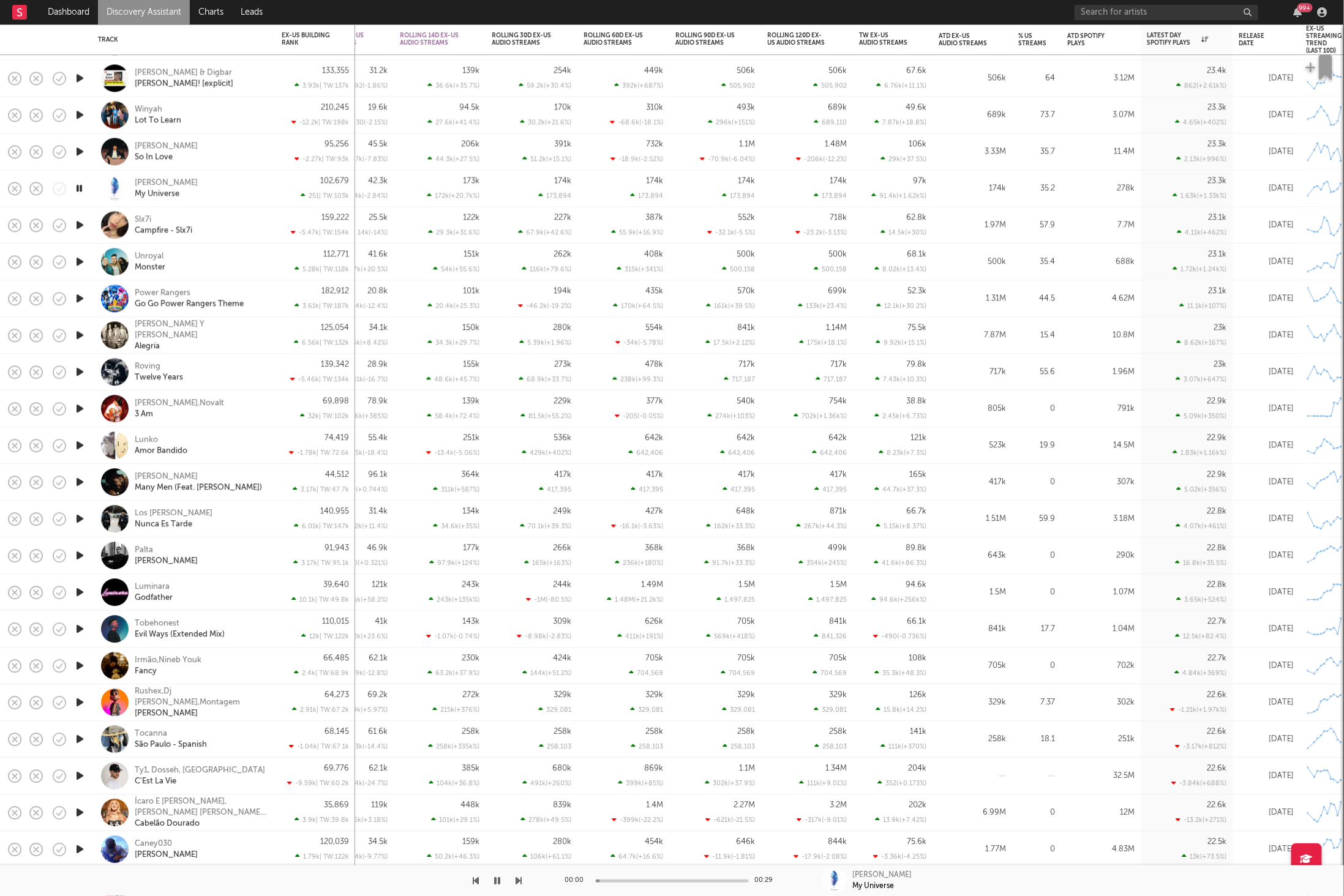
click at [519, 878] on icon "button" at bounding box center [519, 880] width 6 height 10
click at [518, 882] on icon "button" at bounding box center [519, 880] width 6 height 10
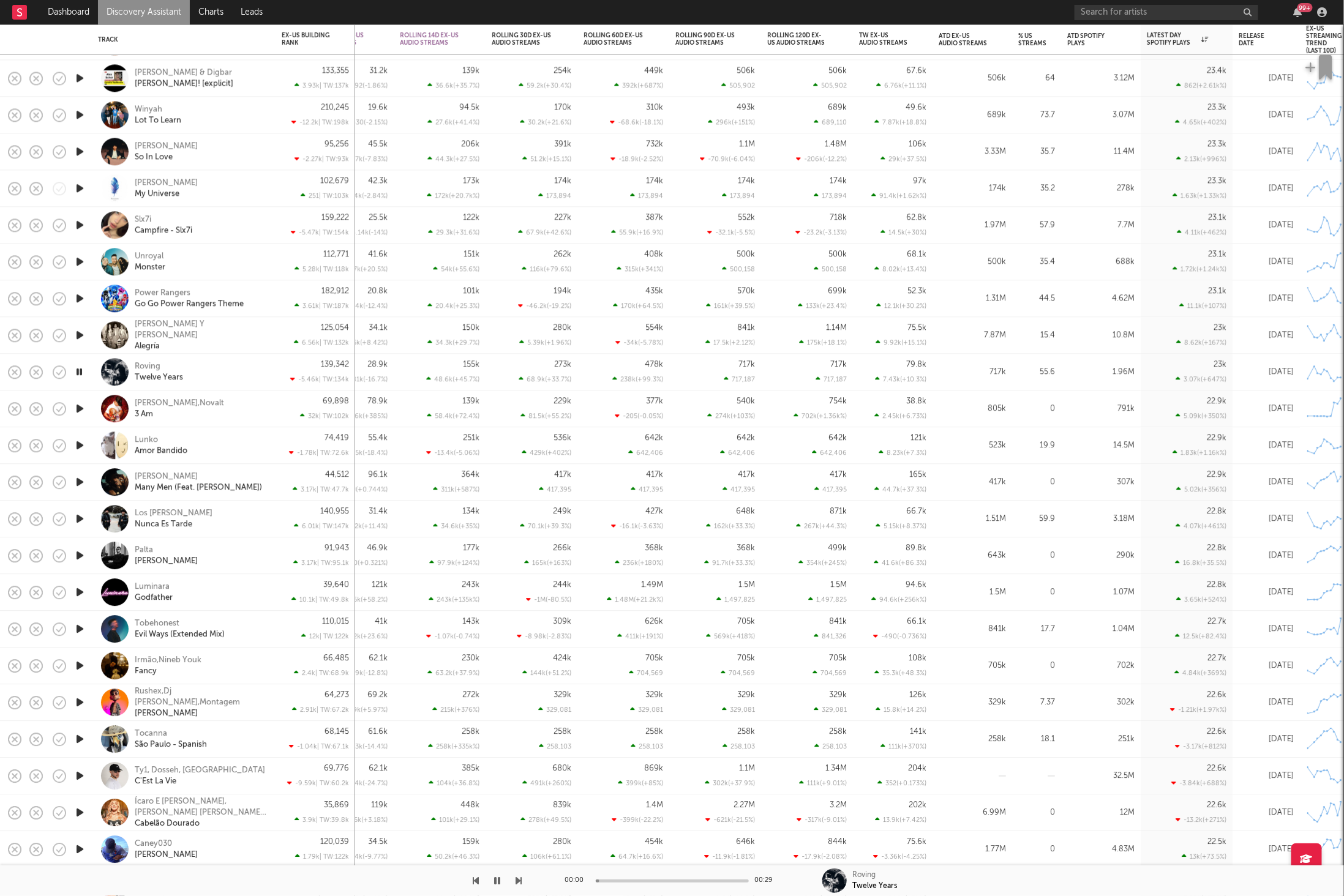
click at [518, 882] on icon "button" at bounding box center [519, 880] width 6 height 10
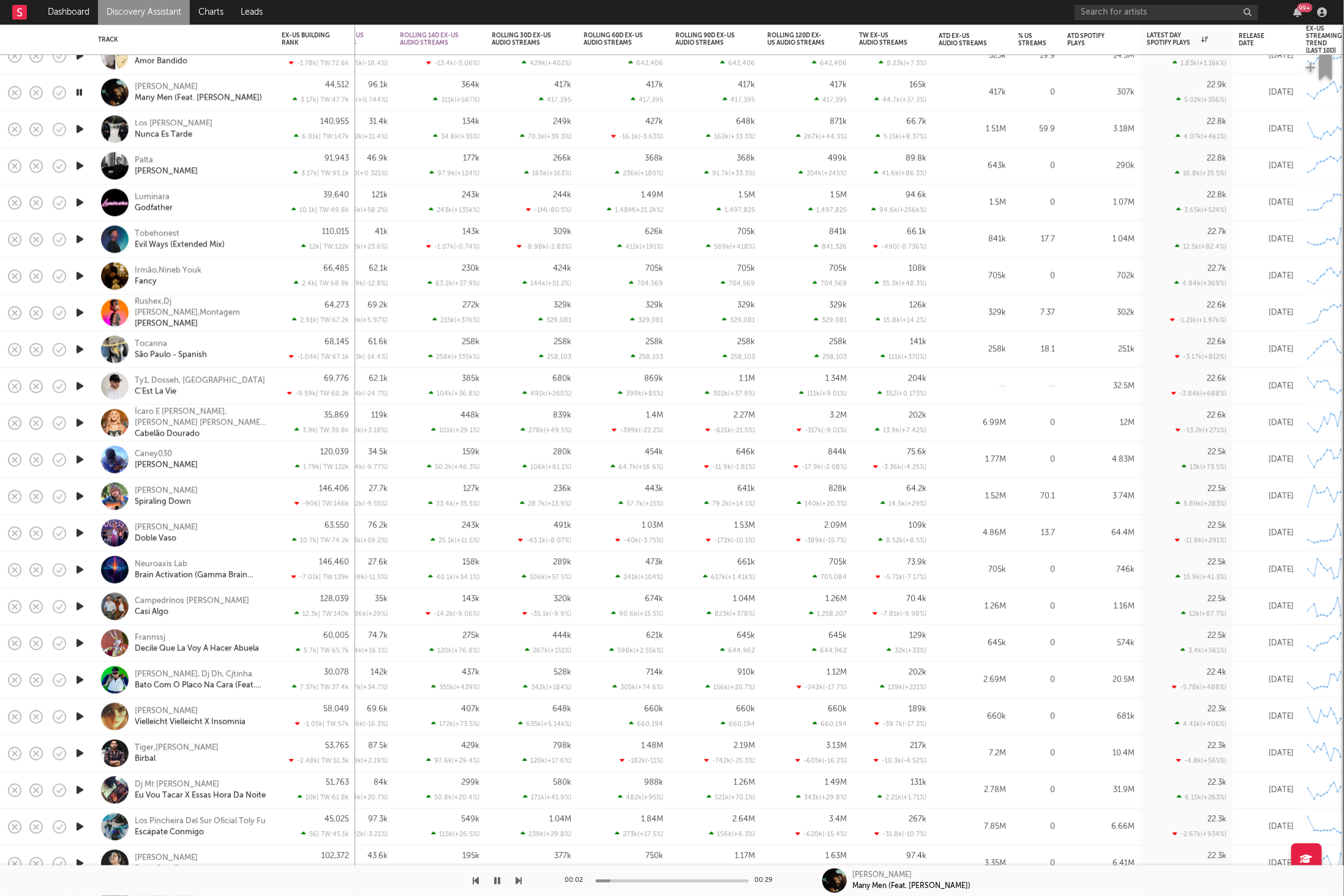
click at [245, 82] on div "[PERSON_NAME] Many Men (Feat. [PERSON_NAME])" at bounding box center [200, 93] width 132 height 22
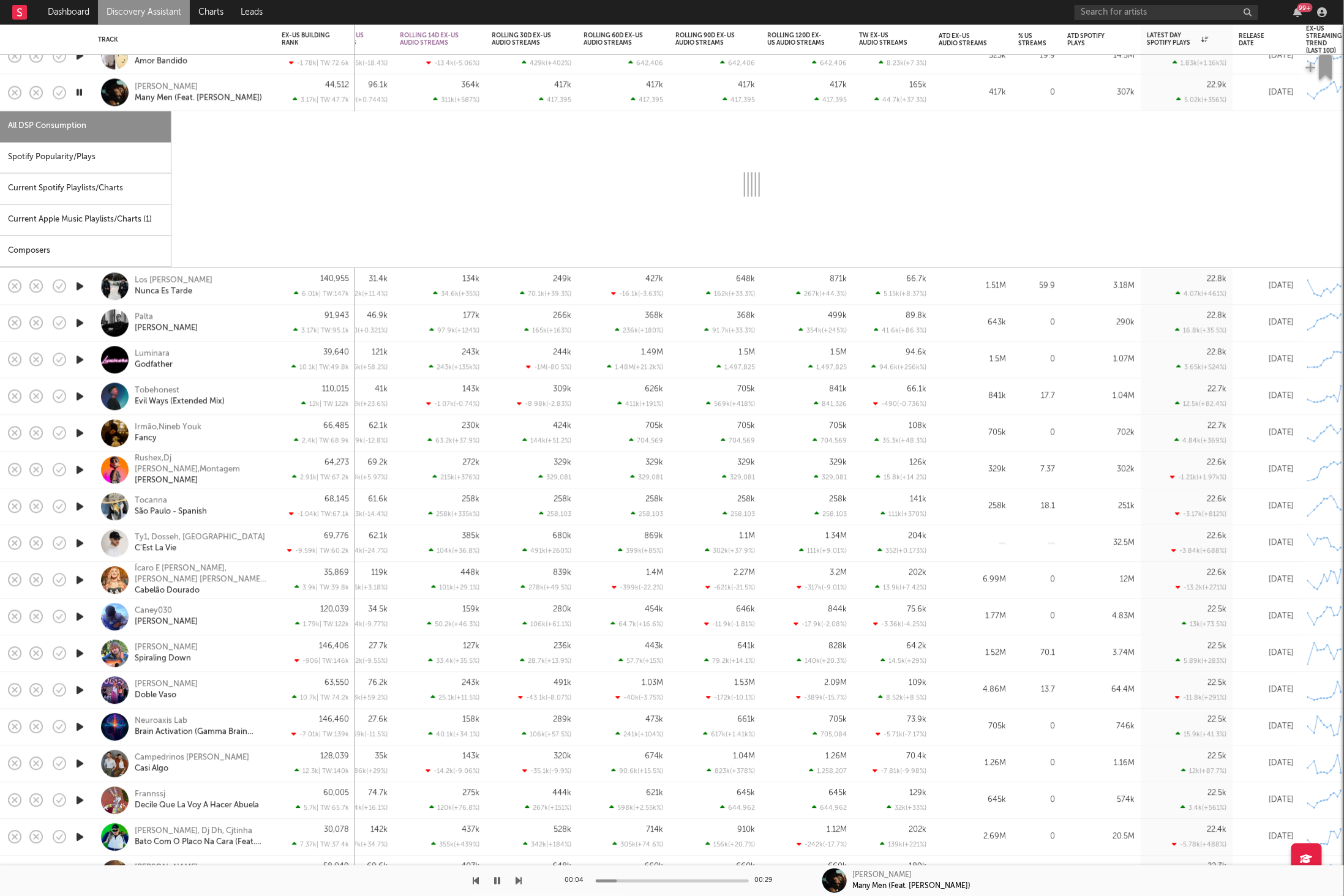
click at [121, 163] on div "Spotify Popularity/Plays" at bounding box center [86, 159] width 171 height 31
select select "1w"
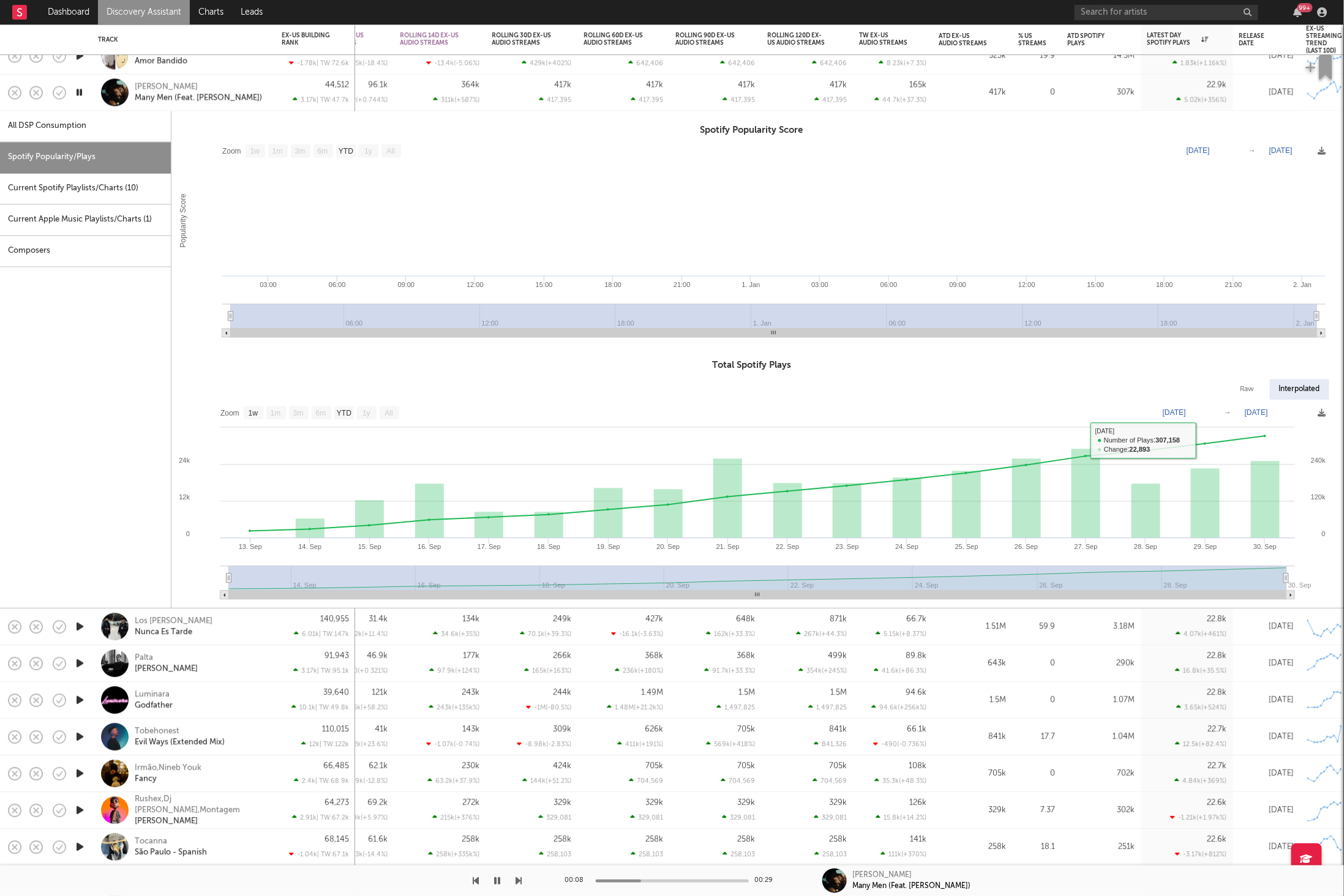
click at [266, 84] on div "[PERSON_NAME] Many Men (Feat. [PERSON_NAME])" at bounding box center [183, 92] width 172 height 36
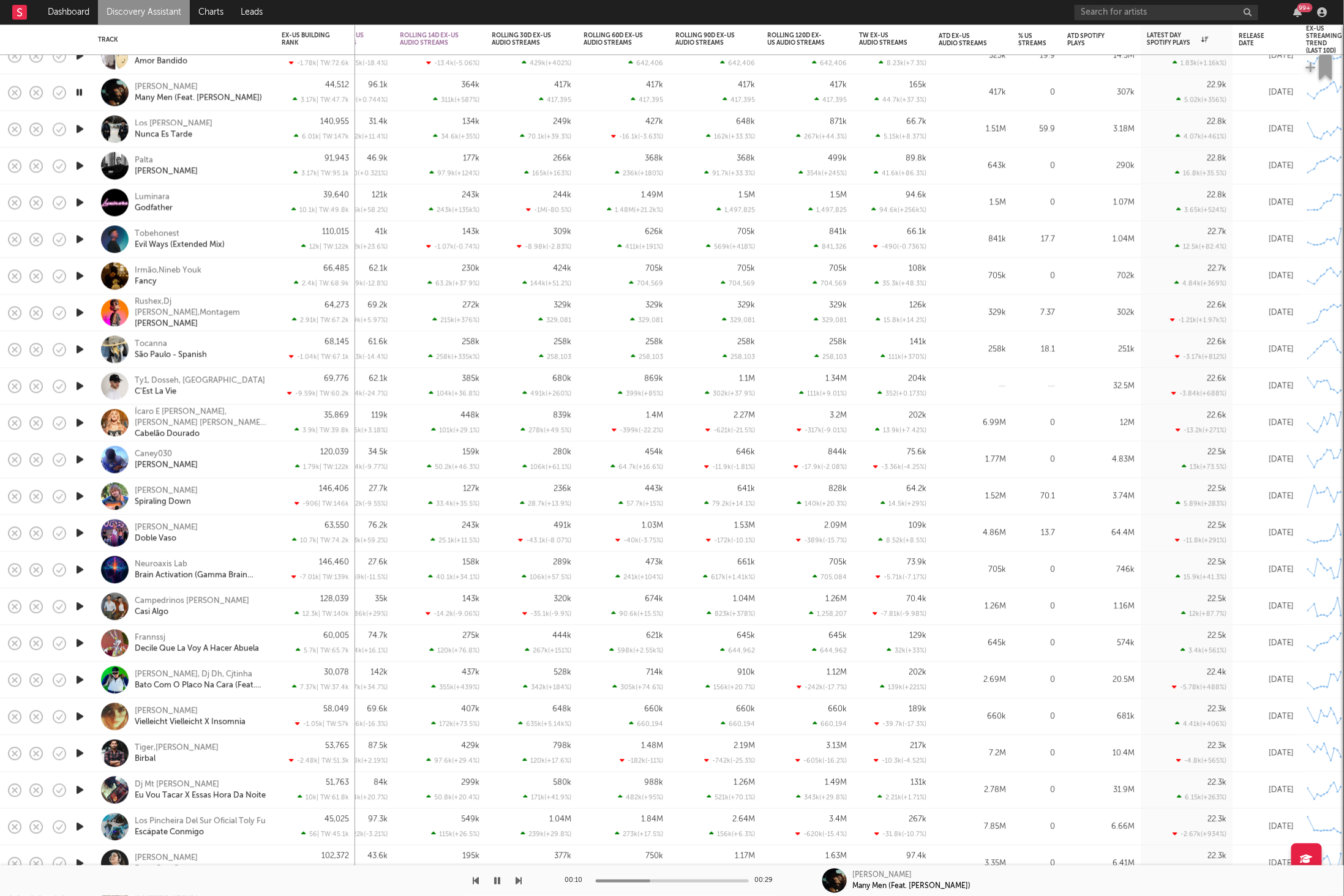
click at [516, 882] on icon "button" at bounding box center [519, 880] width 6 height 10
click at [221, 168] on div "[PERSON_NAME]" at bounding box center [200, 166] width 132 height 22
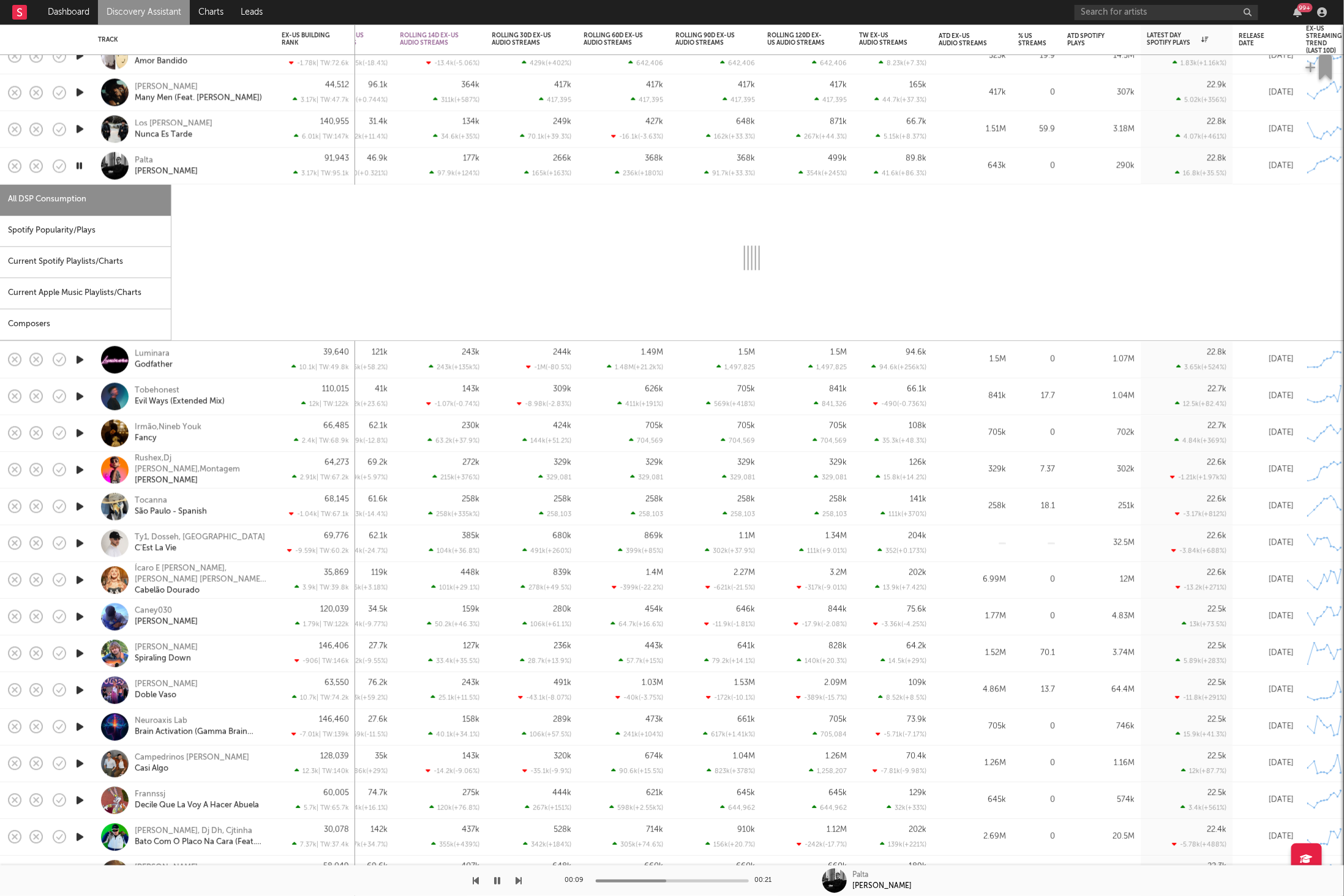
click at [74, 232] on div "Spotify Popularity/Plays" at bounding box center [86, 232] width 171 height 31
select select "1w"
